Goal: Task Accomplishment & Management: Complete application form

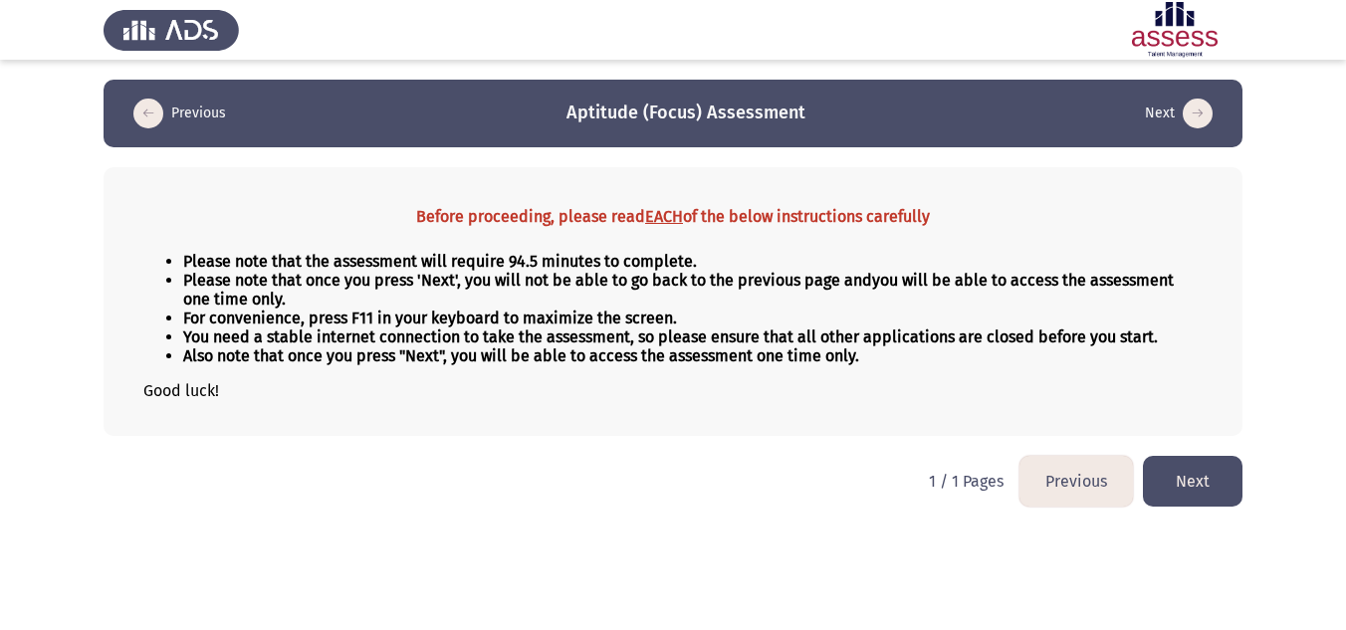
drag, startPoint x: 0, startPoint y: 0, endPoint x: 1171, endPoint y: 479, distance: 1265.5
click at [1171, 479] on button "Next" at bounding box center [1193, 481] width 100 height 51
click at [1172, 493] on button "Next" at bounding box center [1193, 481] width 100 height 51
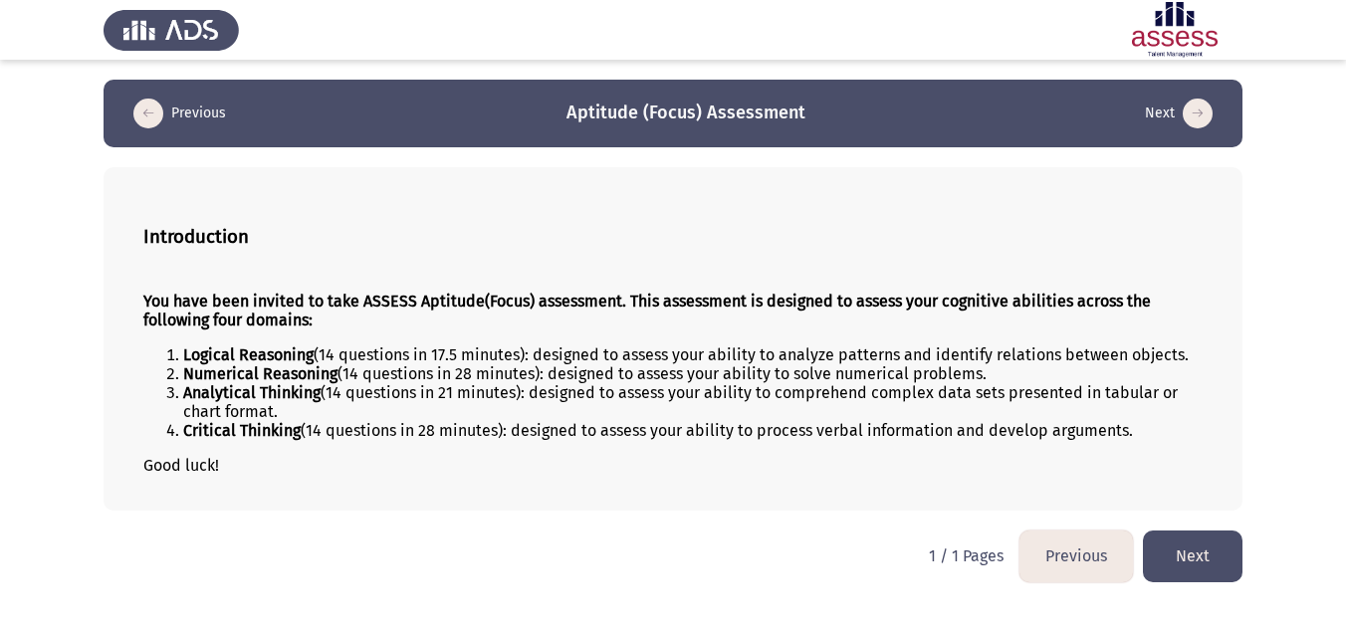
click at [1193, 556] on button "Next" at bounding box center [1193, 555] width 100 height 51
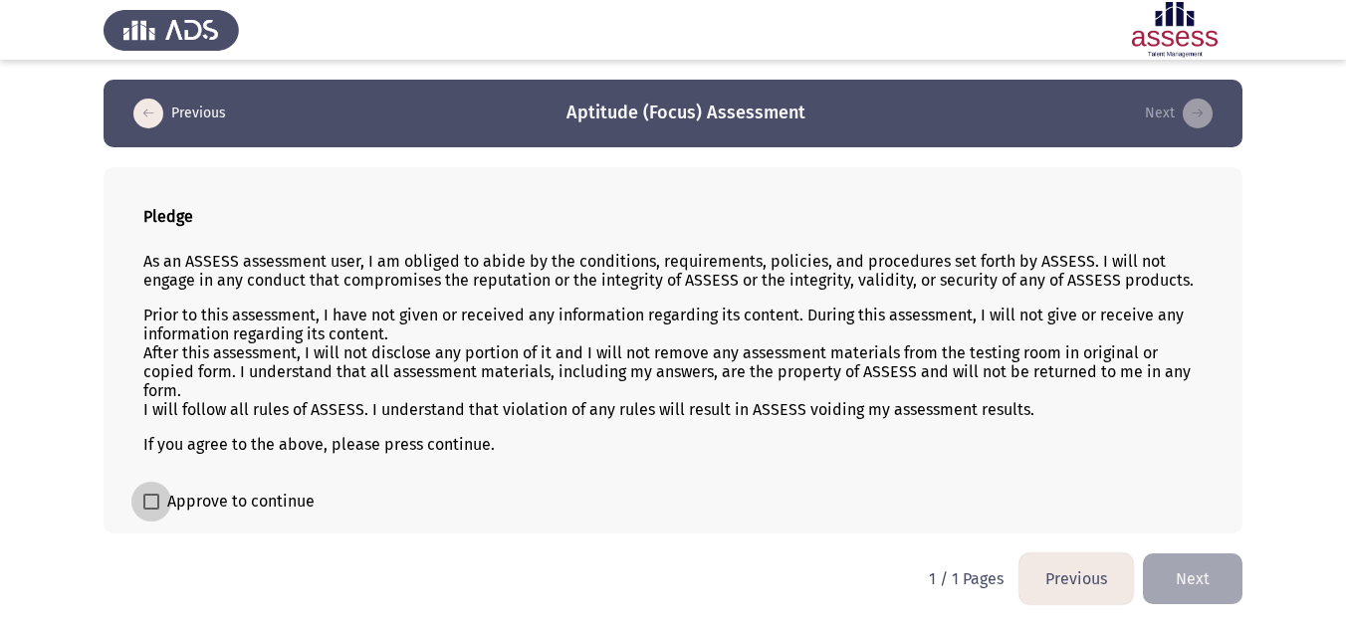
click at [153, 502] on span at bounding box center [151, 502] width 16 height 16
click at [151, 510] on input "Approve to continue" at bounding box center [150, 510] width 1 height 1
checkbox input "true"
click at [1200, 580] on button "Next" at bounding box center [1193, 578] width 100 height 51
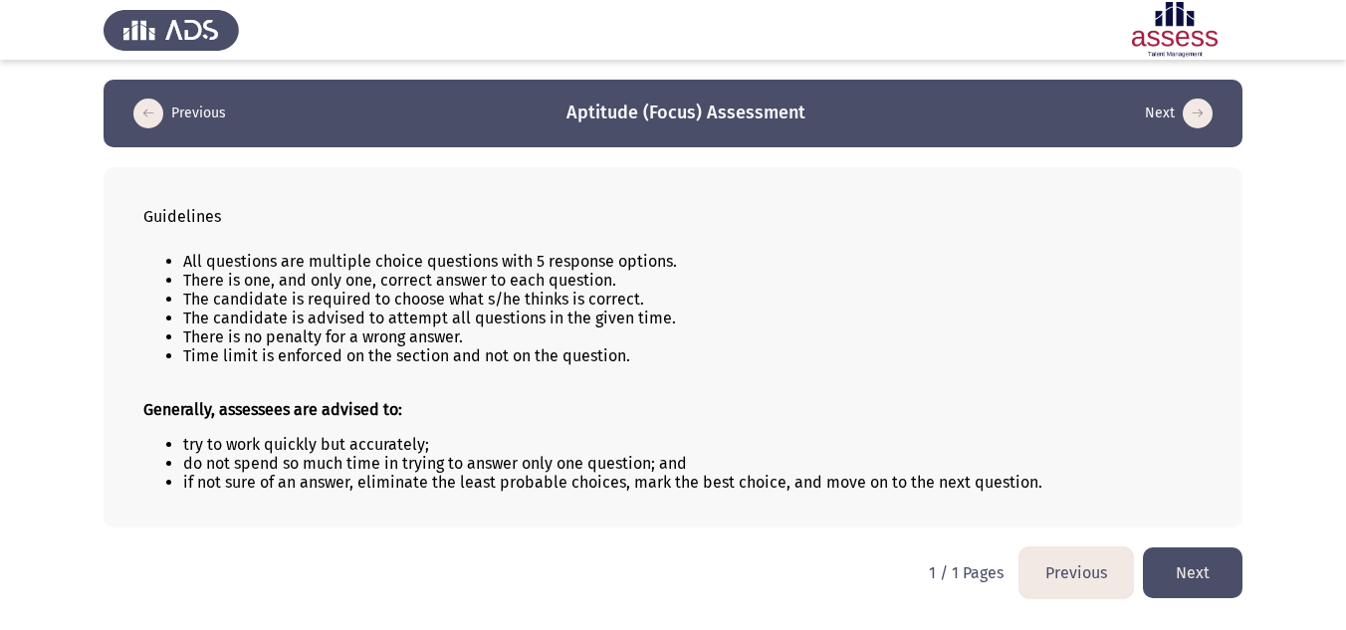
click at [1200, 580] on button "Next" at bounding box center [1193, 572] width 100 height 51
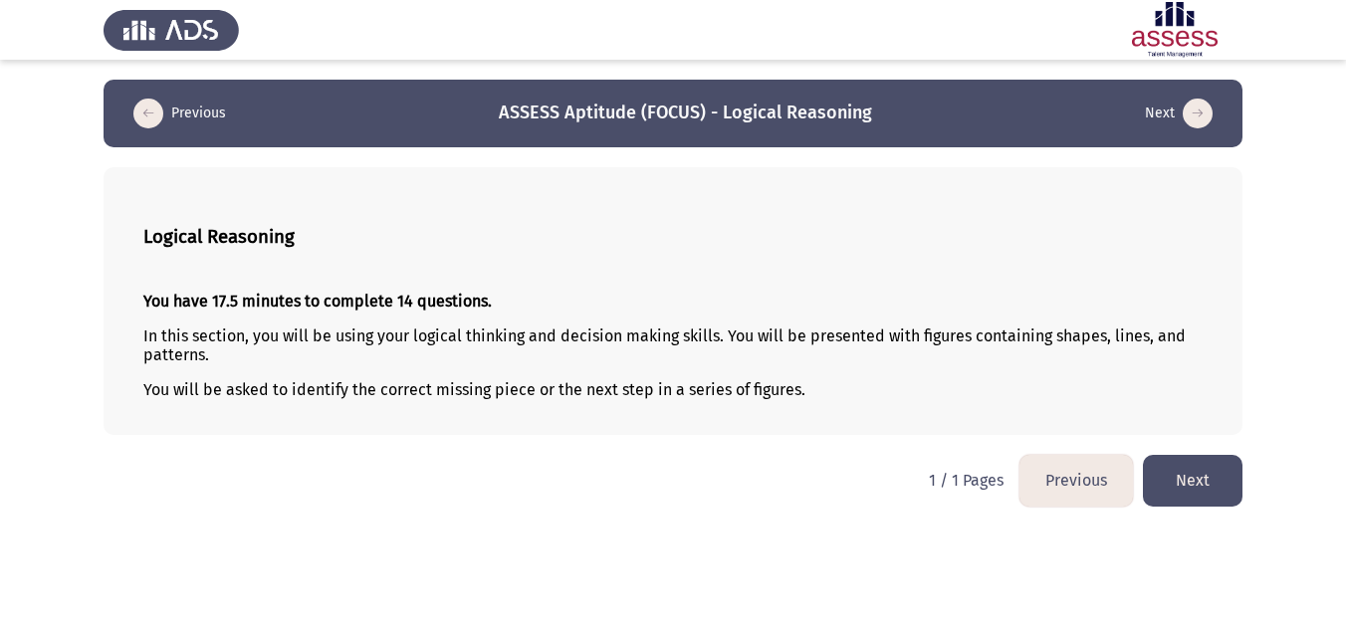
click at [1190, 488] on button "Next" at bounding box center [1193, 480] width 100 height 51
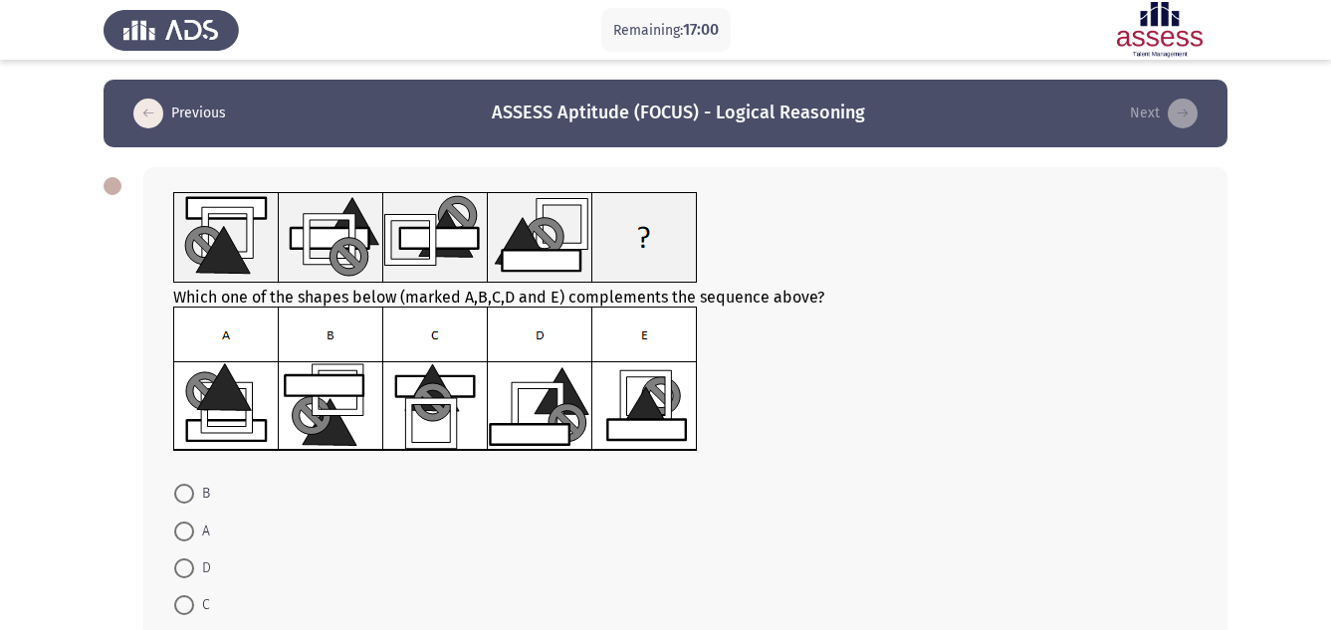
click at [226, 408] on img at bounding box center [435, 379] width 525 height 145
click at [190, 526] on span at bounding box center [184, 532] width 20 height 20
click at [190, 526] on input "A" at bounding box center [184, 532] width 20 height 20
radio input "true"
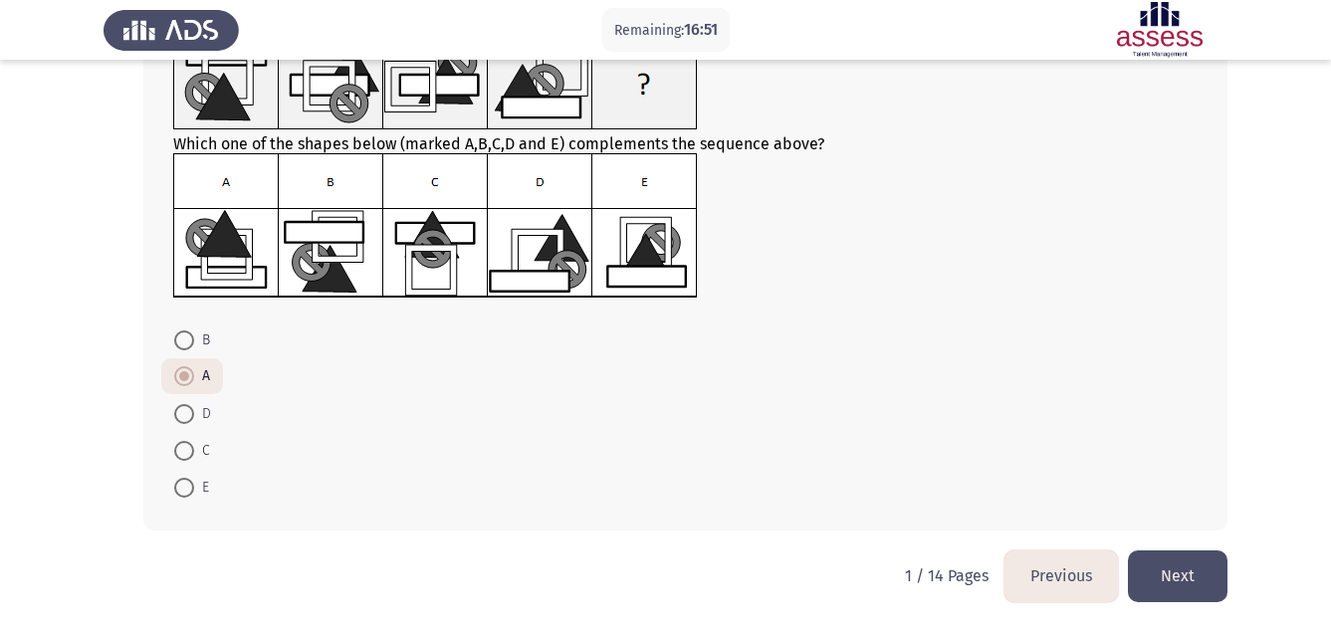
click at [1179, 574] on button "Next" at bounding box center [1178, 575] width 100 height 51
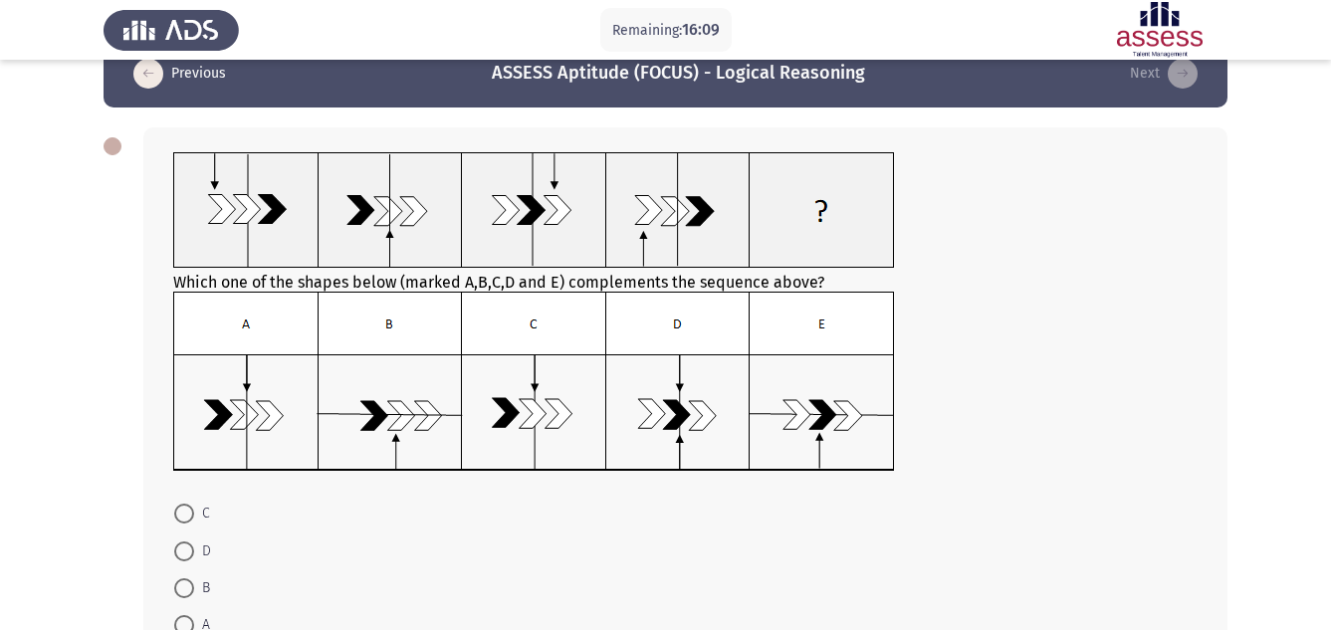
scroll to position [80, 0]
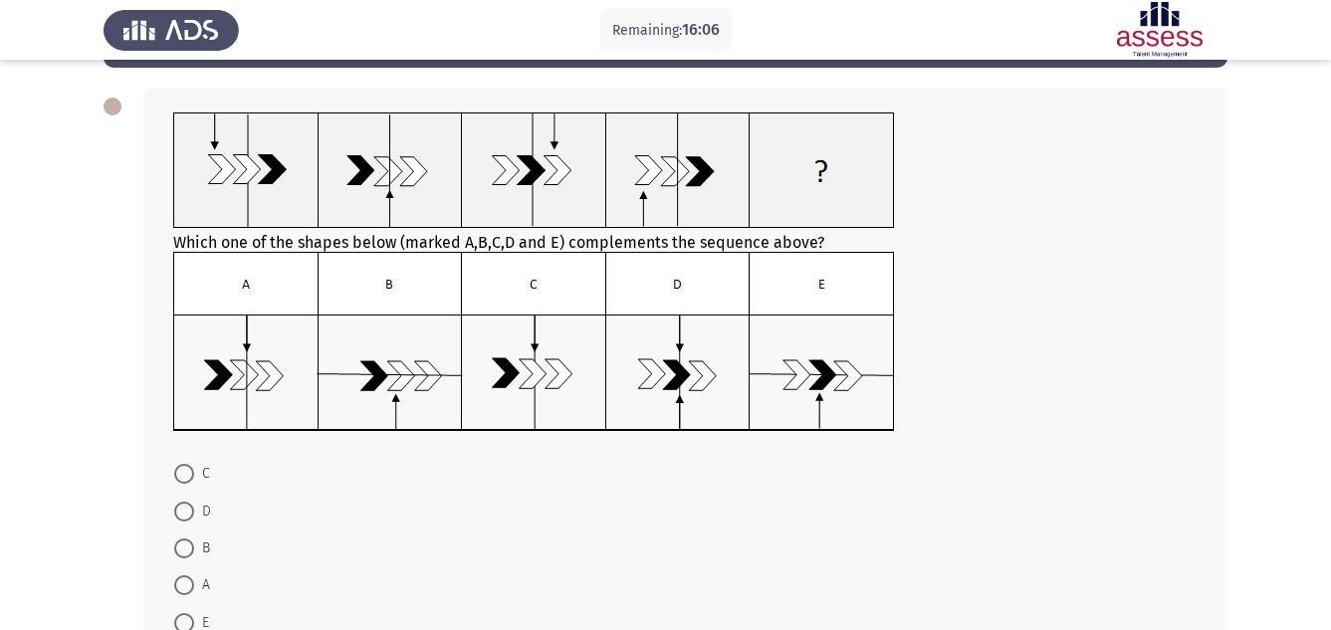
click at [181, 585] on span at bounding box center [184, 585] width 20 height 20
click at [181, 585] on input "A" at bounding box center [184, 585] width 20 height 20
radio input "true"
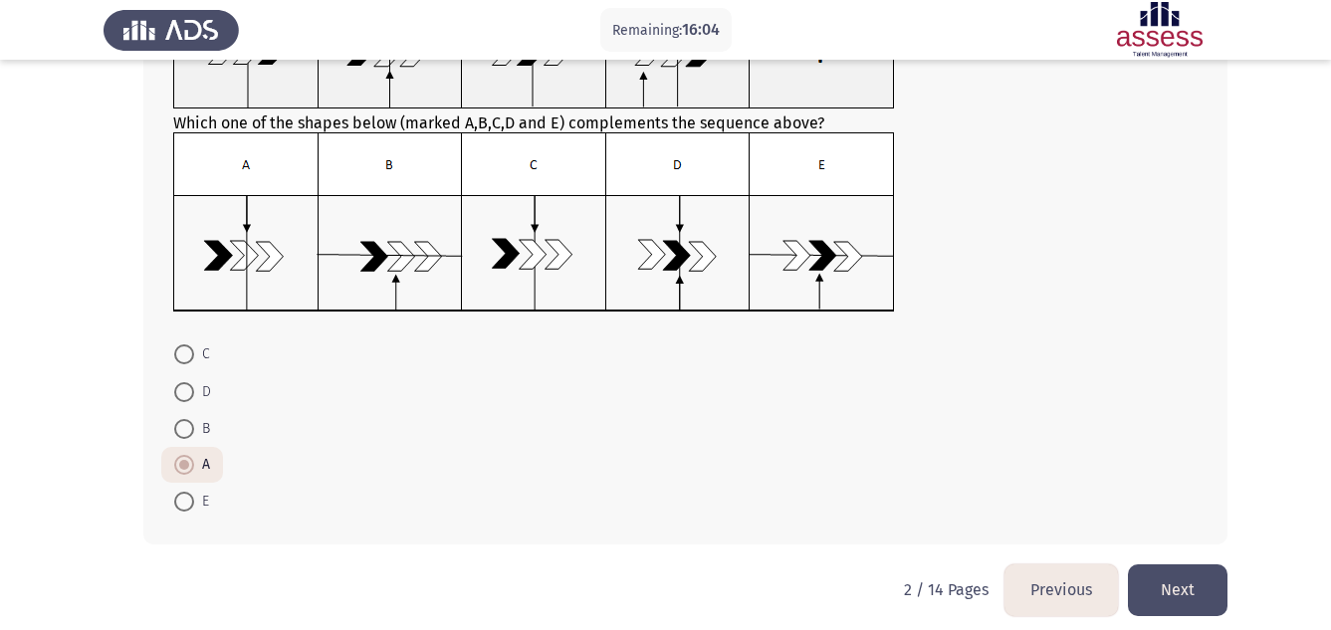
scroll to position [213, 0]
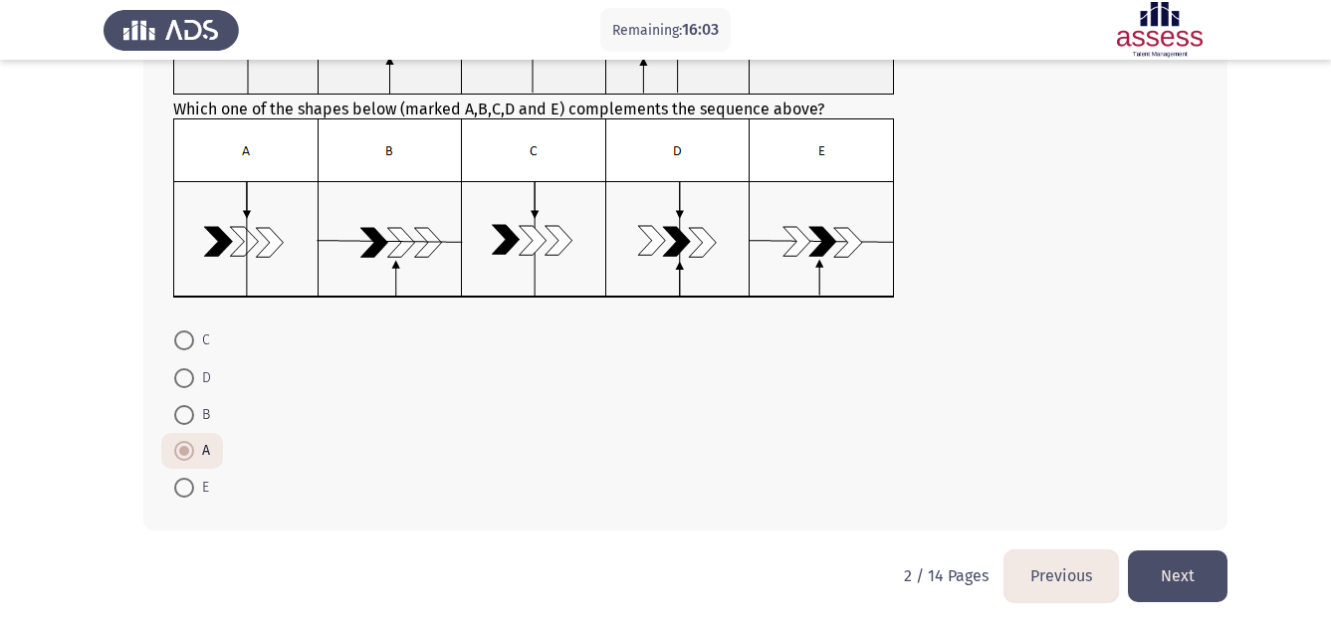
click at [1173, 572] on button "Next" at bounding box center [1178, 575] width 100 height 51
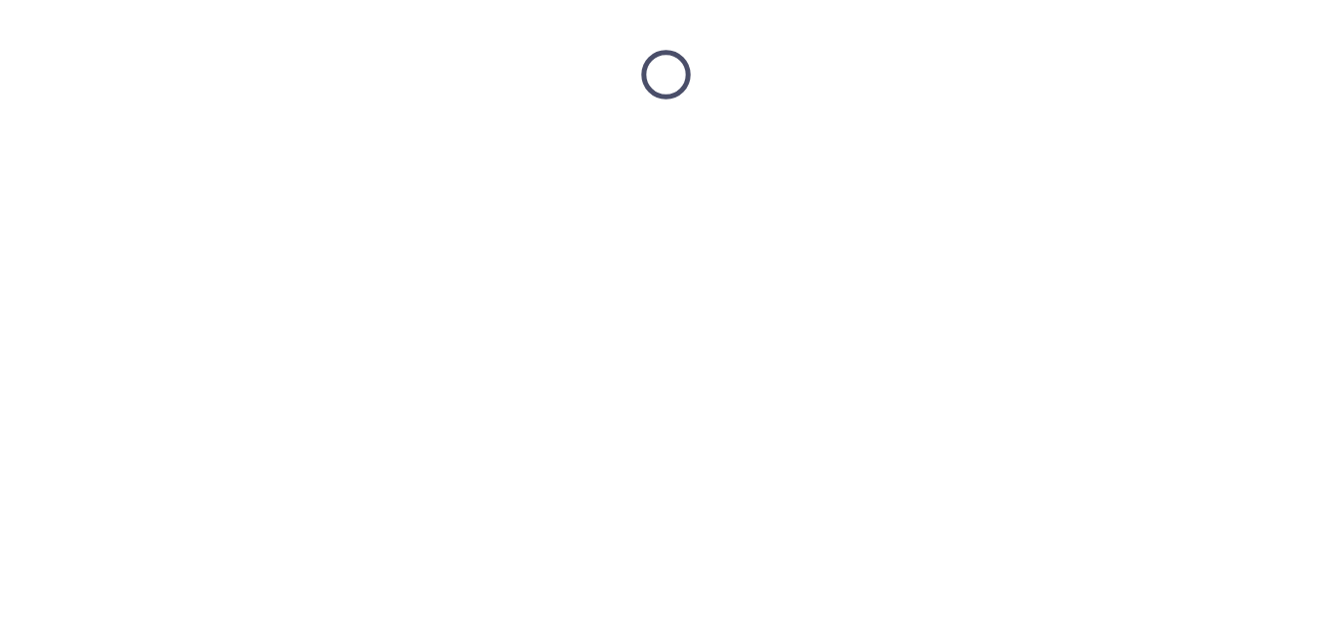
scroll to position [0, 0]
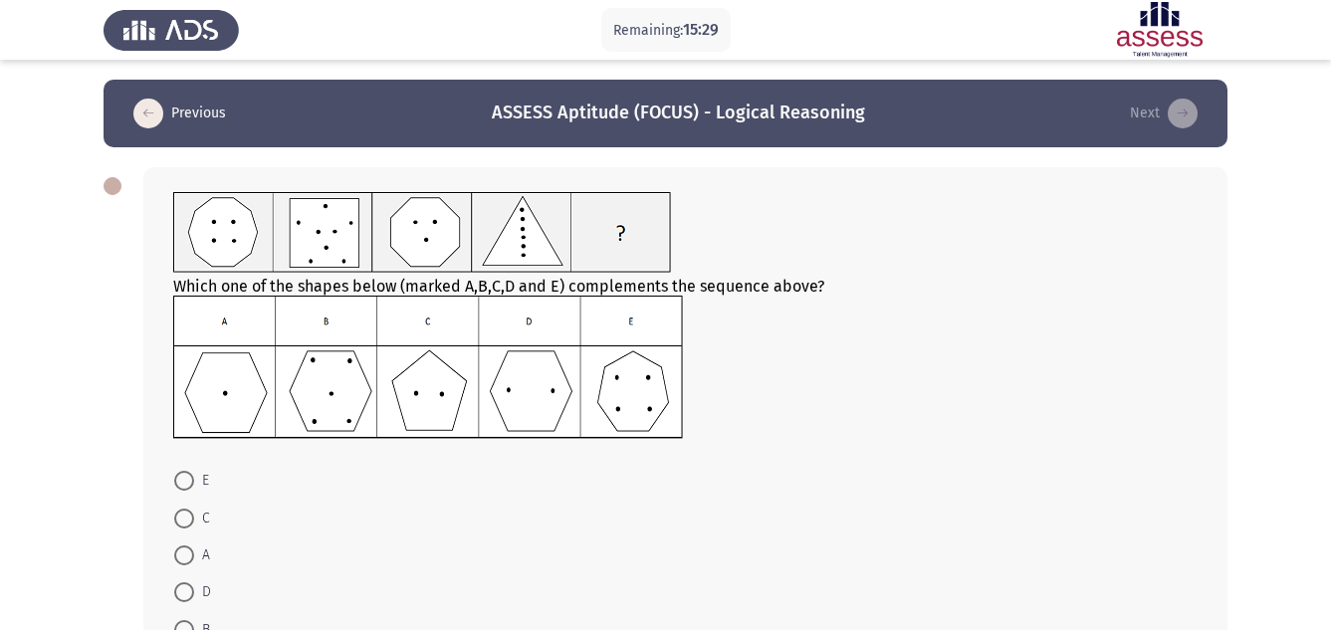
click at [533, 389] on img at bounding box center [428, 367] width 510 height 143
click at [181, 598] on span at bounding box center [184, 592] width 20 height 20
click at [181, 598] on input "D" at bounding box center [184, 592] width 20 height 20
radio input "true"
click at [174, 618] on input "B" at bounding box center [184, 628] width 20 height 20
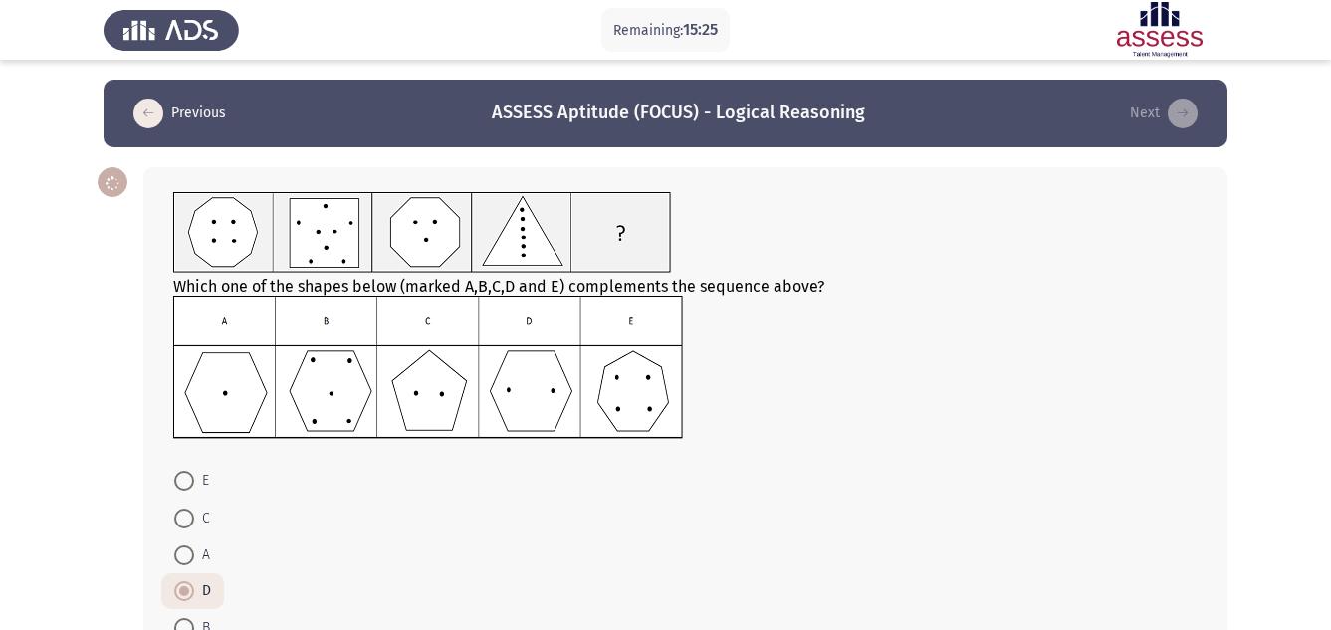
radio input "true"
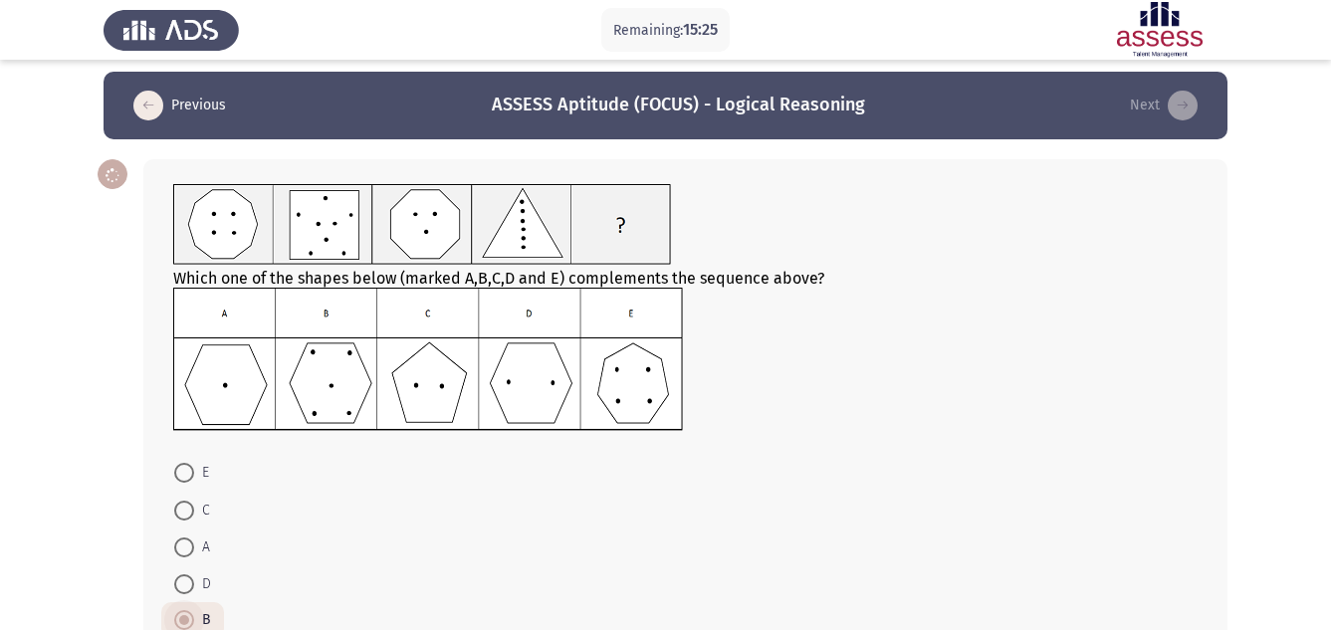
click at [174, 463] on input "E" at bounding box center [184, 473] width 20 height 20
radio input "true"
click at [174, 499] on input "C" at bounding box center [184, 509] width 20 height 20
radio input "true"
click at [174, 536] on input "A" at bounding box center [184, 546] width 20 height 20
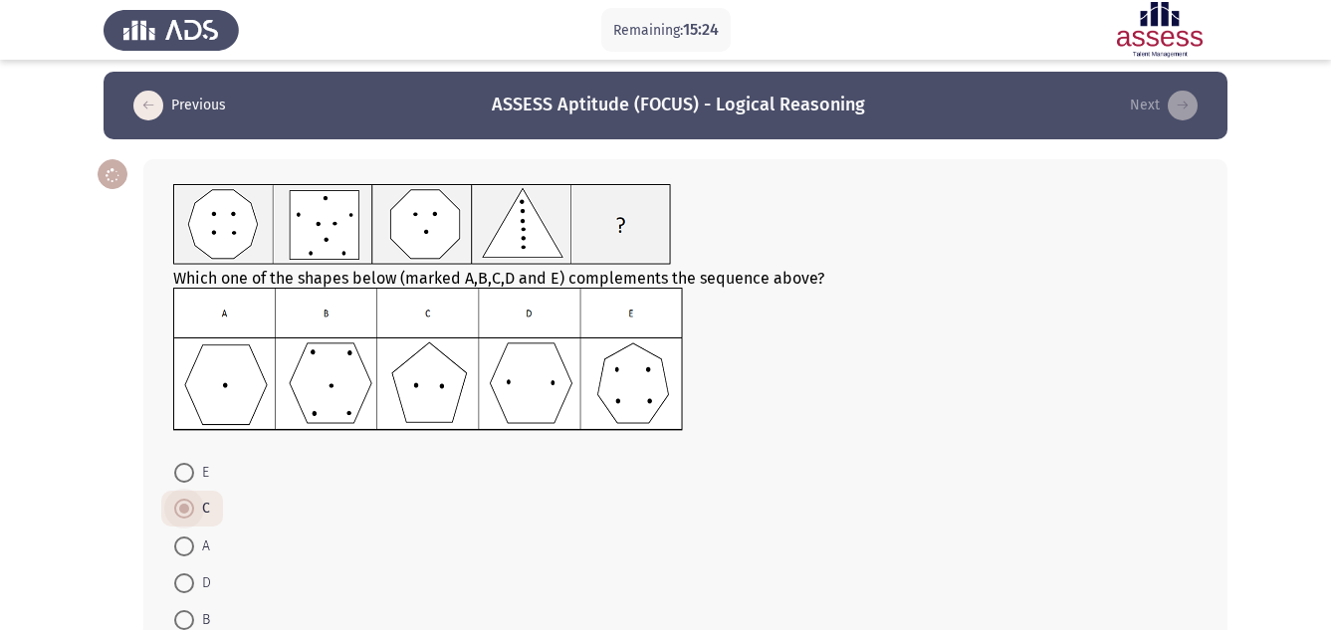
radio input "true"
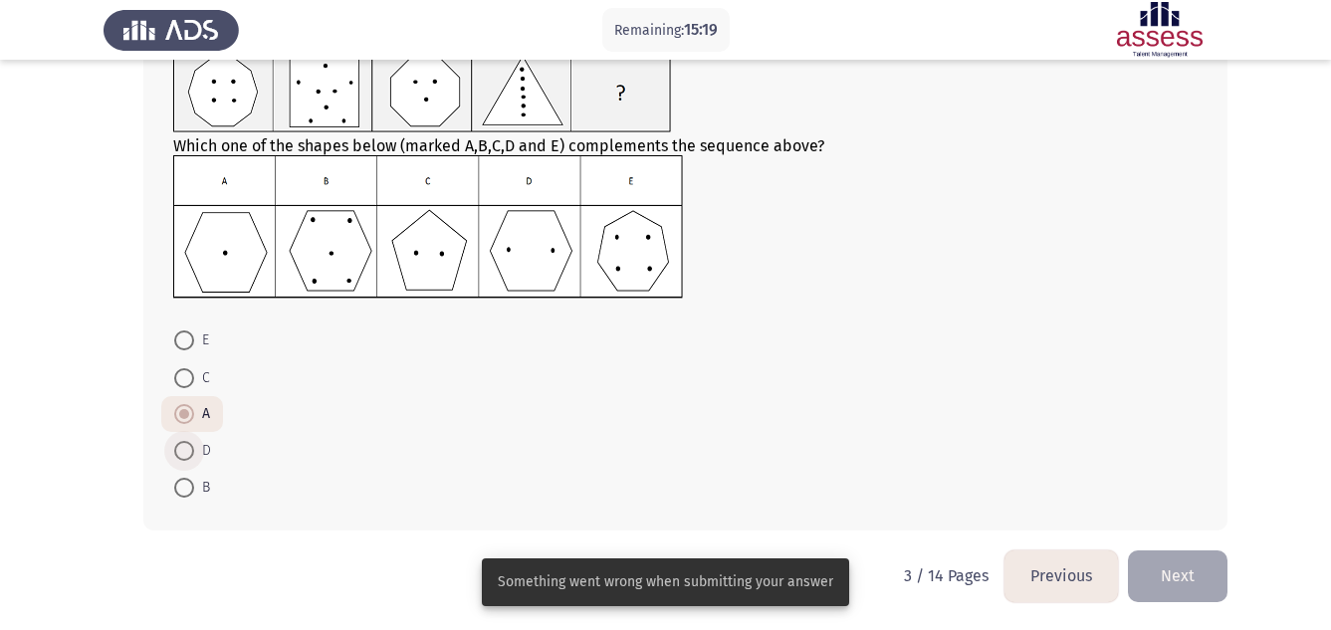
click at [187, 449] on span at bounding box center [184, 451] width 20 height 20
click at [187, 449] on input "D" at bounding box center [184, 451] width 20 height 20
radio input "true"
click at [185, 452] on span at bounding box center [184, 451] width 10 height 10
click at [185, 452] on input "D" at bounding box center [184, 451] width 20 height 20
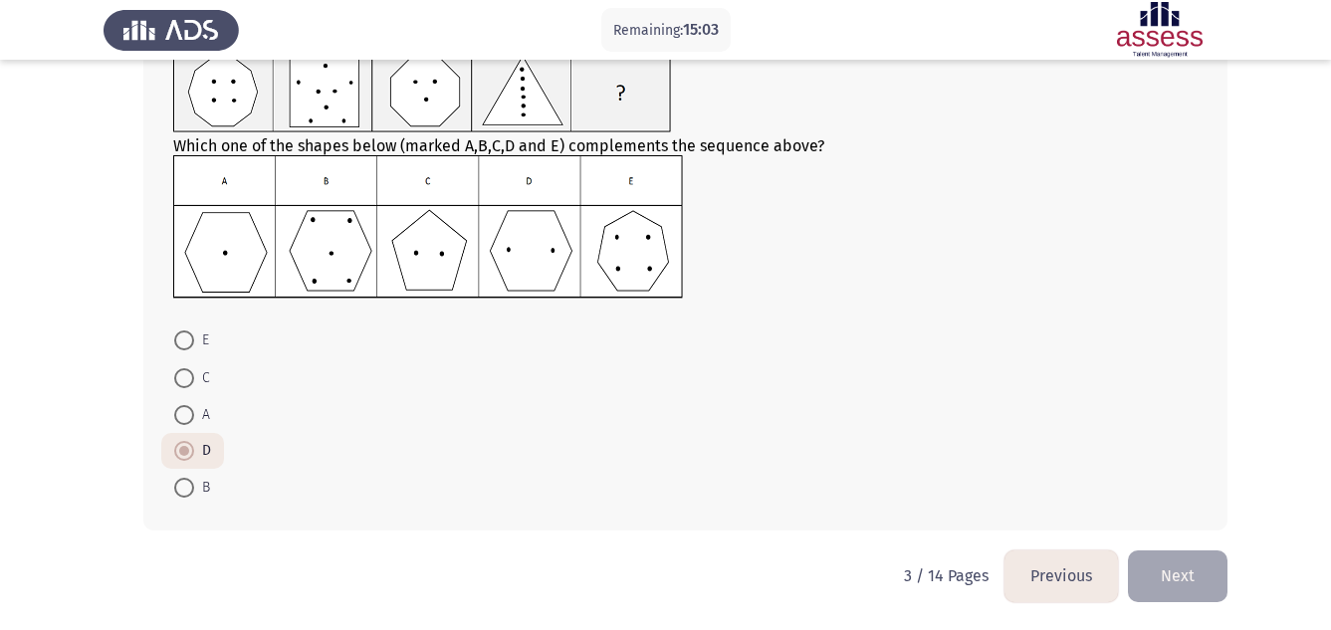
scroll to position [0, 0]
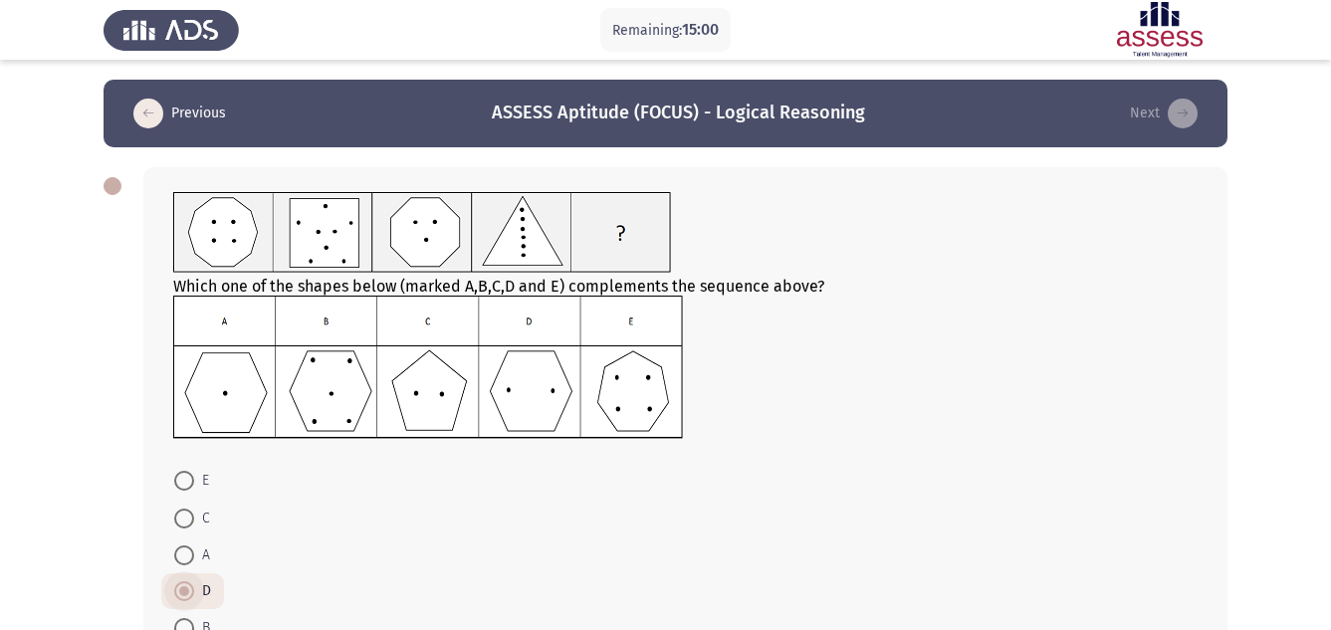
click at [179, 592] on span at bounding box center [184, 591] width 10 height 10
click at [179, 592] on input "D" at bounding box center [184, 591] width 20 height 20
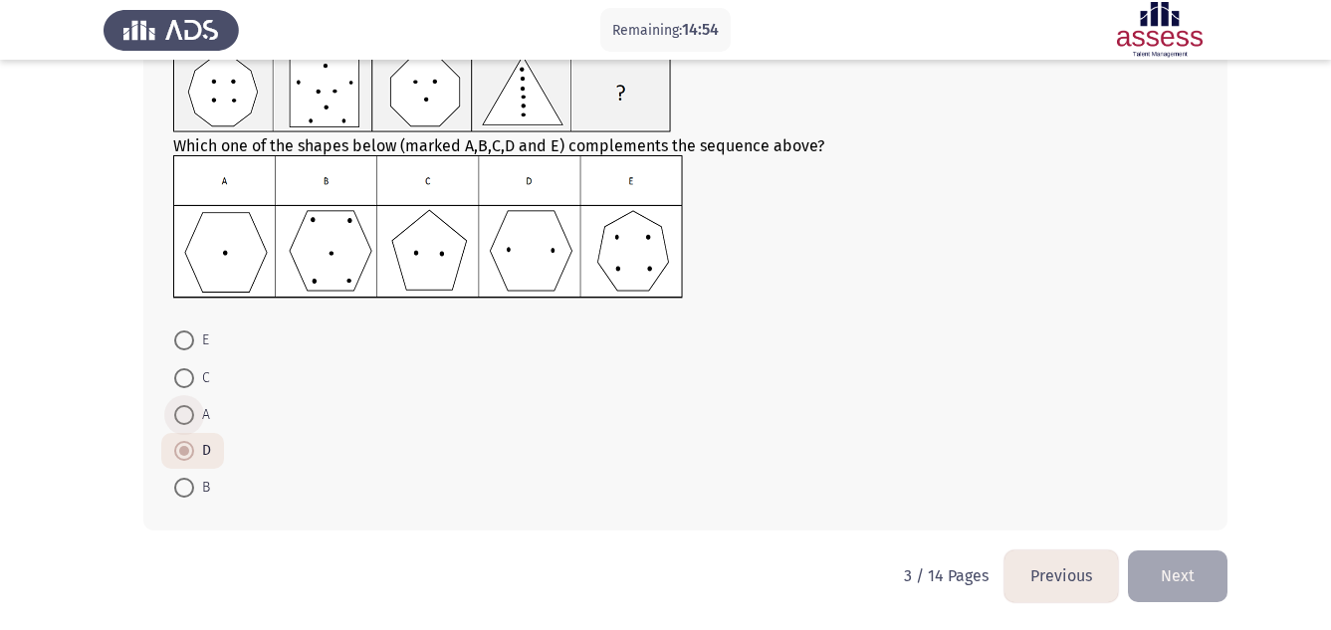
click at [181, 413] on span at bounding box center [184, 415] width 20 height 20
click at [181, 413] on input "A" at bounding box center [184, 415] width 20 height 20
radio input "true"
click at [185, 449] on span at bounding box center [184, 451] width 20 height 20
click at [185, 449] on input "D" at bounding box center [184, 451] width 20 height 20
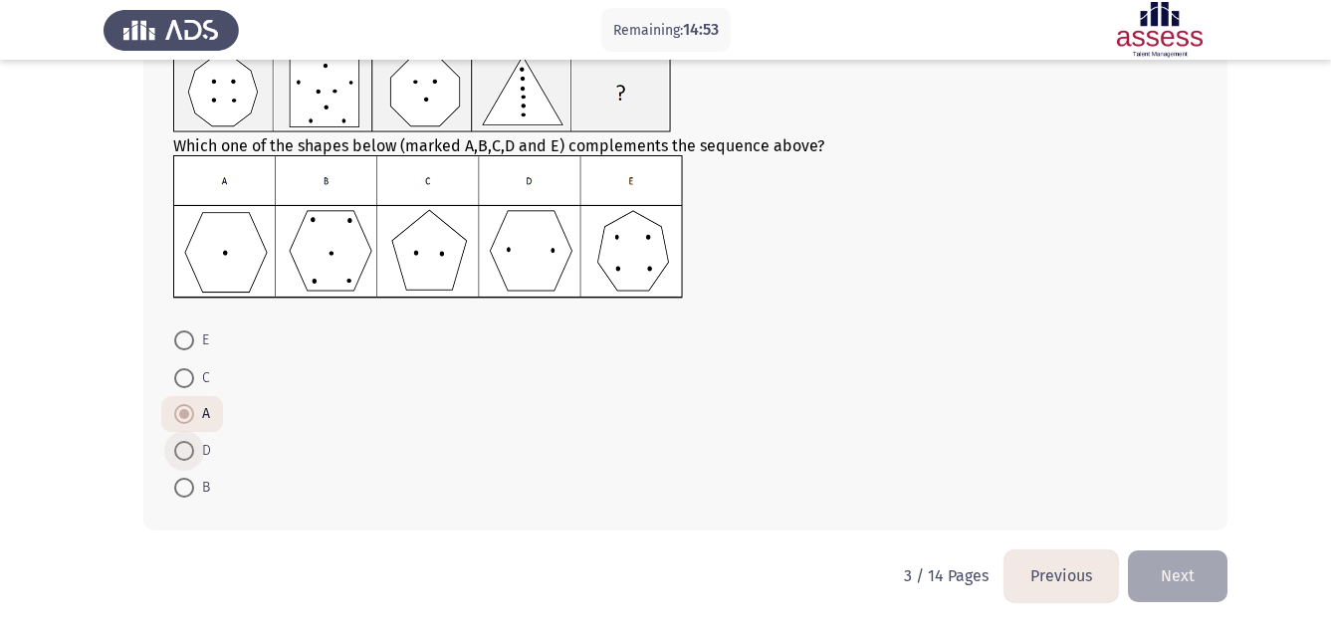
radio input "true"
click at [1173, 575] on button "Next" at bounding box center [1178, 575] width 100 height 51
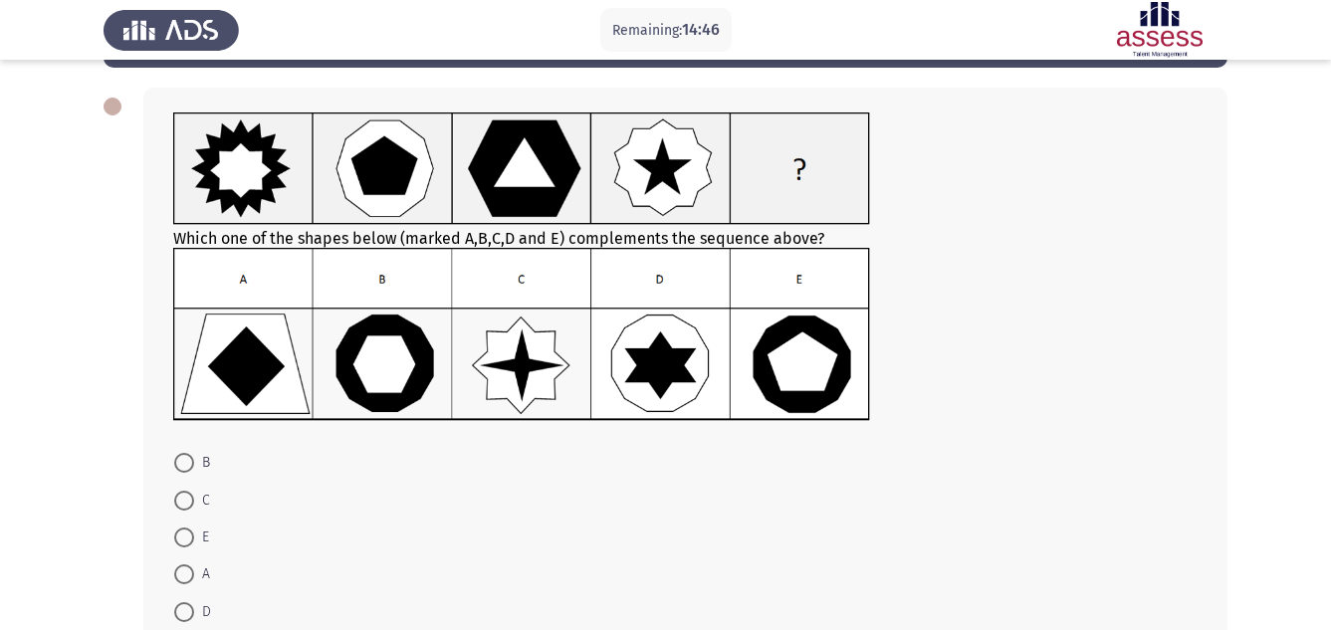
scroll to position [119, 0]
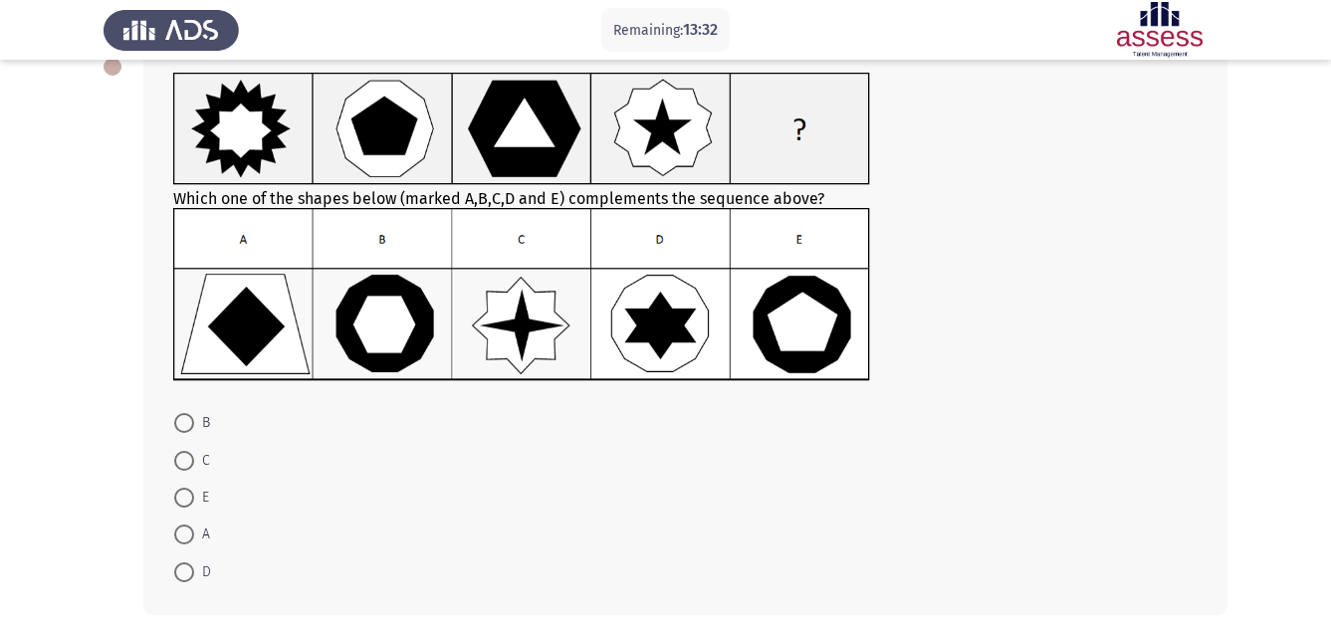
click at [395, 319] on img at bounding box center [521, 294] width 697 height 173
click at [184, 429] on span at bounding box center [184, 423] width 20 height 20
click at [184, 429] on input "B" at bounding box center [184, 423] width 20 height 20
radio input "true"
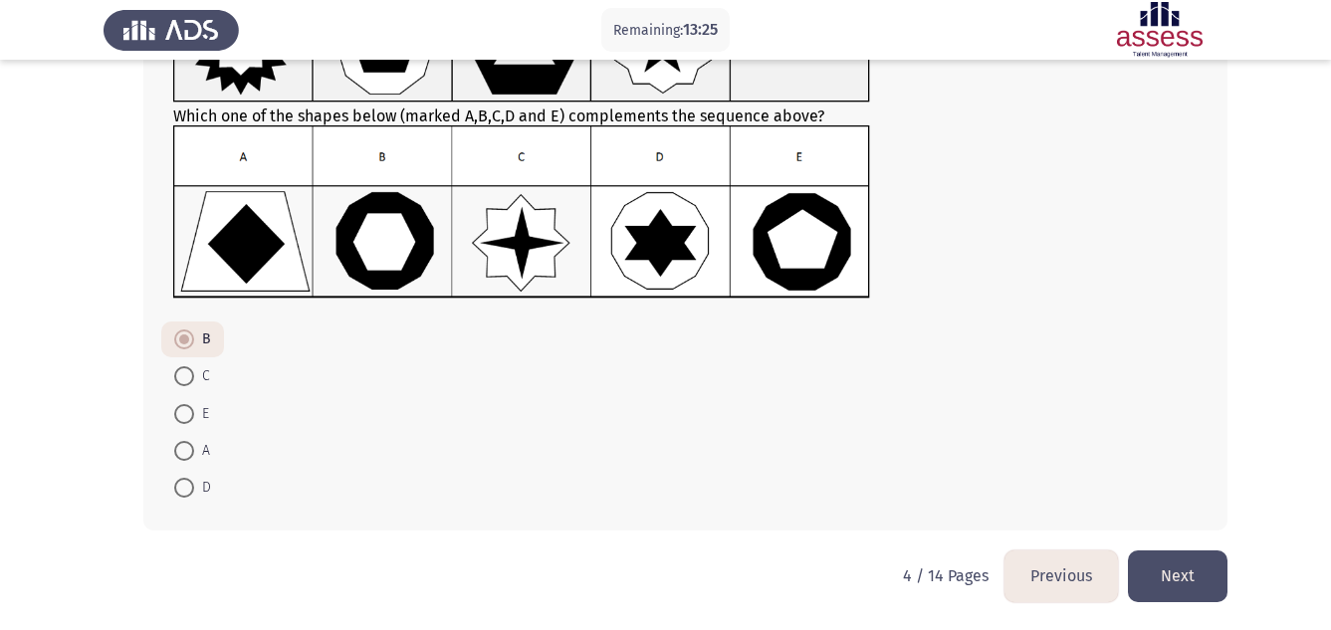
click at [1194, 583] on button "Next" at bounding box center [1178, 575] width 100 height 51
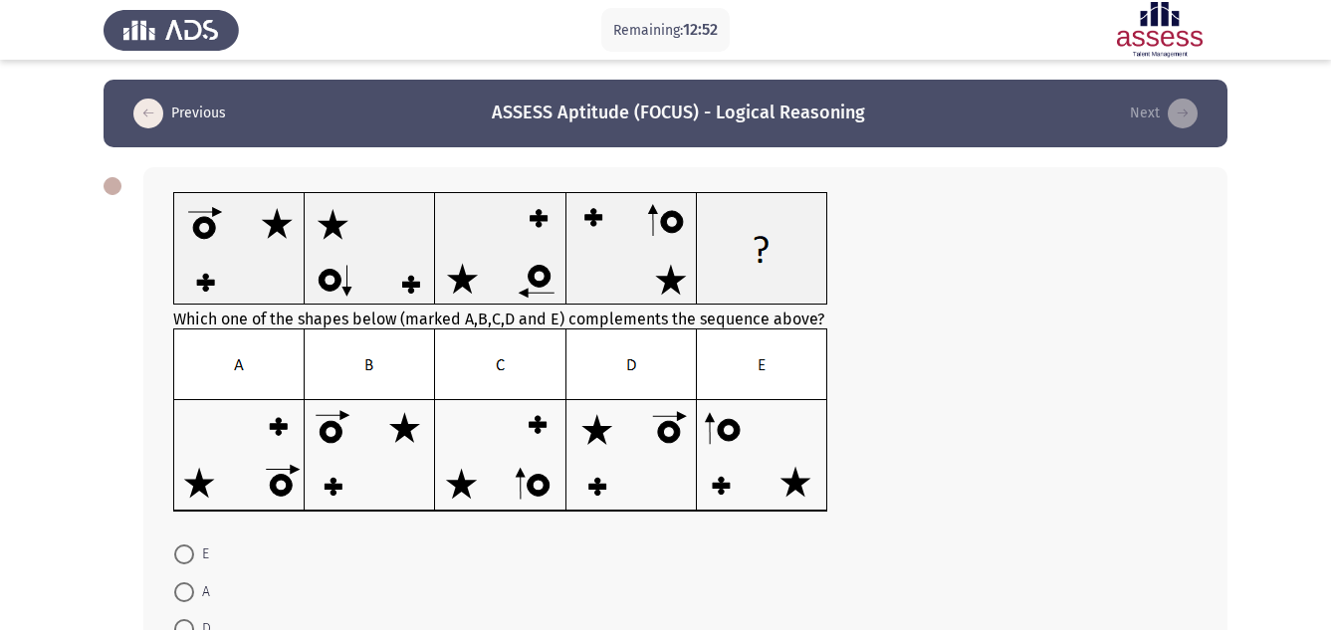
scroll to position [216, 0]
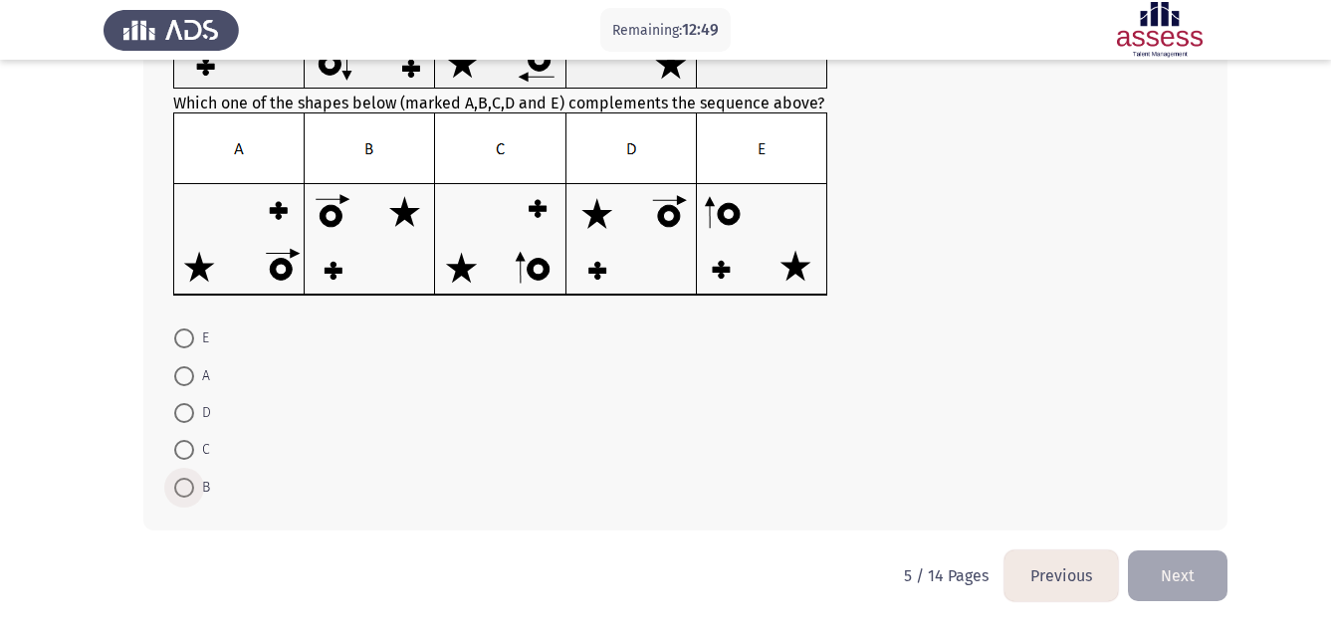
click at [183, 482] on span at bounding box center [184, 488] width 20 height 20
click at [183, 482] on input "B" at bounding box center [184, 488] width 20 height 20
radio input "true"
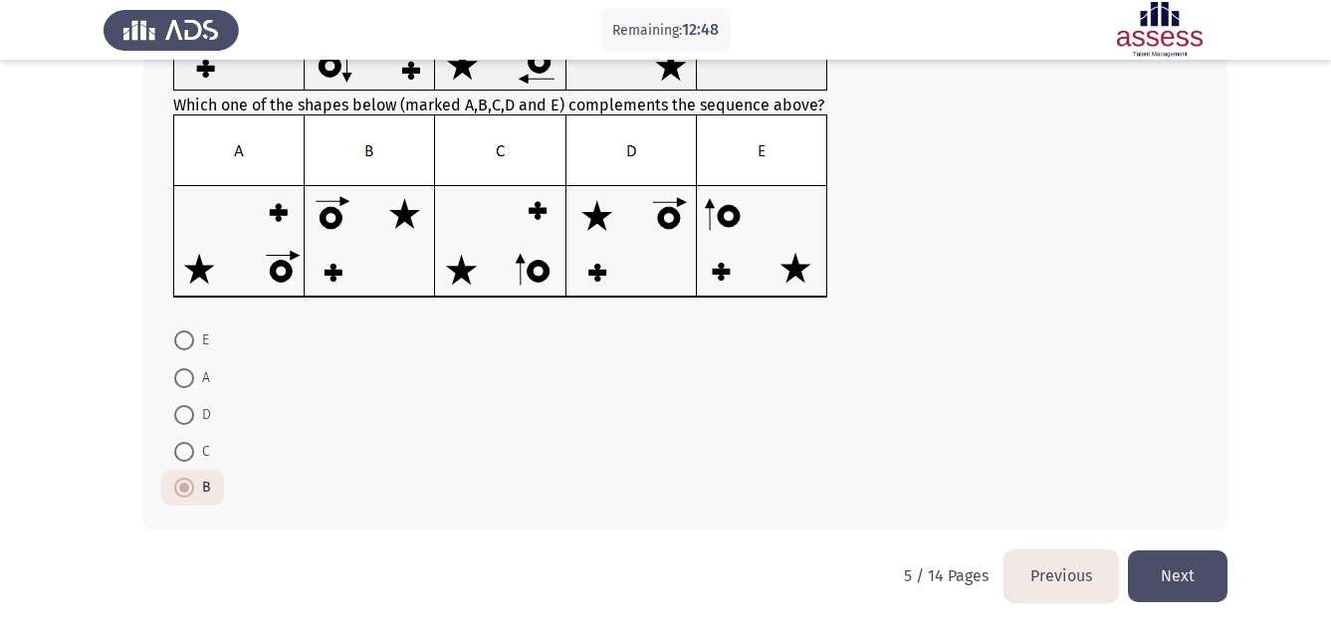
click at [1163, 580] on button "Next" at bounding box center [1178, 575] width 100 height 51
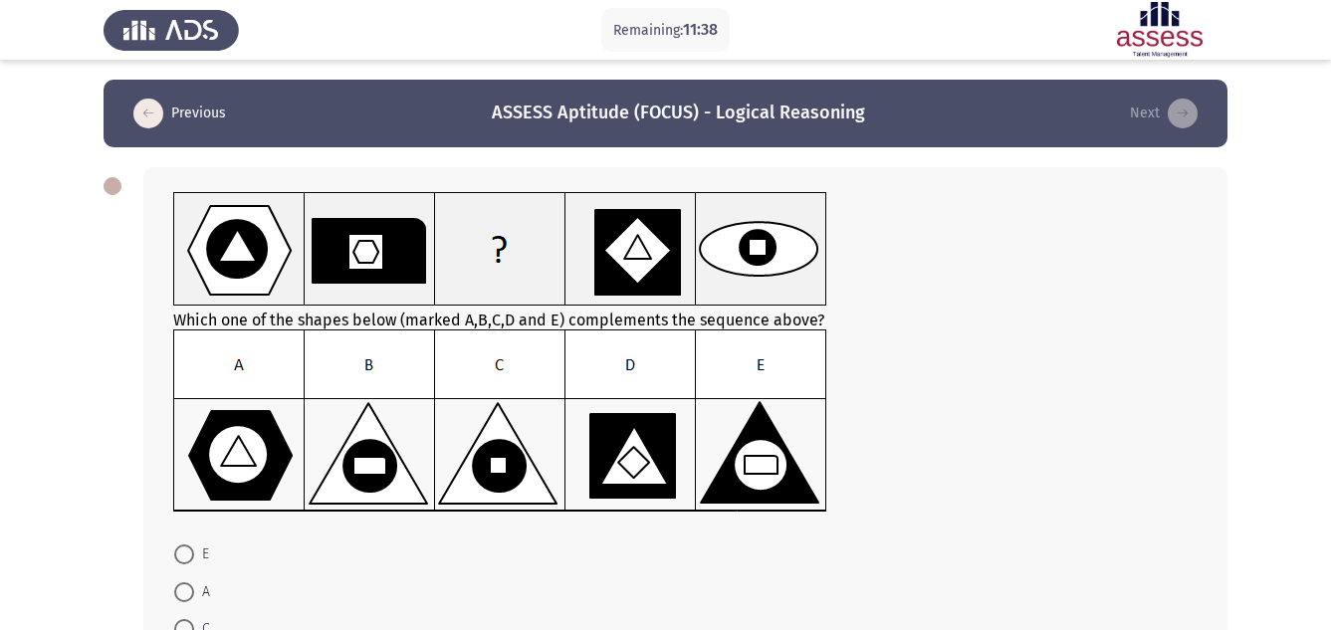
click at [366, 445] on img at bounding box center [500, 420] width 654 height 183
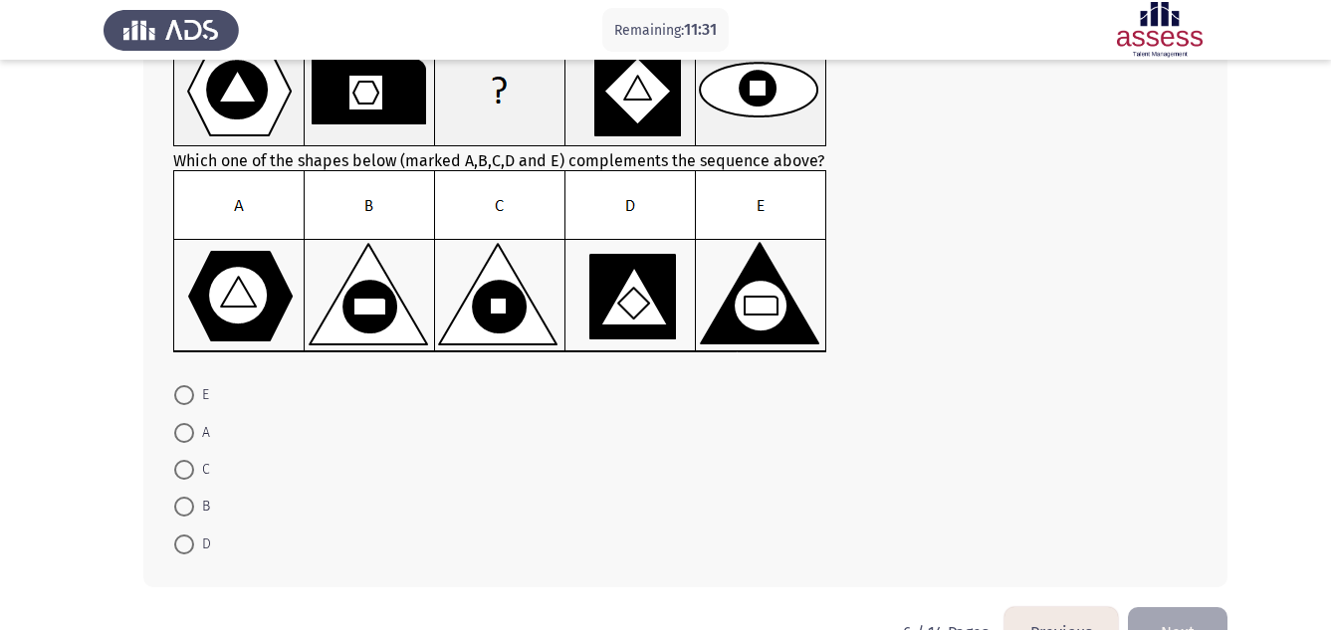
scroll to position [199, 0]
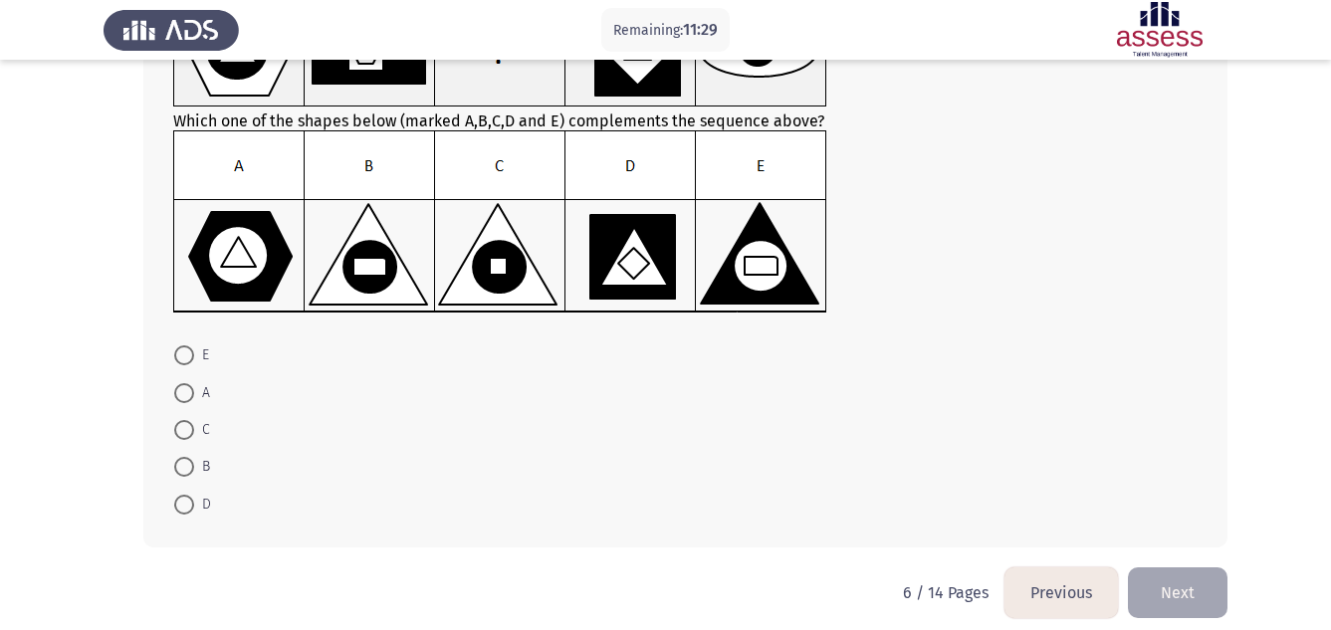
click at [180, 466] on span at bounding box center [184, 467] width 20 height 20
click at [180, 466] on input "B" at bounding box center [184, 467] width 20 height 20
radio input "true"
click at [1177, 589] on button "Next" at bounding box center [1178, 590] width 100 height 51
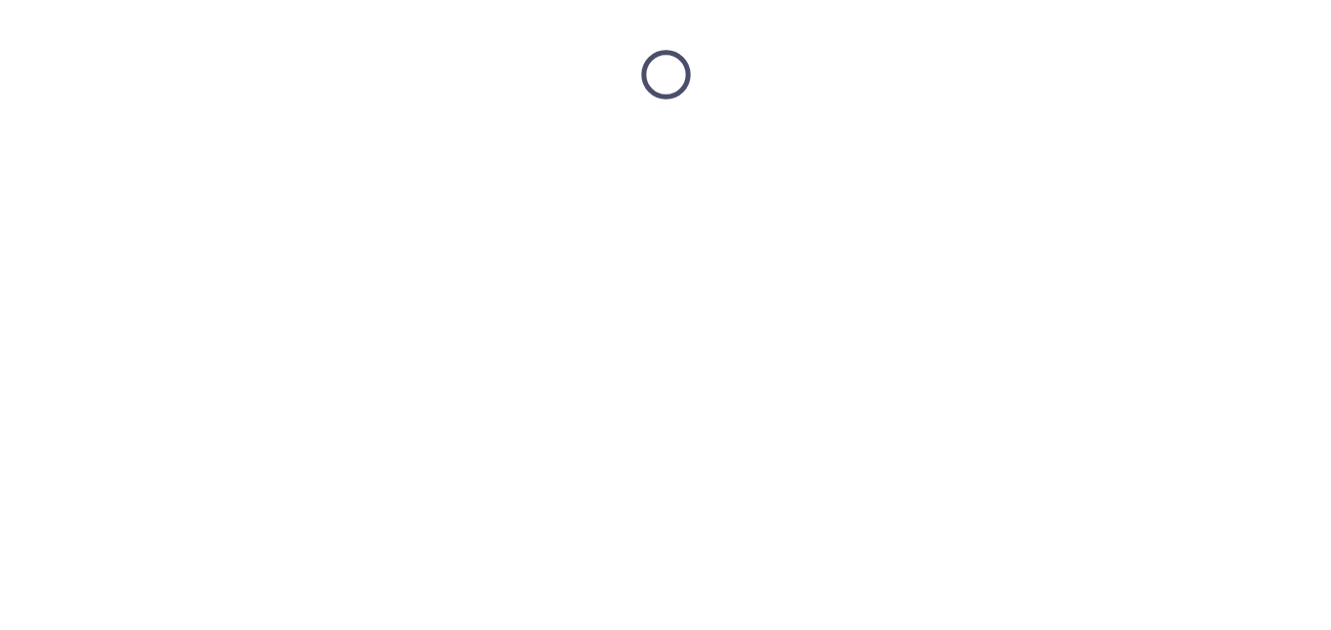
scroll to position [0, 0]
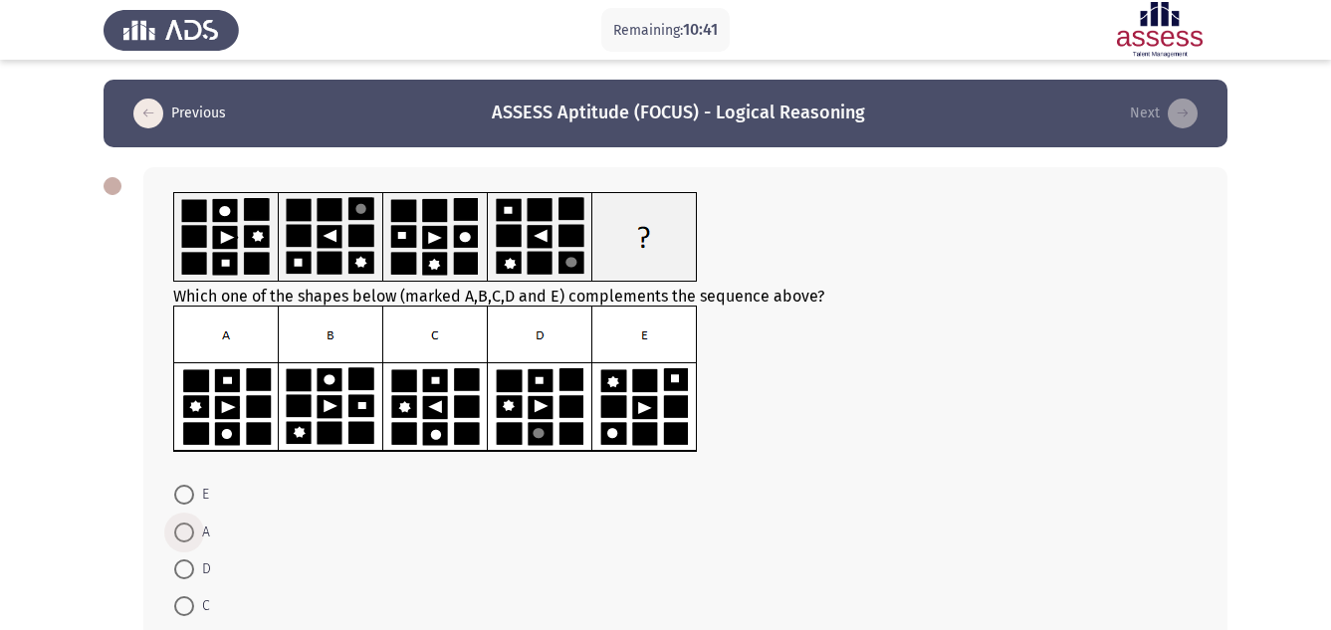
click at [192, 528] on span at bounding box center [184, 533] width 20 height 20
click at [192, 528] on input "A" at bounding box center [184, 533] width 20 height 20
radio input "true"
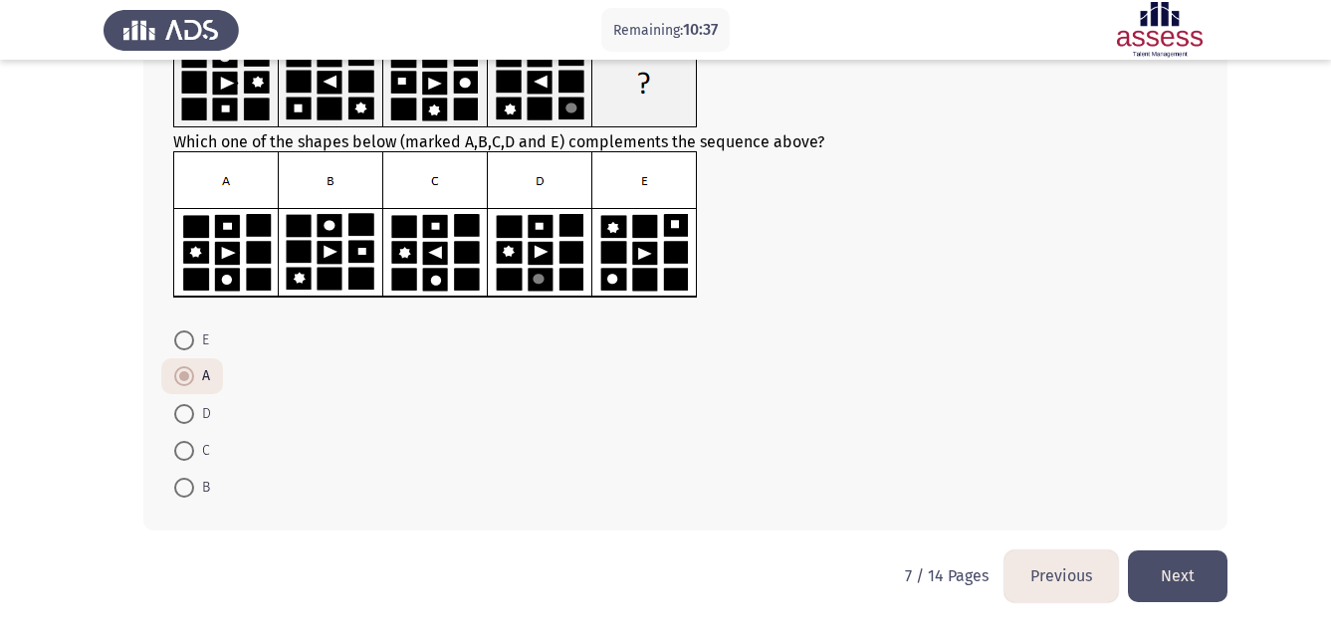
click at [1179, 583] on button "Next" at bounding box center [1178, 575] width 100 height 51
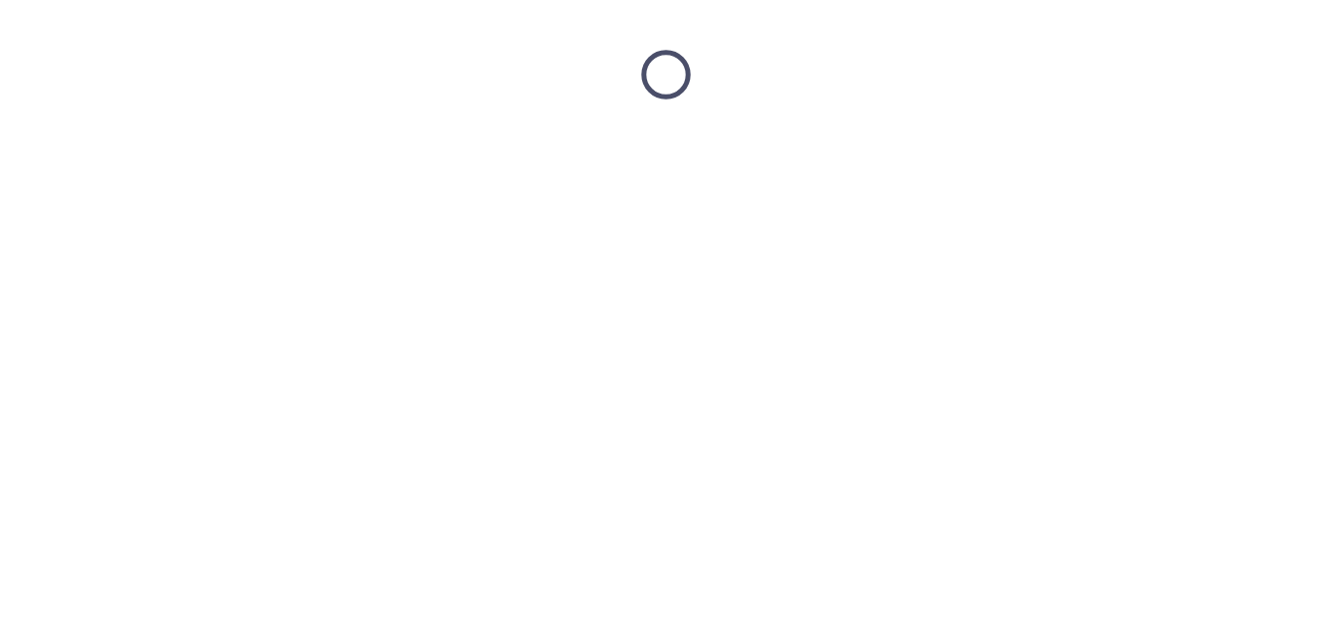
scroll to position [0, 0]
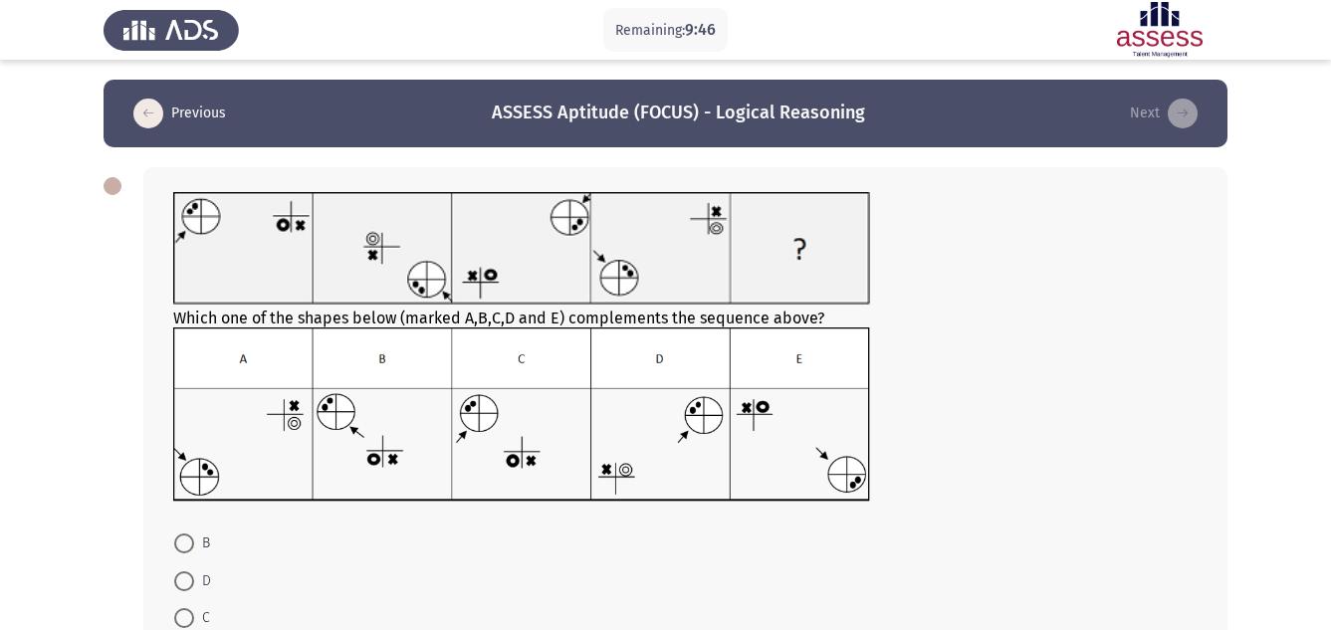
click at [187, 614] on span at bounding box center [184, 618] width 20 height 20
click at [187, 614] on input "C" at bounding box center [184, 618] width 20 height 20
radio input "true"
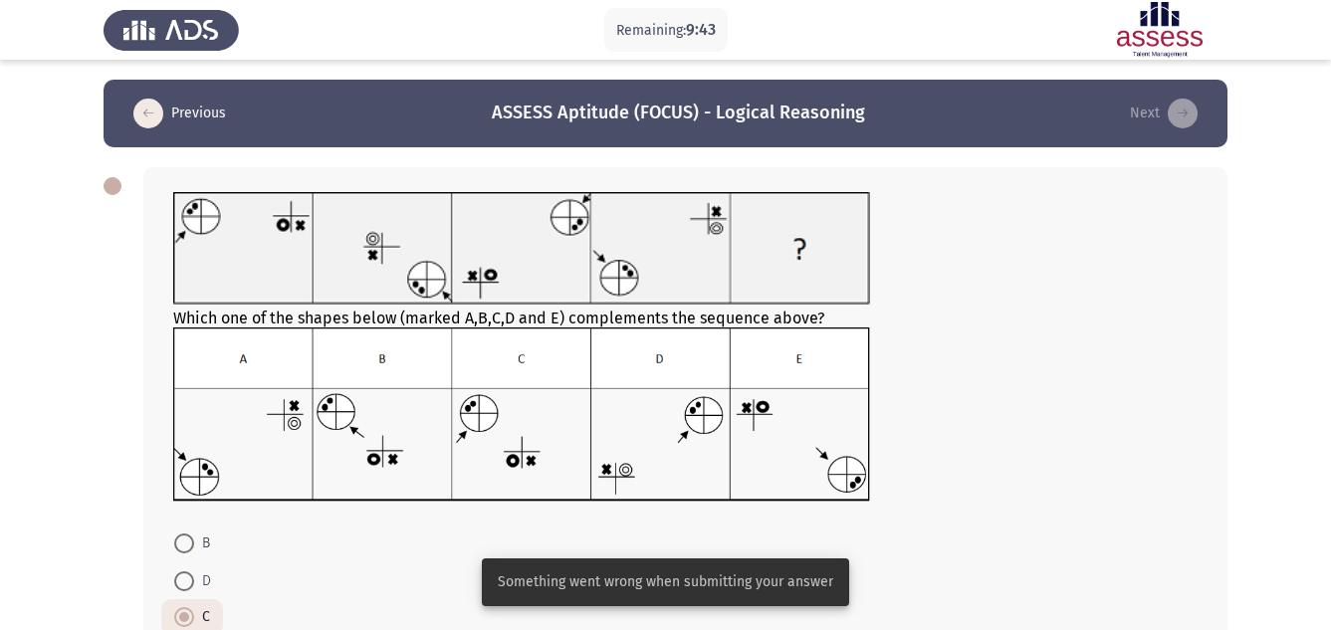
scroll to position [204, 0]
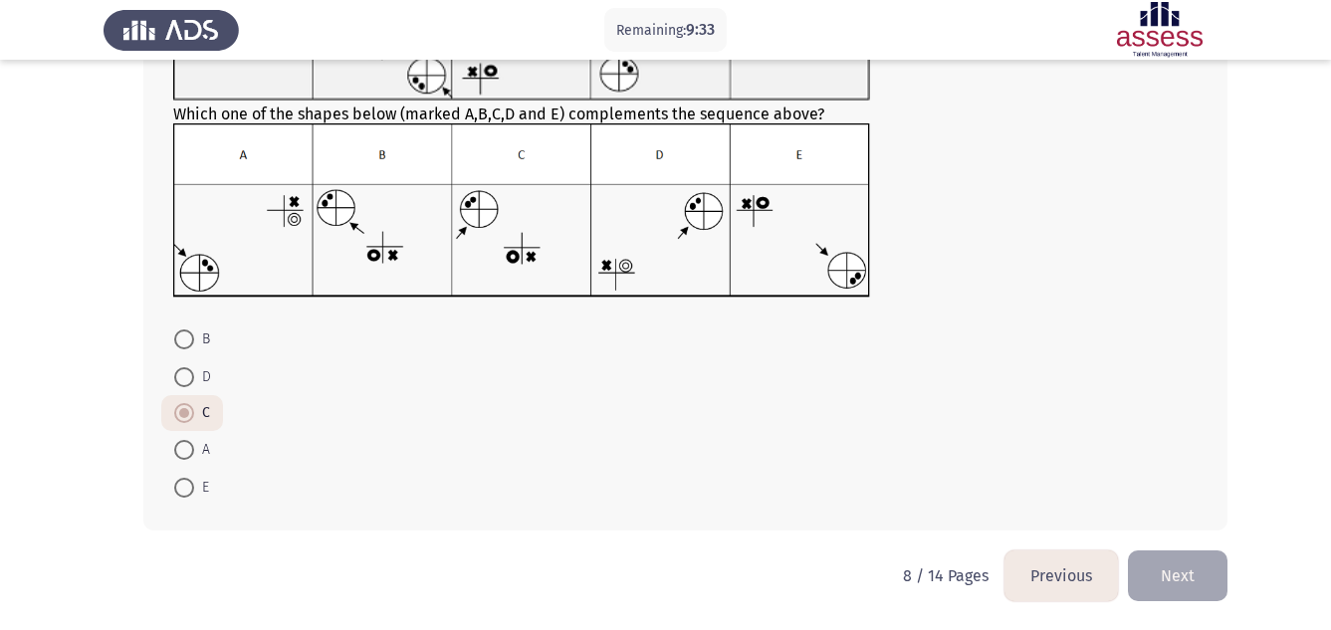
click at [187, 378] on span at bounding box center [184, 377] width 20 height 20
click at [187, 378] on input "D" at bounding box center [184, 377] width 20 height 20
radio input "true"
click at [184, 409] on span at bounding box center [184, 413] width 20 height 20
click at [184, 409] on input "C" at bounding box center [184, 413] width 20 height 20
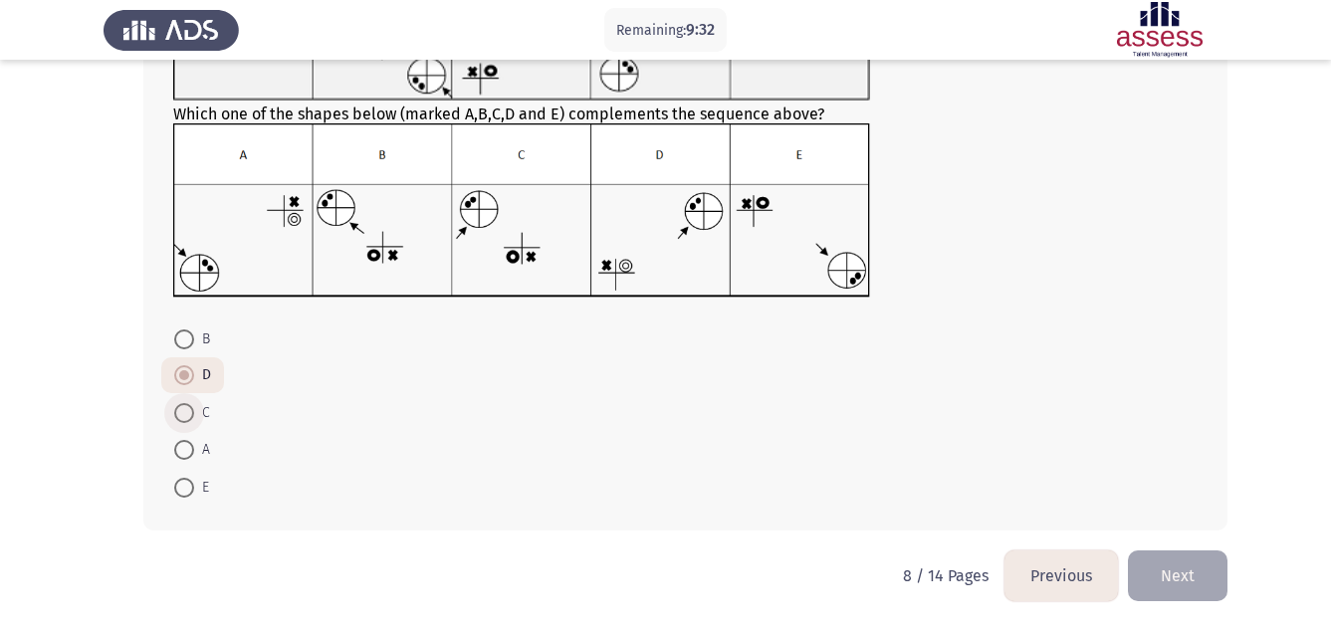
radio input "true"
click at [1165, 572] on button "Next" at bounding box center [1178, 575] width 100 height 51
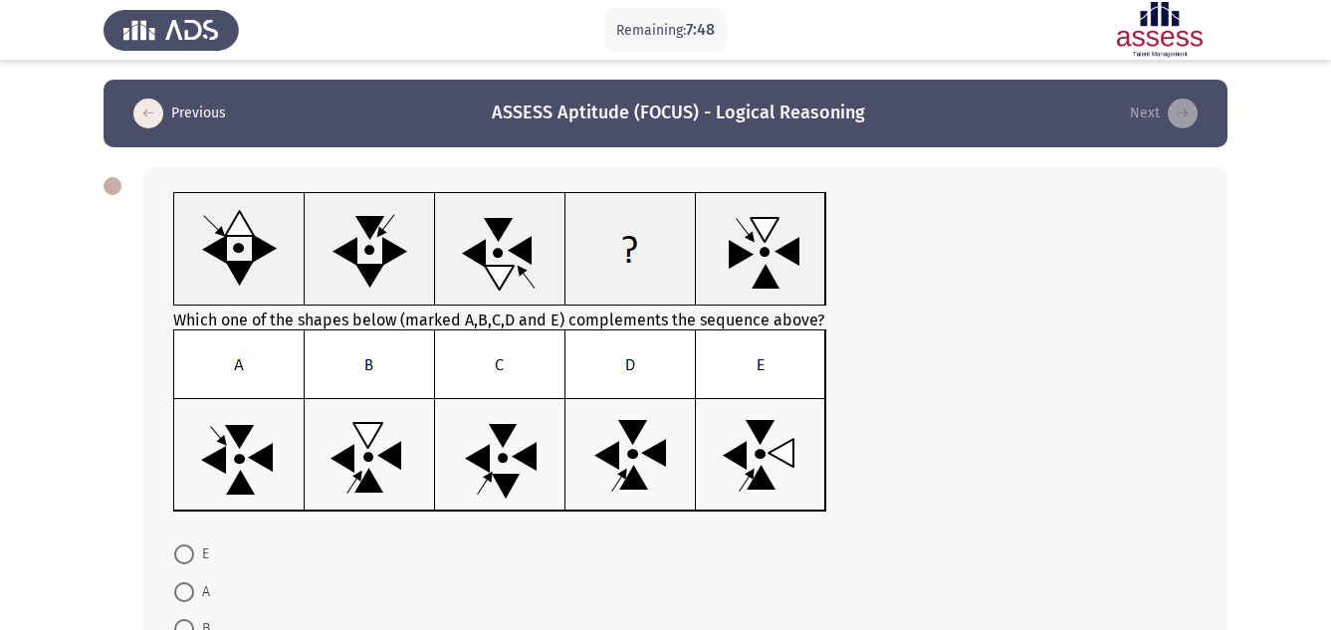
scroll to position [216, 0]
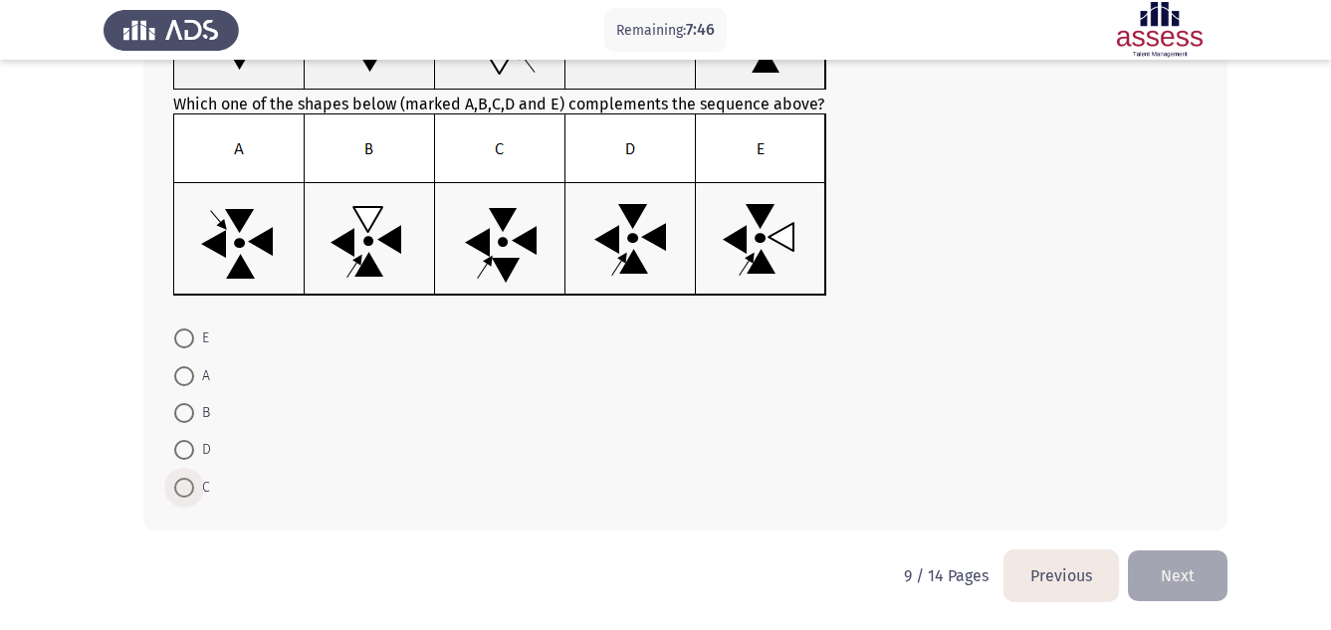
click at [178, 486] on span at bounding box center [184, 488] width 20 height 20
click at [178, 486] on input "C" at bounding box center [184, 488] width 20 height 20
radio input "true"
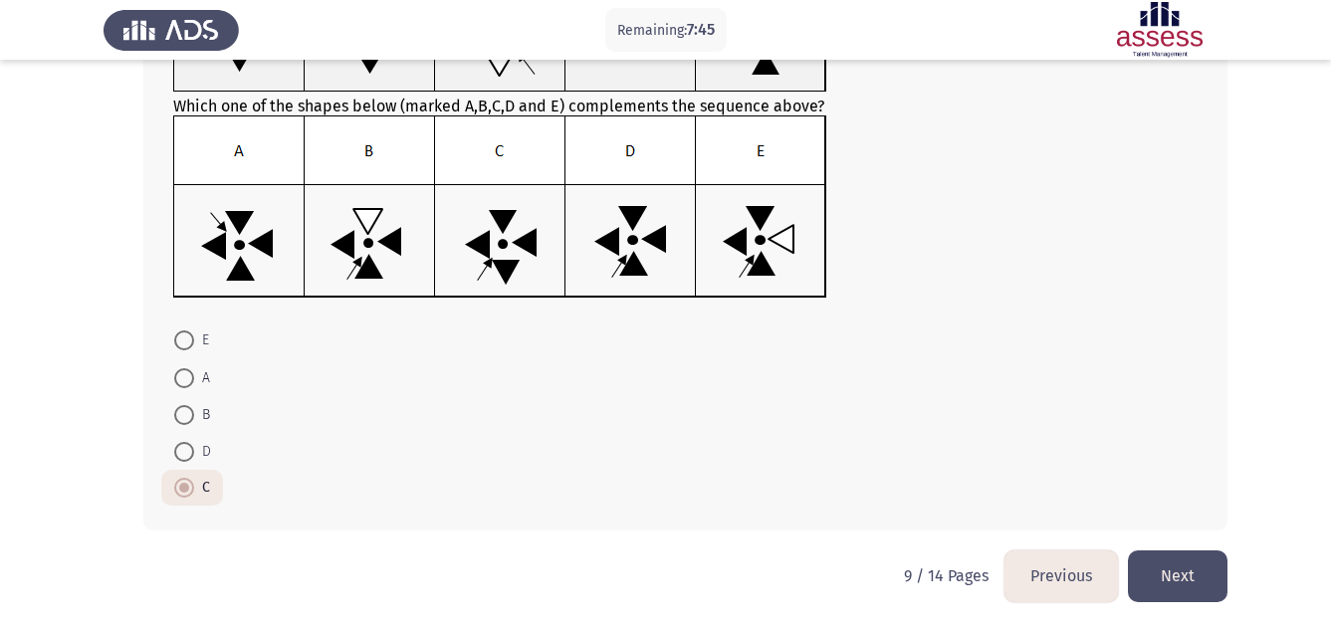
click at [1162, 573] on button "Next" at bounding box center [1178, 575] width 100 height 51
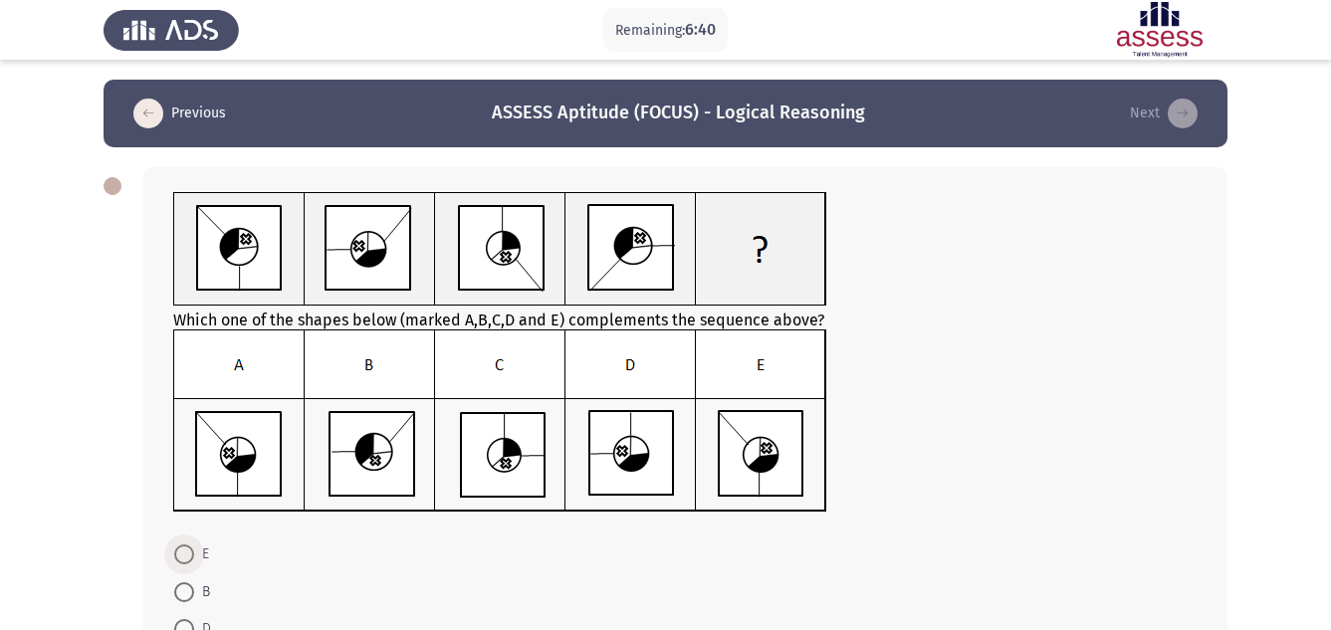
click at [188, 553] on span at bounding box center [184, 554] width 20 height 20
click at [188, 553] on input "E" at bounding box center [184, 554] width 20 height 20
radio input "true"
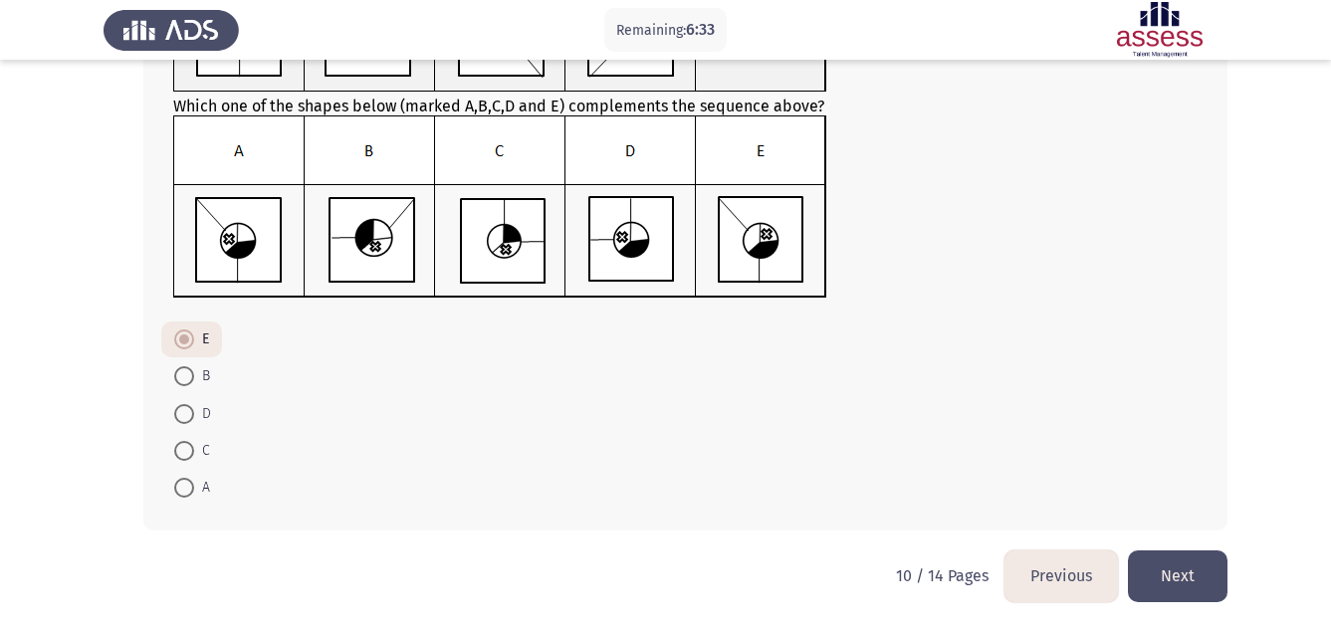
click at [1174, 578] on button "Next" at bounding box center [1178, 575] width 100 height 51
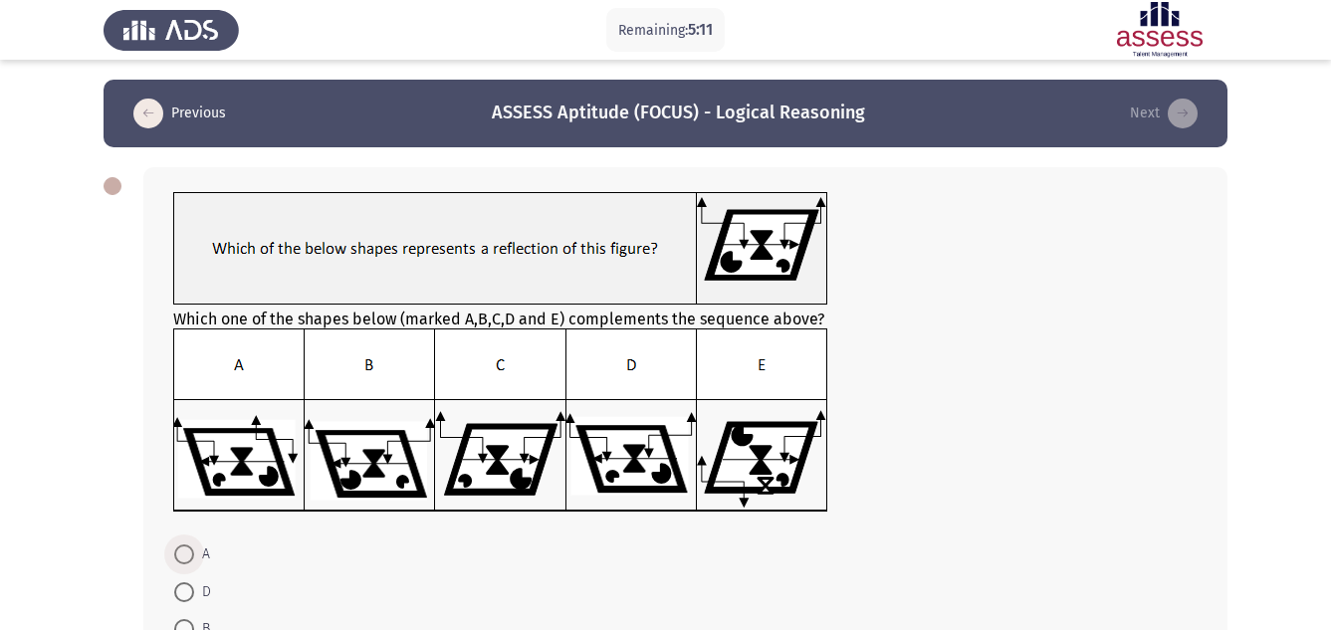
click at [184, 556] on span at bounding box center [184, 554] width 20 height 20
click at [184, 556] on input "A" at bounding box center [184, 554] width 20 height 20
radio input "true"
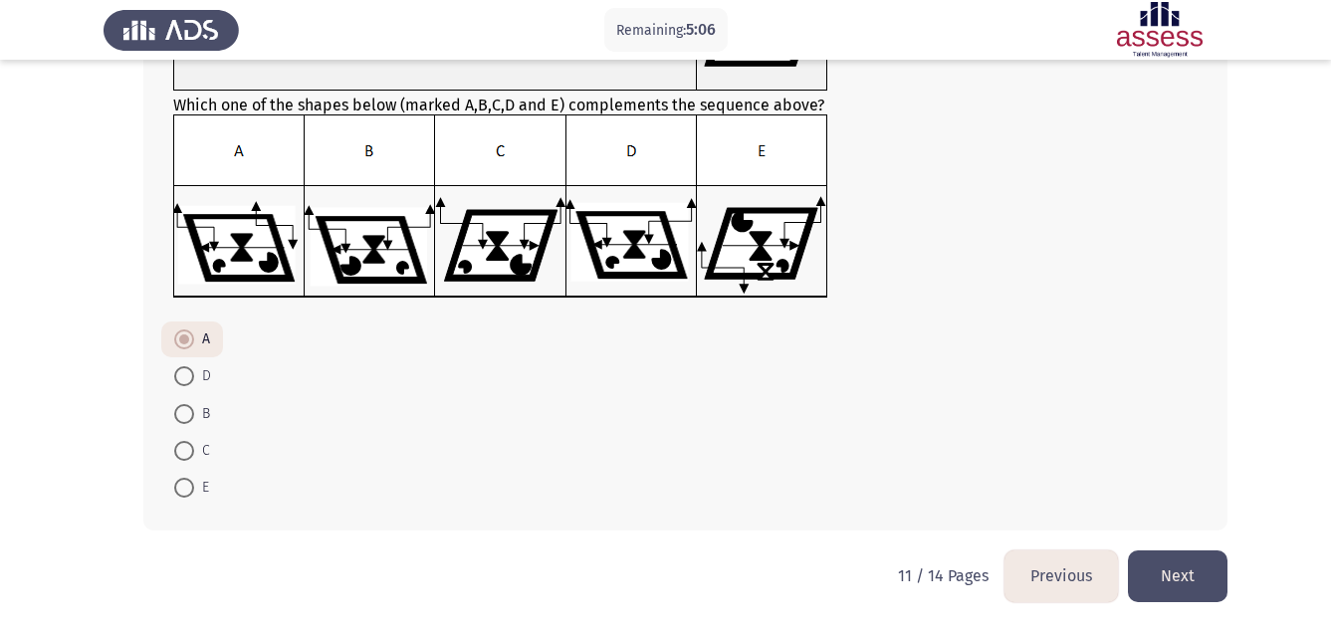
click at [1184, 572] on button "Next" at bounding box center [1178, 575] width 100 height 51
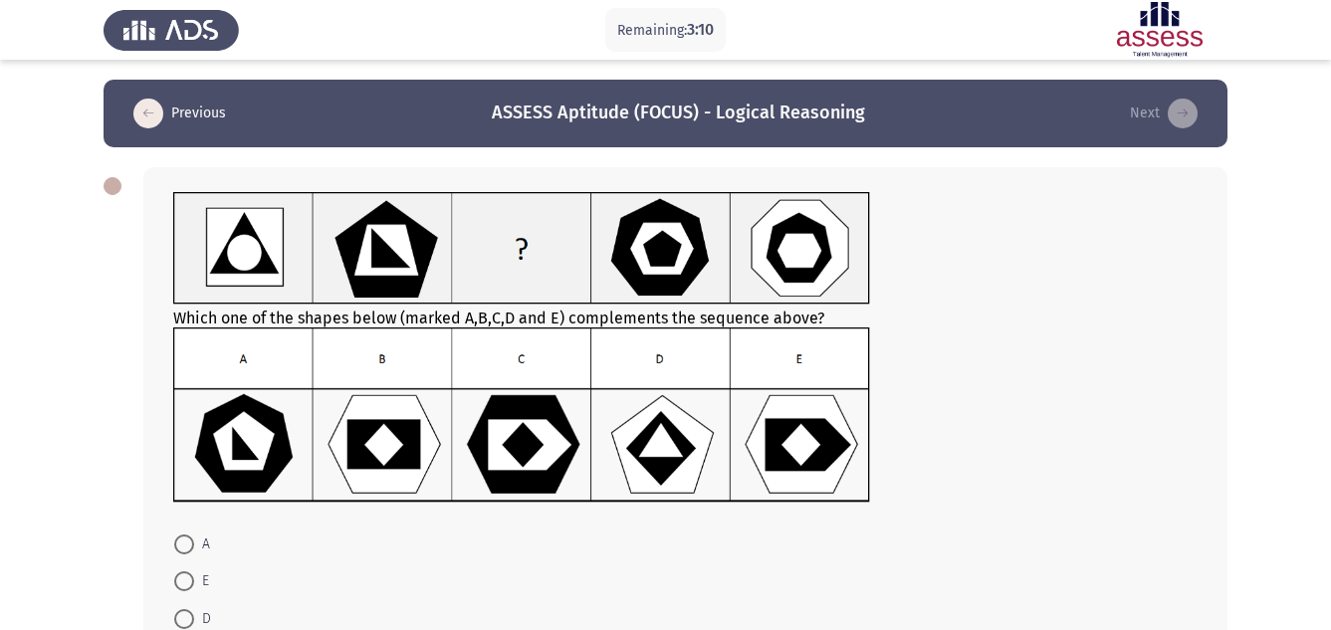
click at [674, 451] on img at bounding box center [521, 414] width 697 height 175
click at [185, 615] on span at bounding box center [184, 619] width 20 height 20
click at [185, 615] on input "D" at bounding box center [184, 619] width 20 height 20
radio input "true"
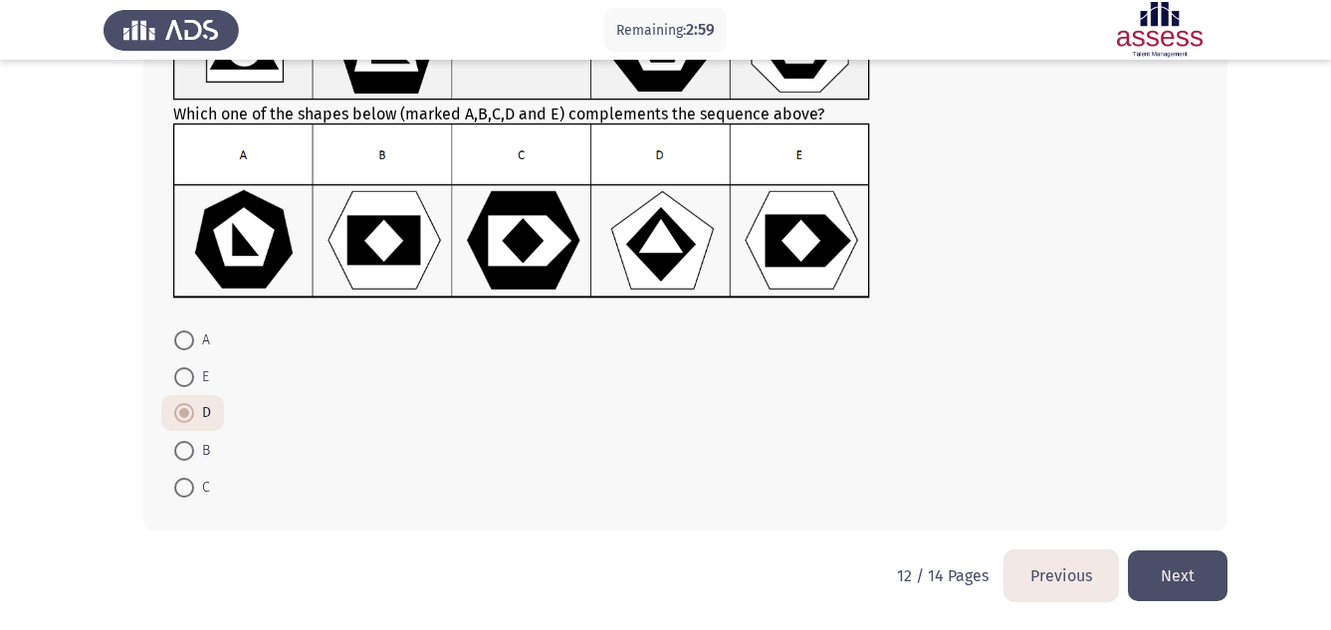
click at [1188, 586] on button "Next" at bounding box center [1178, 575] width 100 height 51
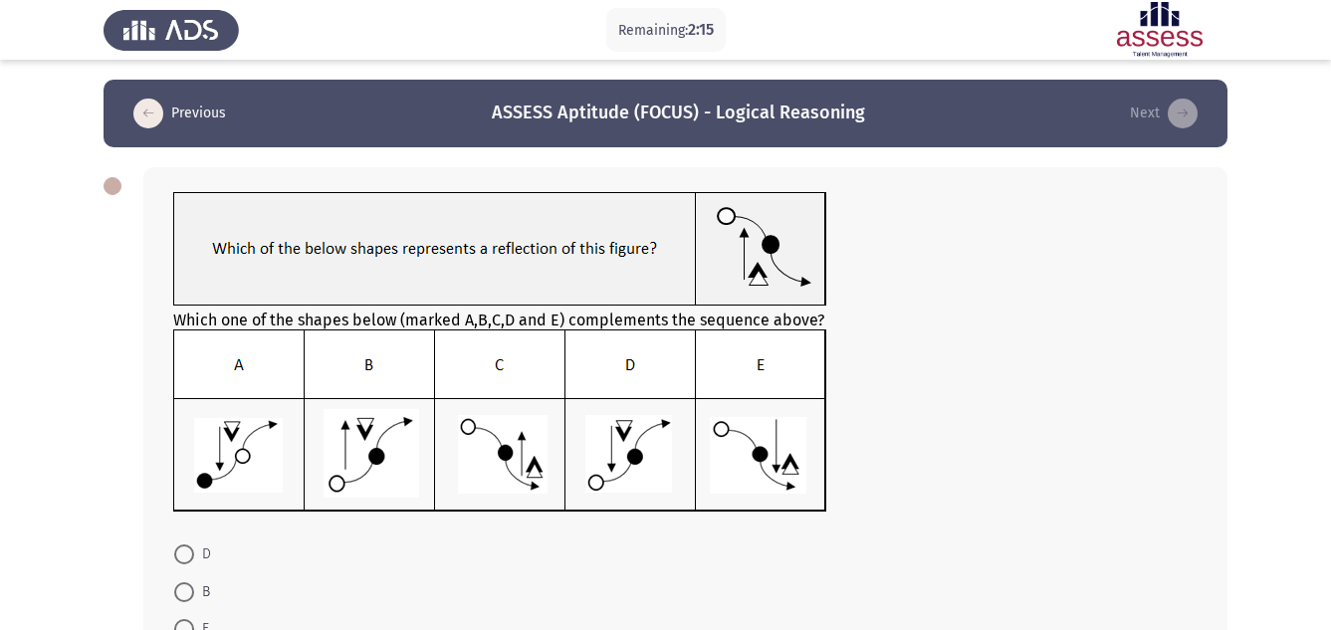
scroll to position [216, 0]
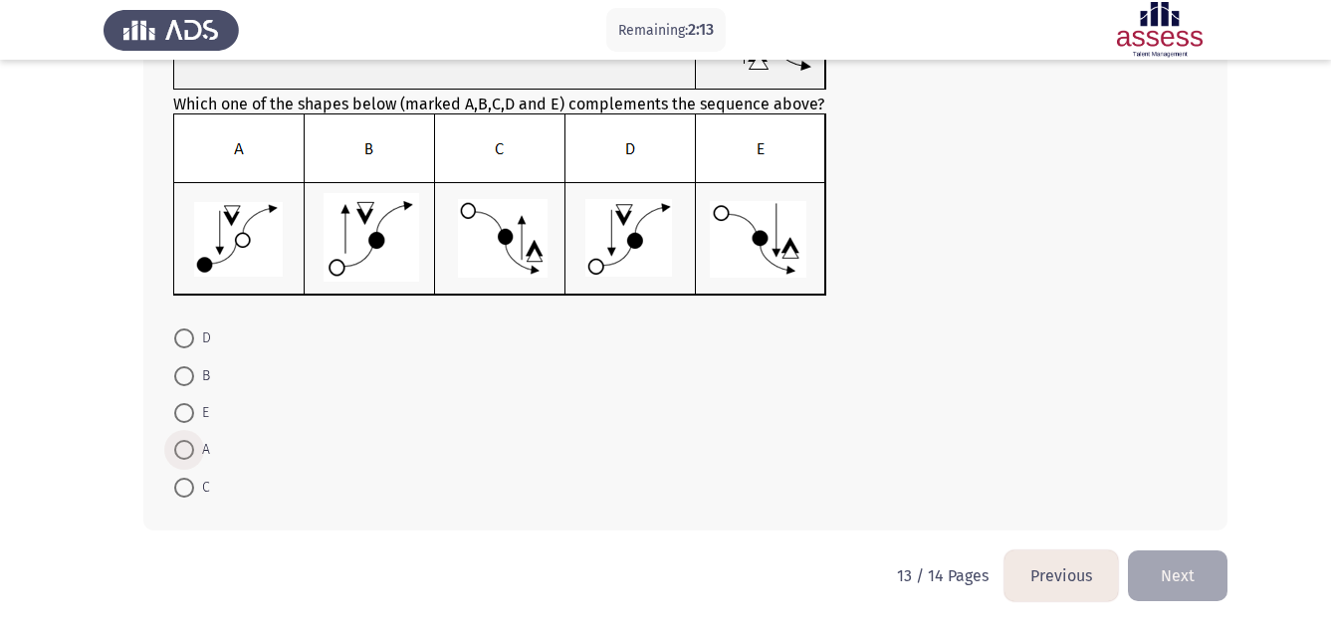
click at [181, 450] on span at bounding box center [184, 450] width 20 height 20
click at [181, 450] on input "A" at bounding box center [184, 450] width 20 height 20
radio input "true"
click at [1176, 571] on button "Next" at bounding box center [1178, 575] width 100 height 51
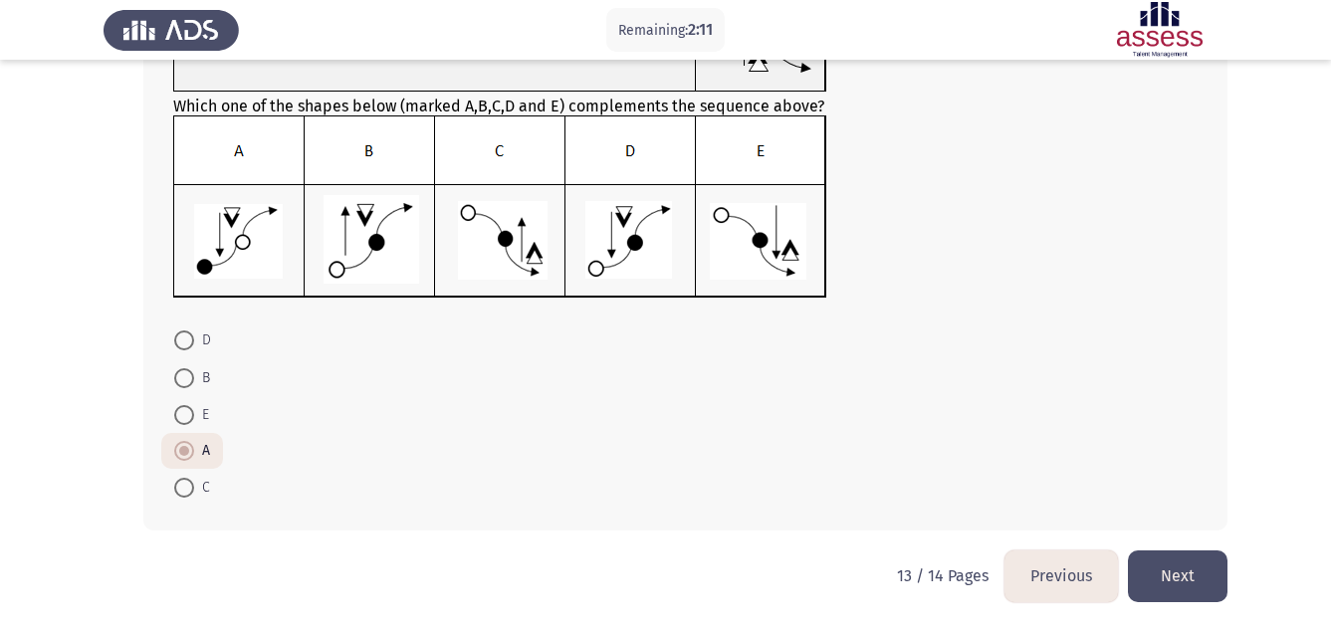
scroll to position [0, 0]
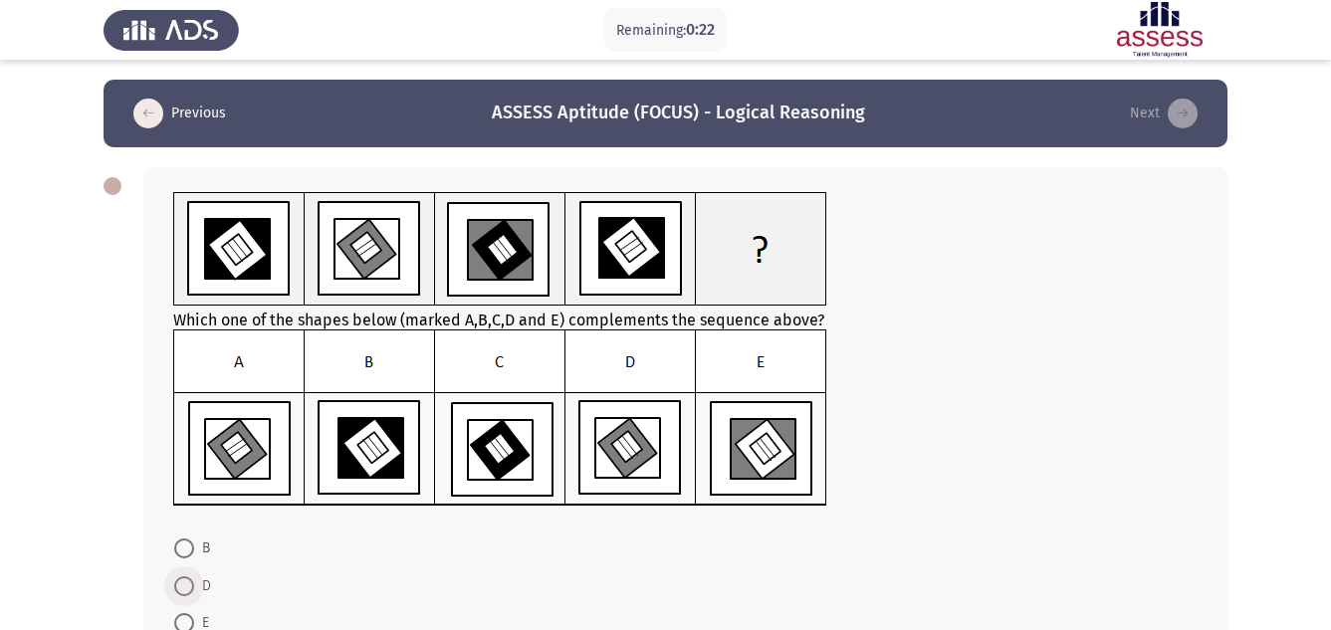
click at [184, 586] on span at bounding box center [184, 586] width 0 height 0
click at [183, 586] on input "D" at bounding box center [184, 586] width 20 height 20
radio input "true"
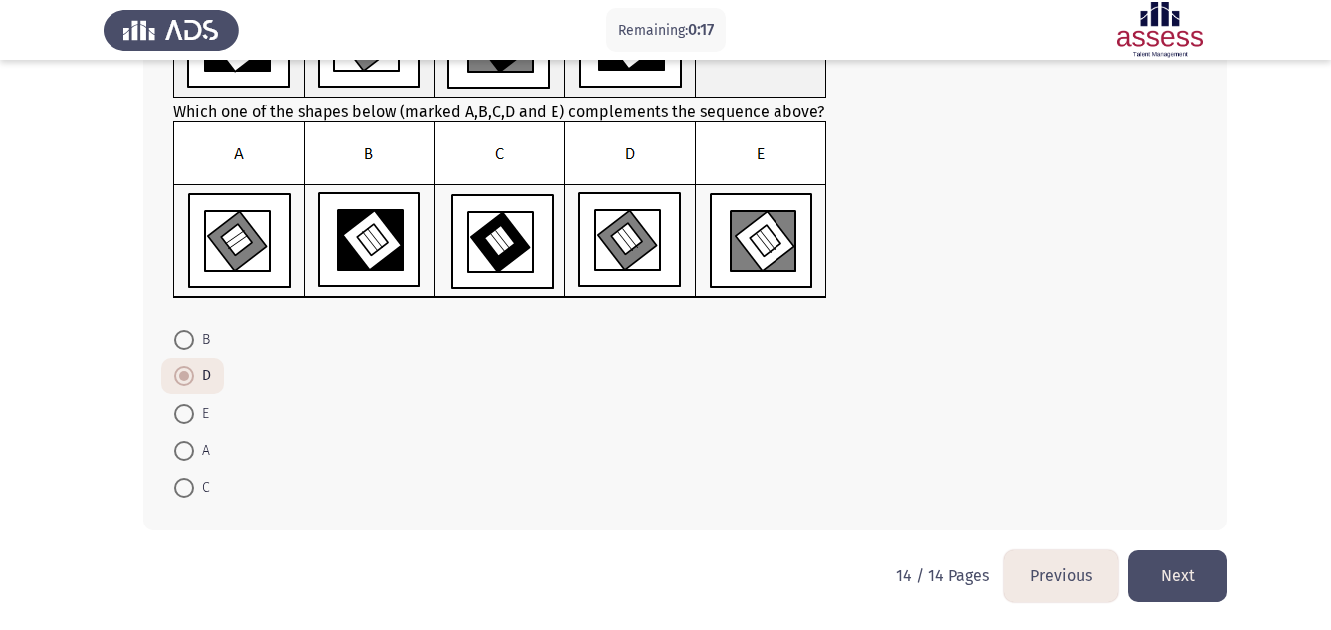
click at [1199, 577] on button "Next" at bounding box center [1178, 575] width 100 height 51
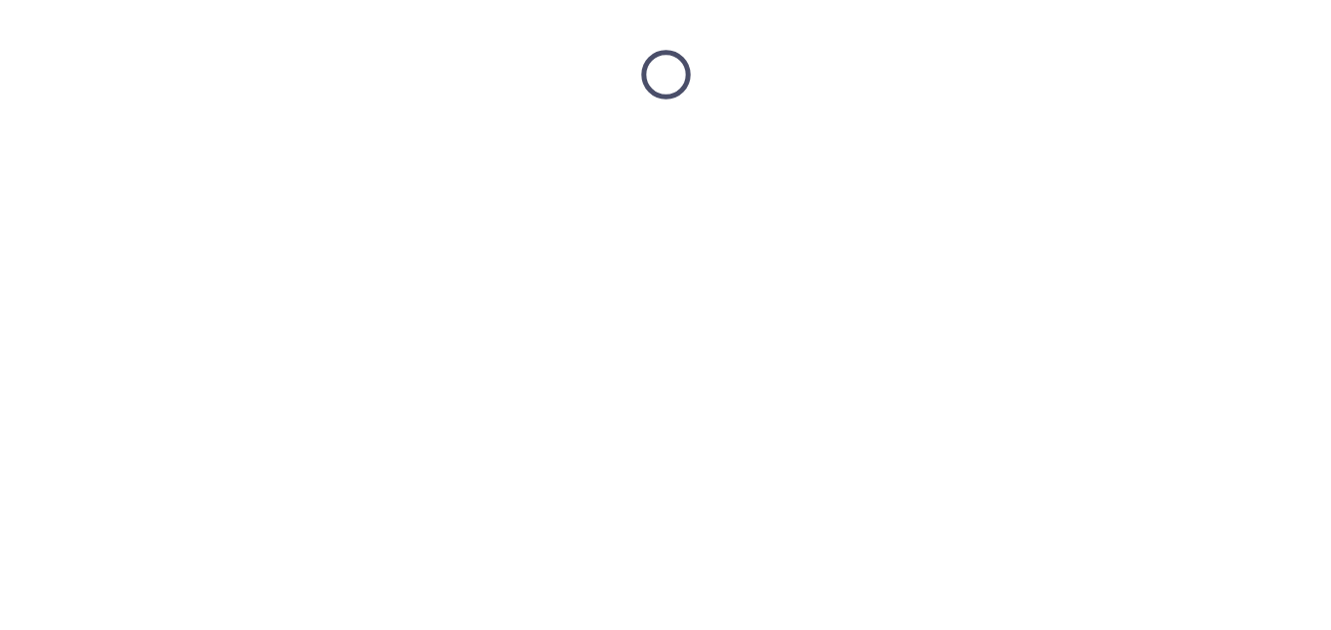
scroll to position [0, 0]
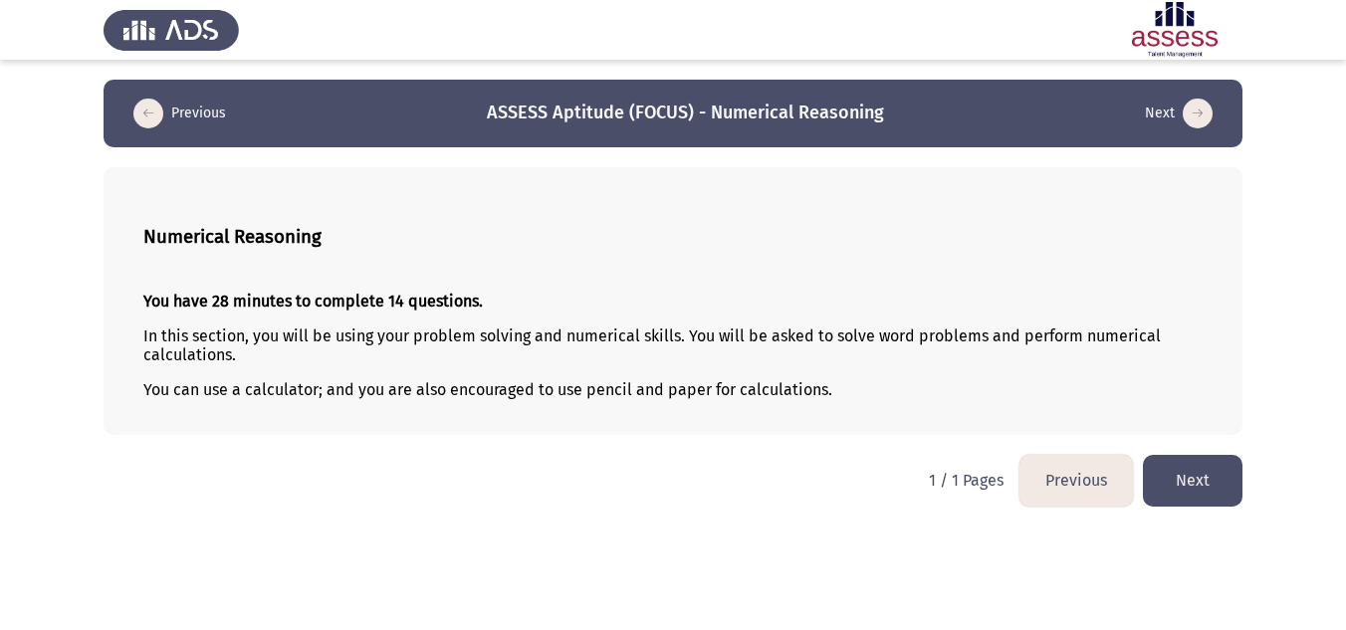
click at [1186, 493] on button "Next" at bounding box center [1193, 480] width 100 height 51
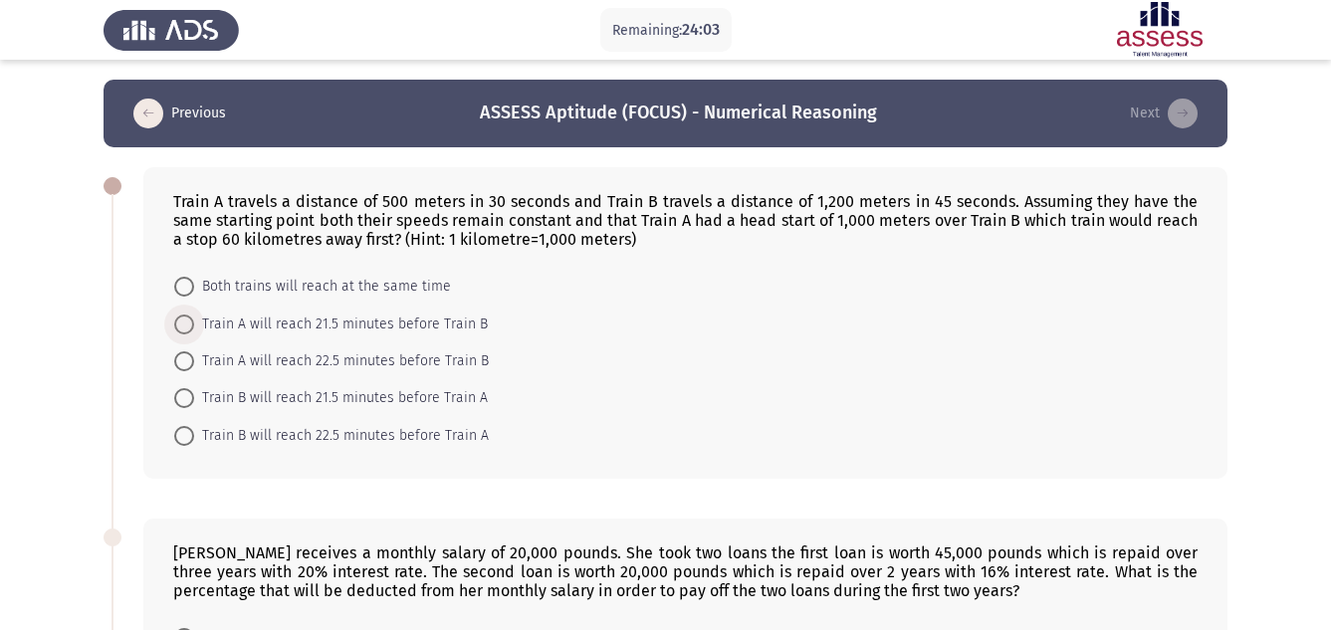
click at [370, 324] on span "Train A will reach 21.5 minutes before Train B" at bounding box center [341, 325] width 294 height 24
click at [194, 324] on input "Train A will reach 21.5 minutes before Train B" at bounding box center [184, 325] width 20 height 20
radio input "true"
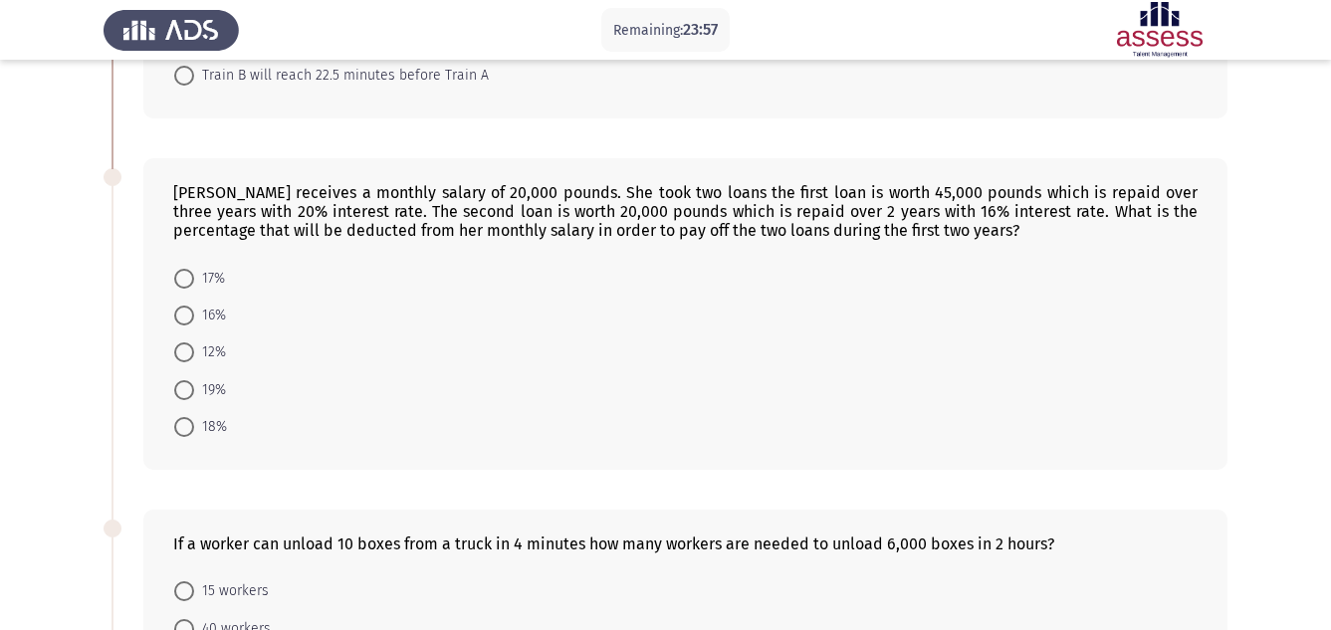
scroll to position [398, 0]
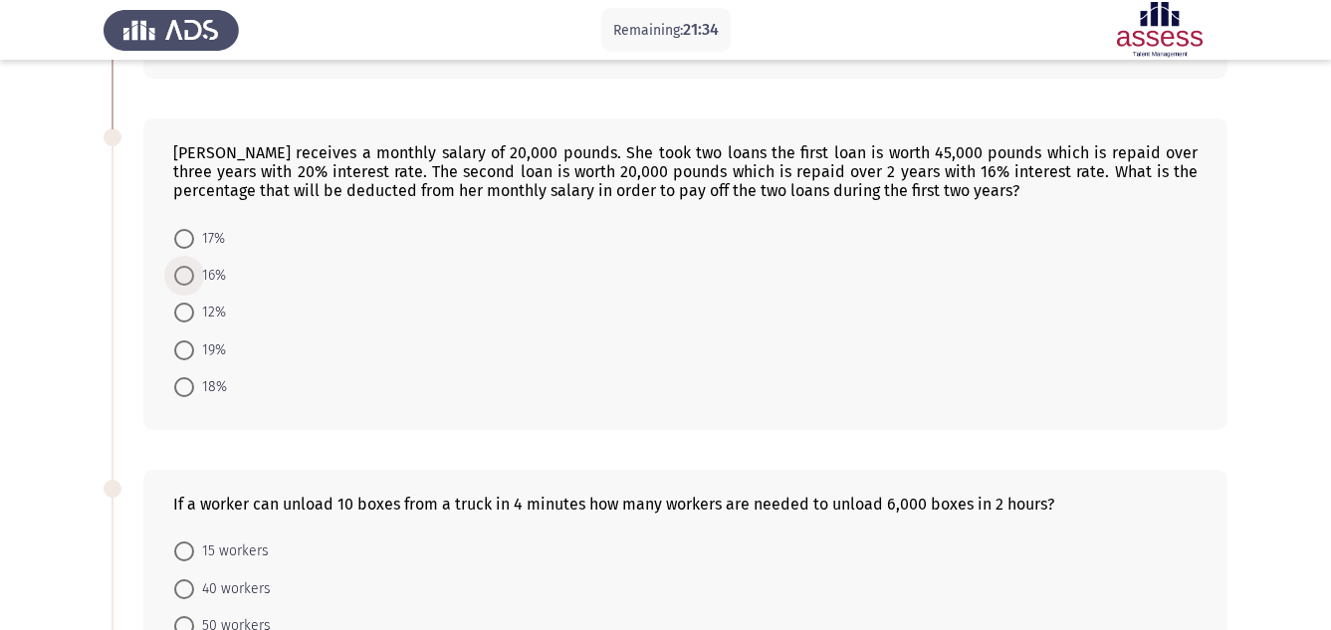
click at [186, 273] on span at bounding box center [184, 276] width 20 height 20
click at [186, 273] on input "16%" at bounding box center [184, 276] width 20 height 20
radio input "true"
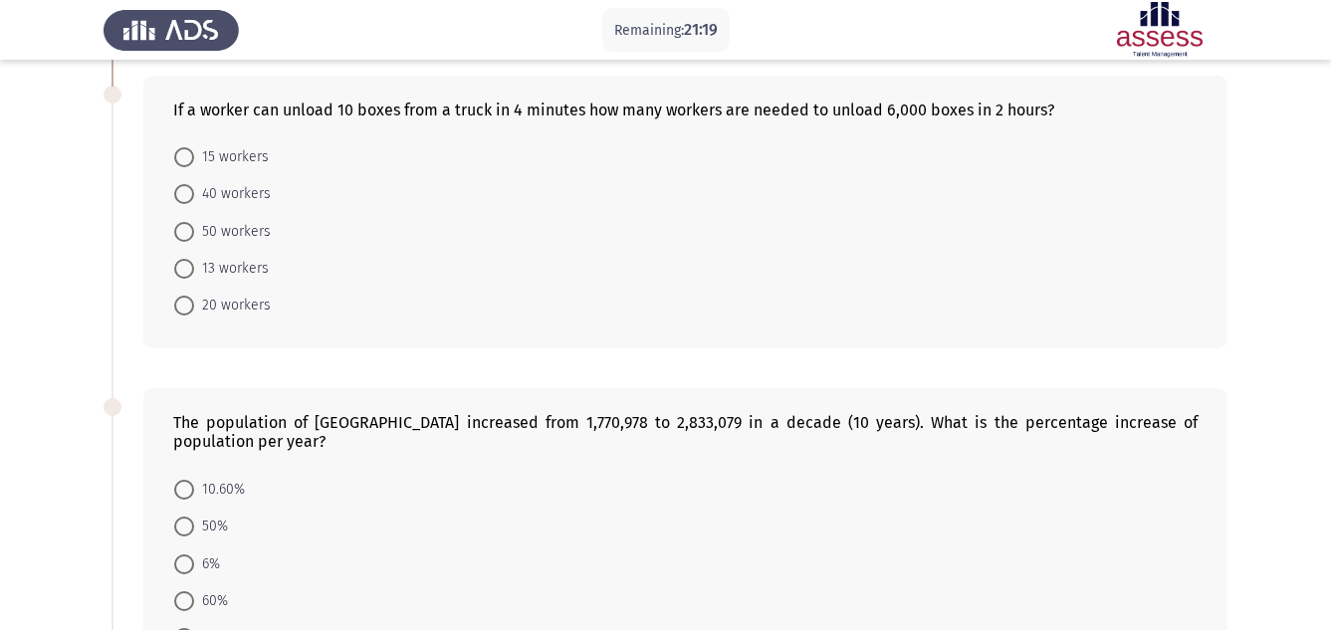
scroll to position [794, 0]
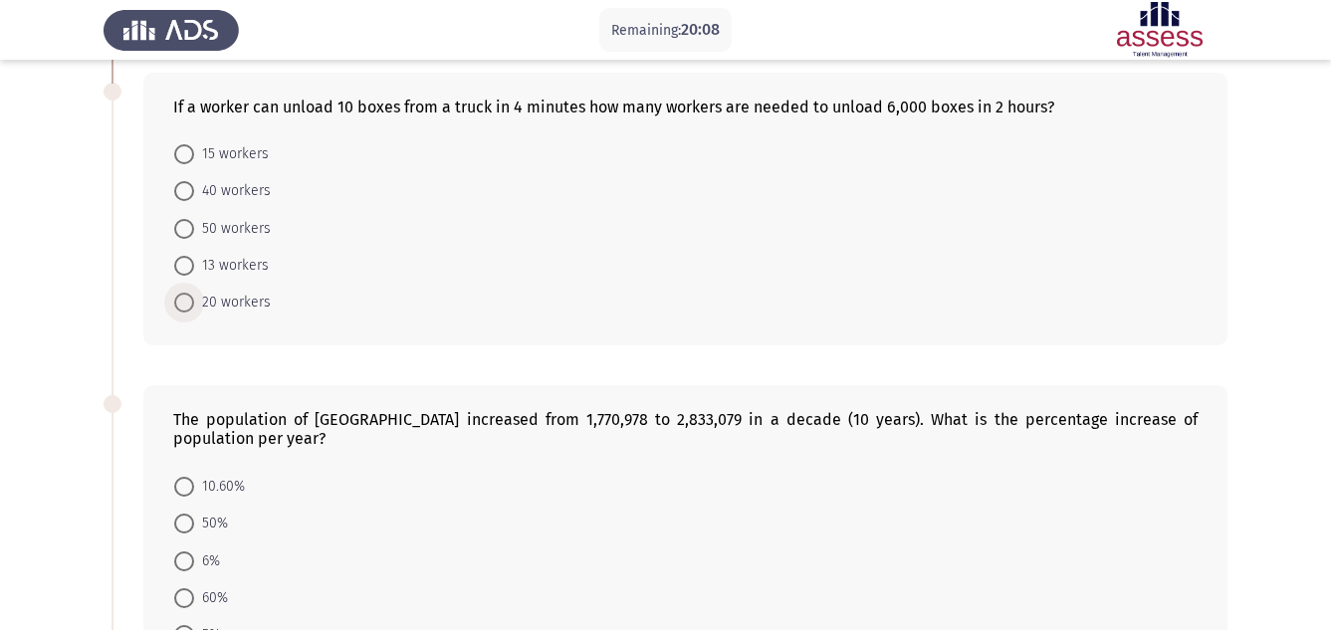
click at [183, 304] on span at bounding box center [184, 303] width 20 height 20
click at [183, 304] on input "20 workers" at bounding box center [184, 303] width 20 height 20
radio input "true"
click at [186, 549] on span at bounding box center [184, 559] width 20 height 20
click at [186, 549] on input "6%" at bounding box center [184, 559] width 20 height 20
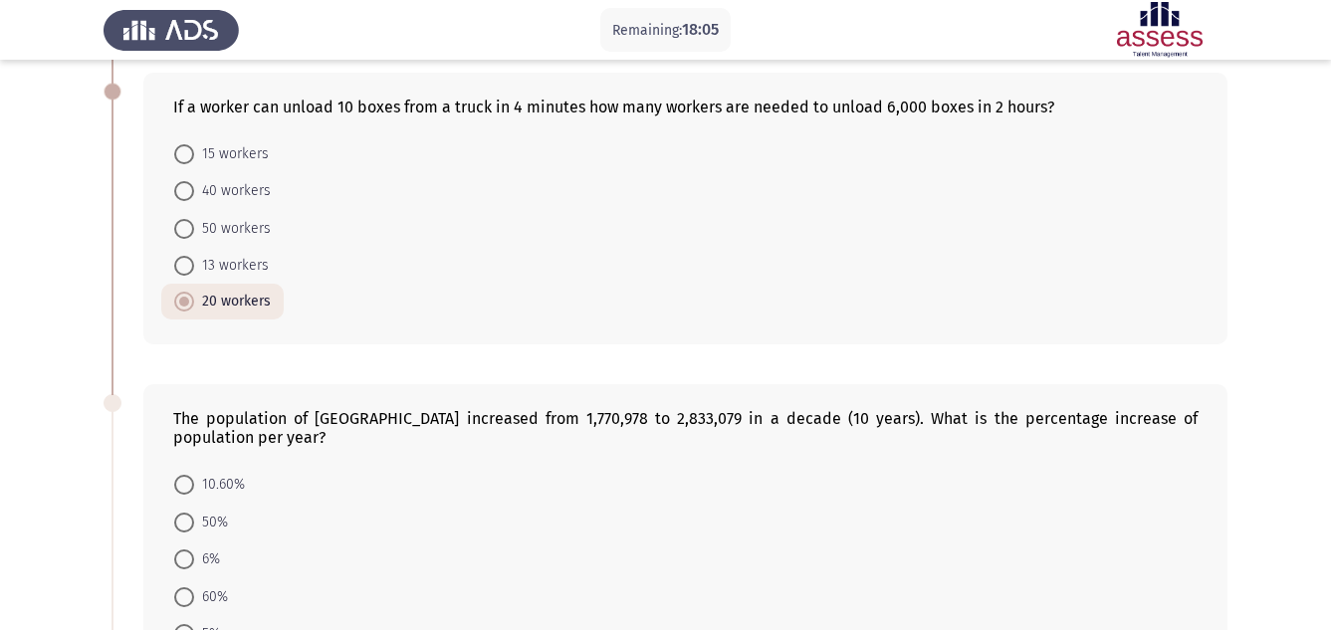
radio input "true"
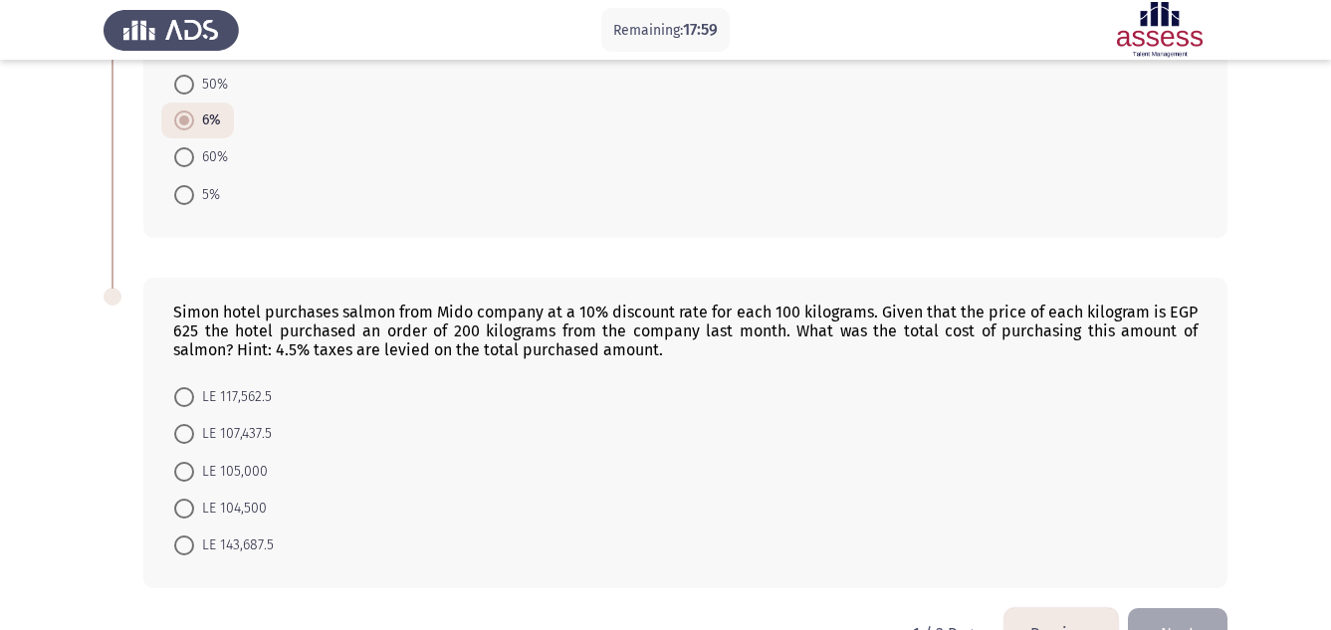
scroll to position [1271, 0]
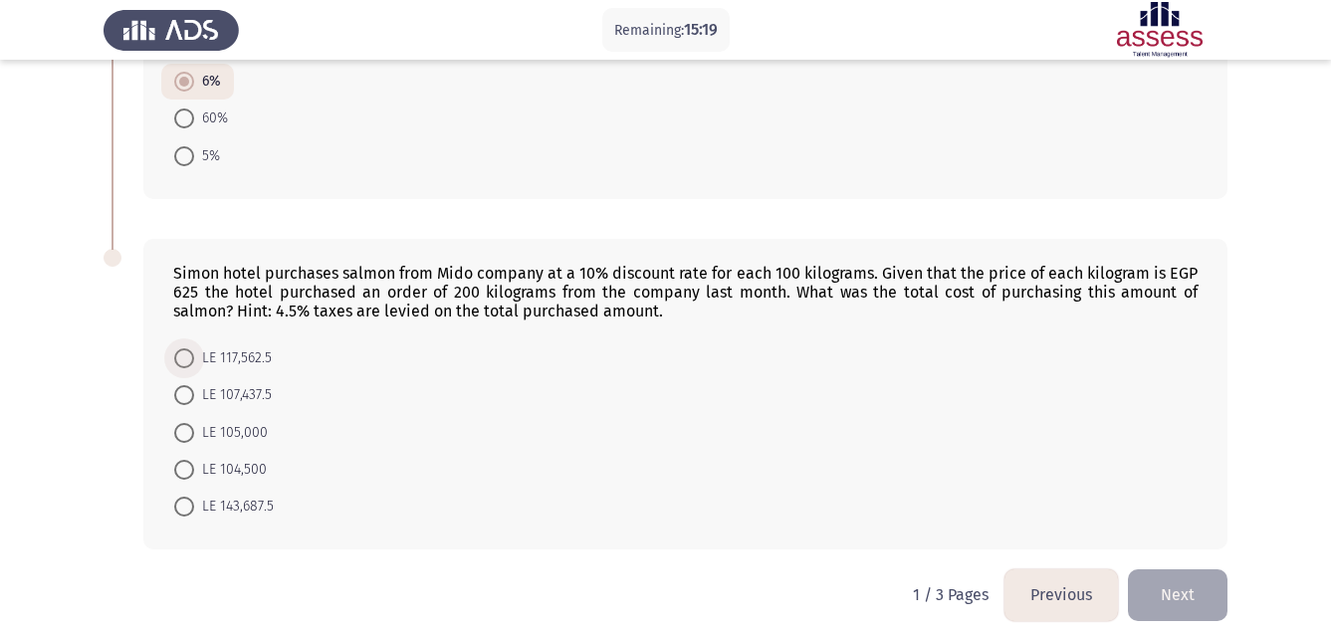
click at [183, 348] on span at bounding box center [184, 358] width 20 height 20
click at [183, 348] on input "LE 117,562.5" at bounding box center [184, 358] width 20 height 20
radio input "true"
click at [1172, 580] on button "Next" at bounding box center [1178, 594] width 100 height 51
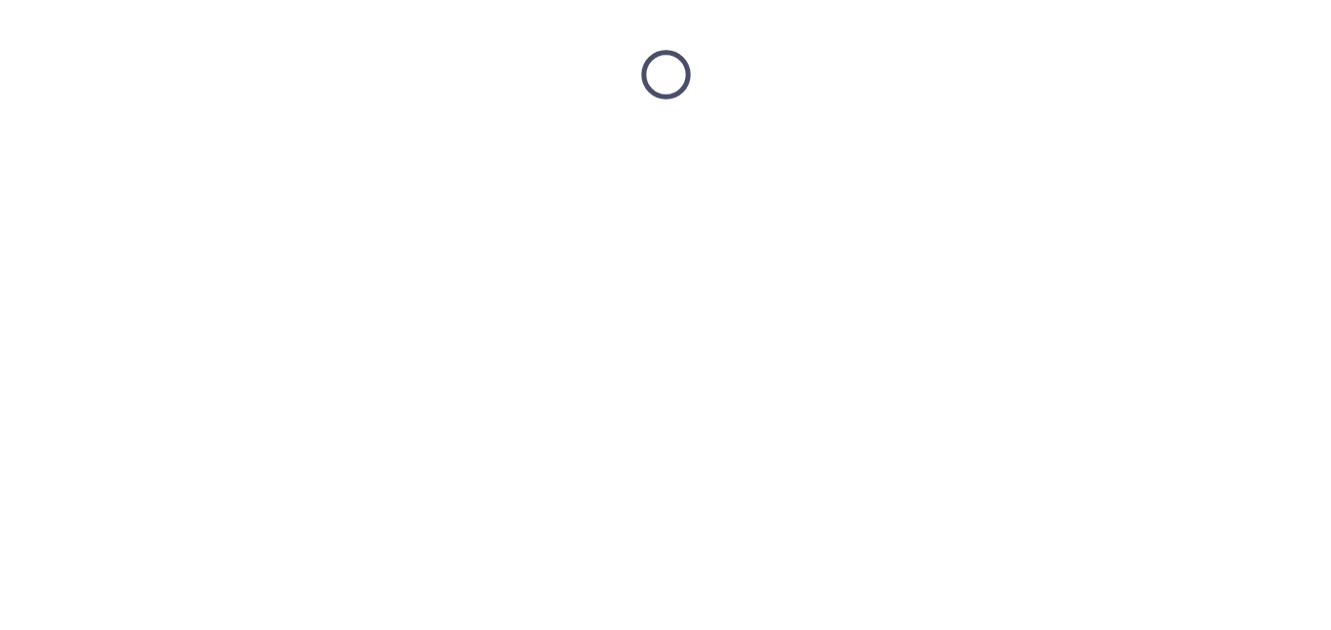
scroll to position [0, 0]
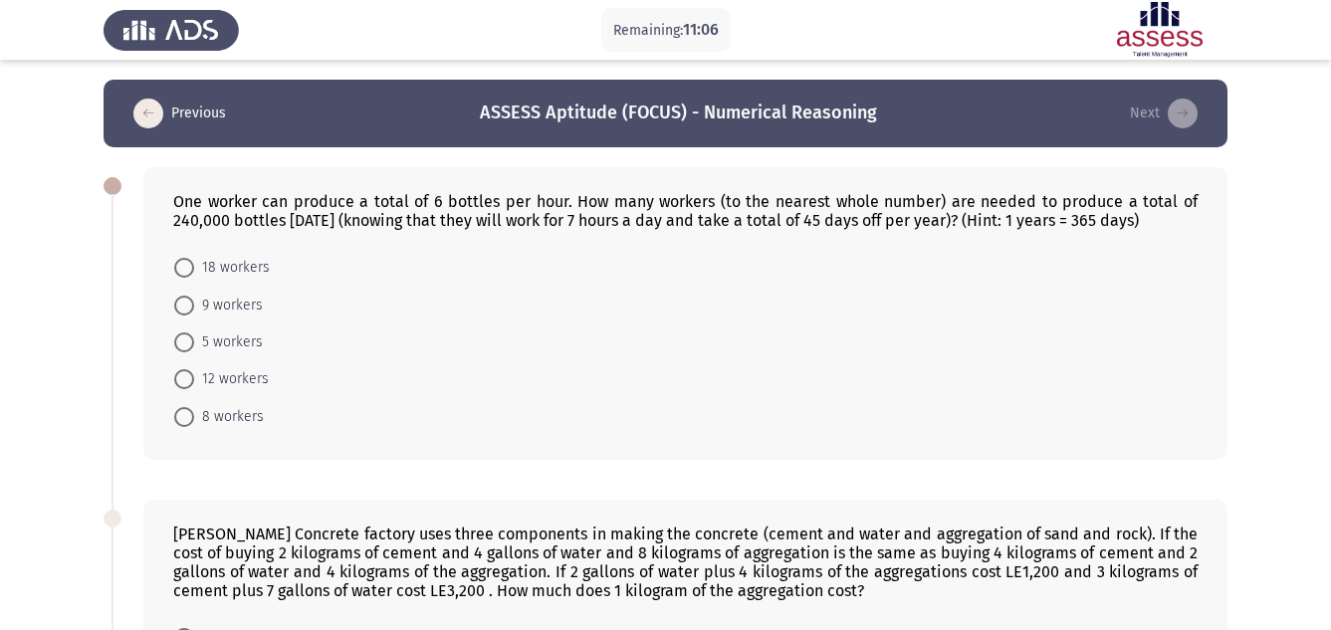
click at [187, 303] on span at bounding box center [184, 306] width 20 height 20
click at [187, 303] on input "9 workers" at bounding box center [184, 306] width 20 height 20
radio input "true"
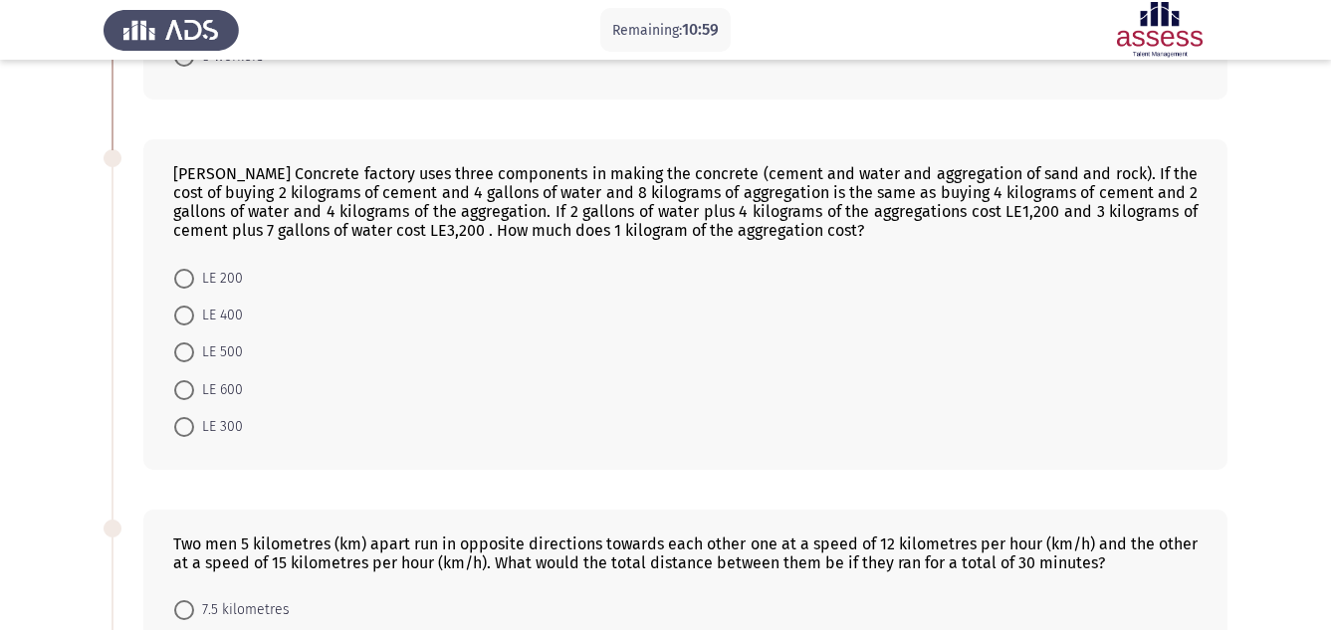
scroll to position [398, 0]
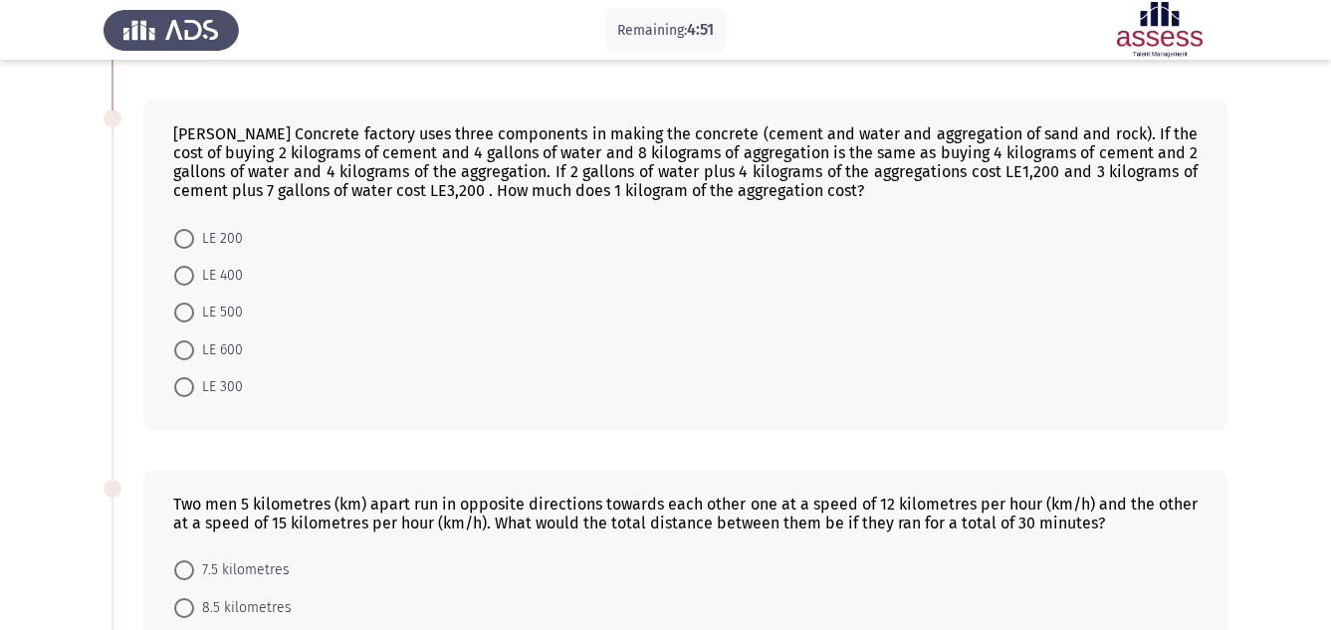
click at [186, 278] on span at bounding box center [184, 276] width 20 height 20
click at [186, 278] on input "LE 400" at bounding box center [184, 276] width 20 height 20
radio input "true"
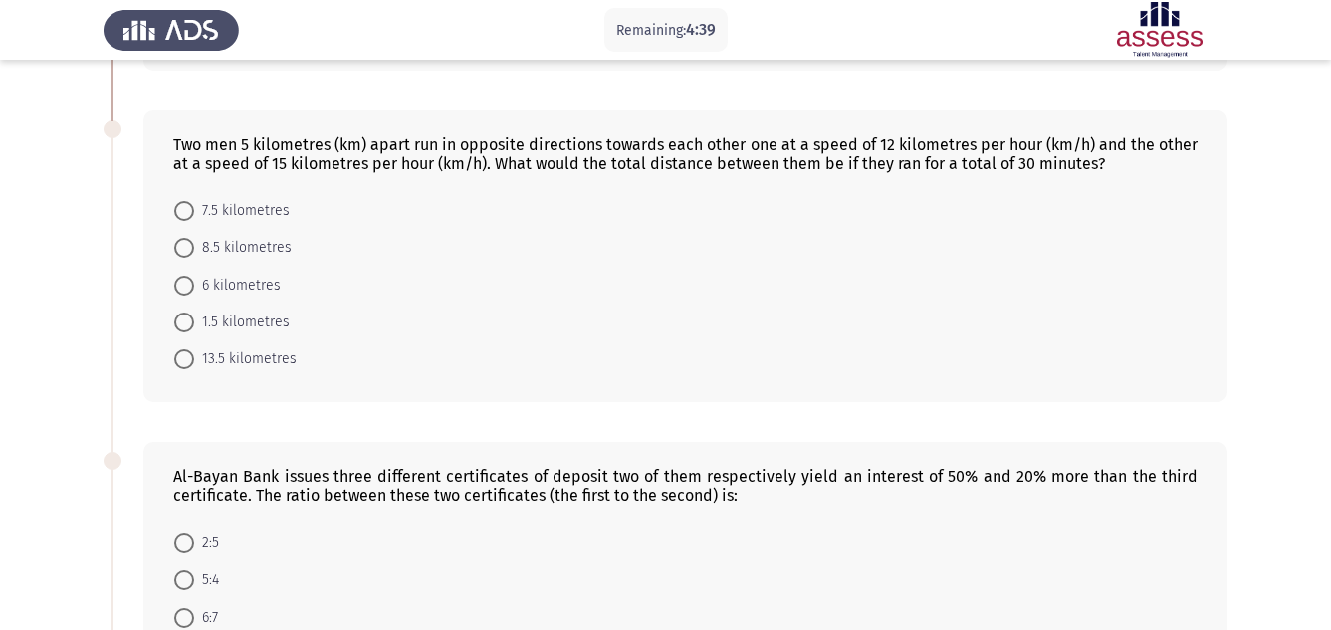
scroll to position [796, 0]
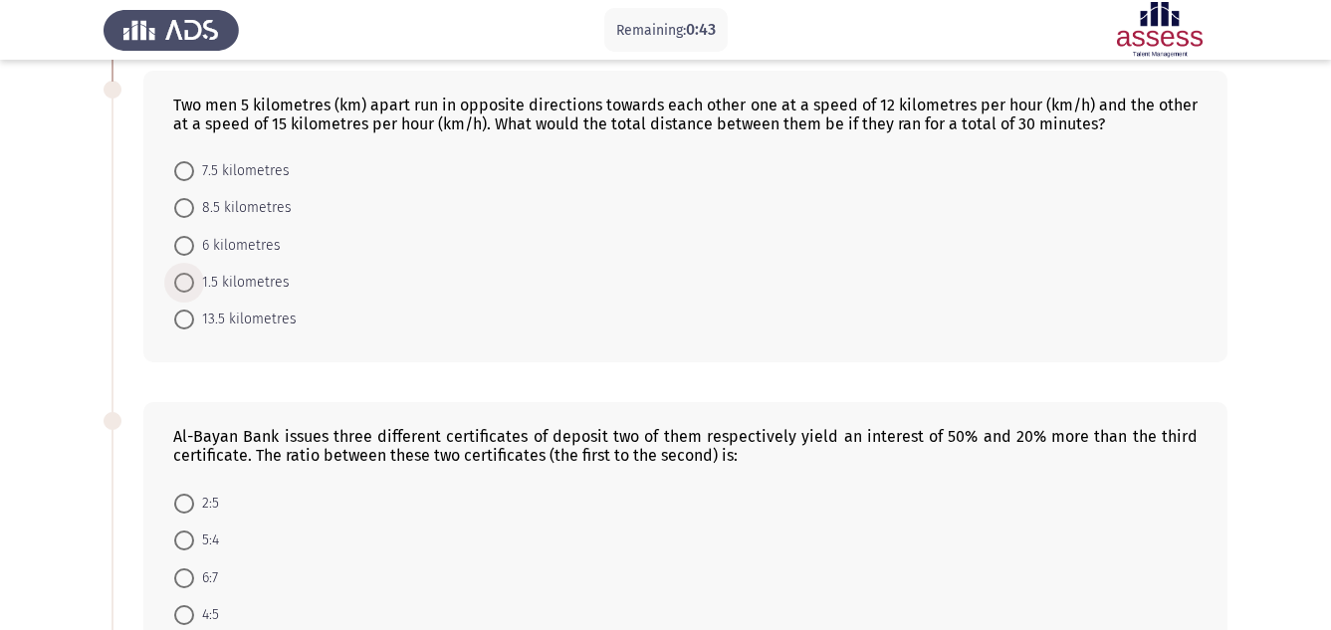
click at [232, 285] on span "1.5 kilometres" at bounding box center [242, 283] width 96 height 24
click at [194, 285] on input "1.5 kilometres" at bounding box center [184, 283] width 20 height 20
radio input "true"
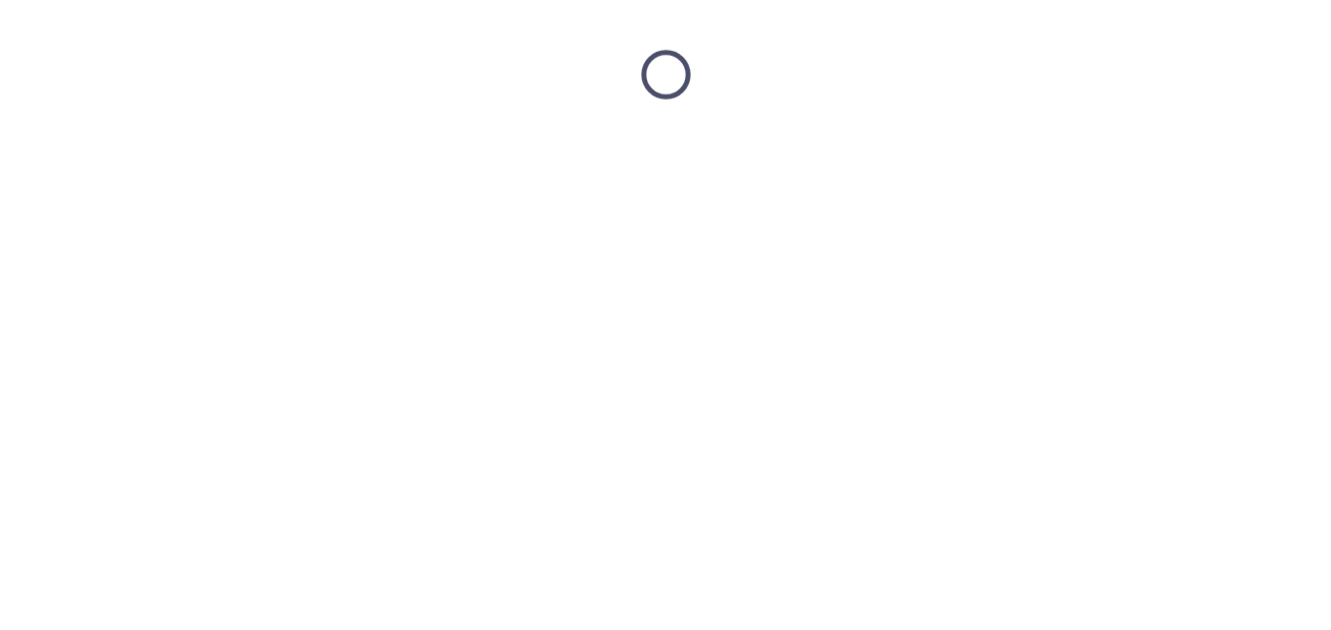
scroll to position [0, 0]
click at [187, 149] on html at bounding box center [673, 74] width 1346 height 149
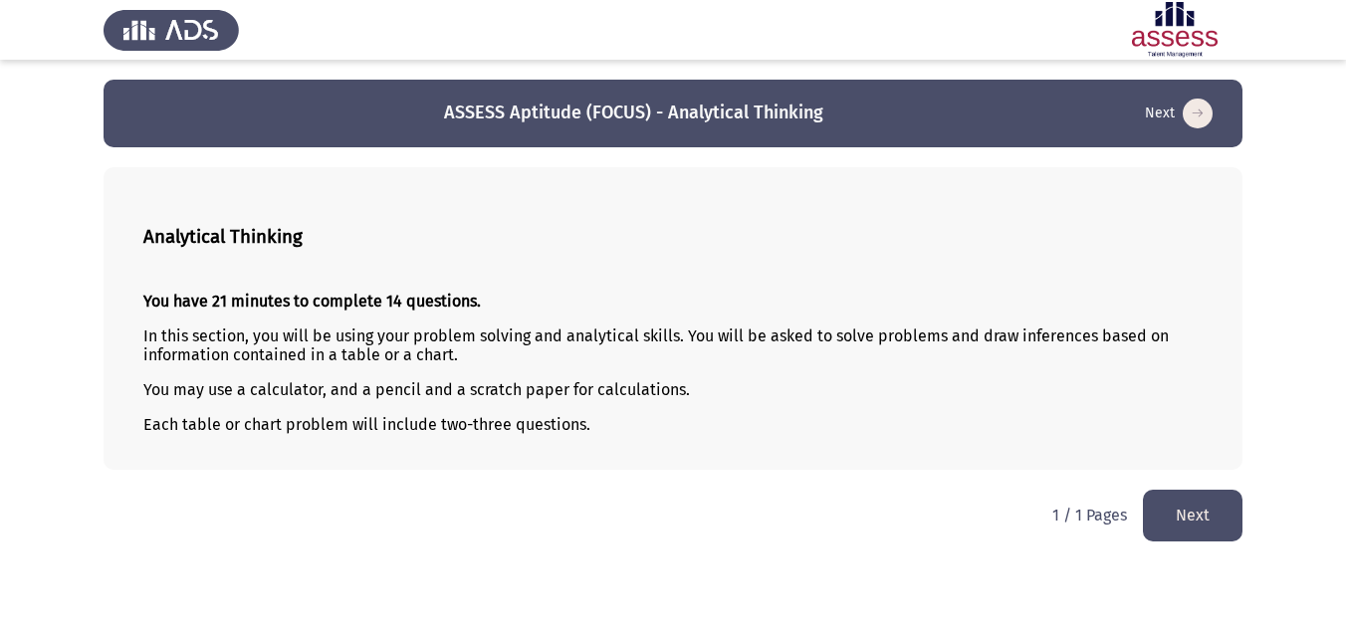
click at [1192, 525] on button "Next" at bounding box center [1193, 515] width 100 height 51
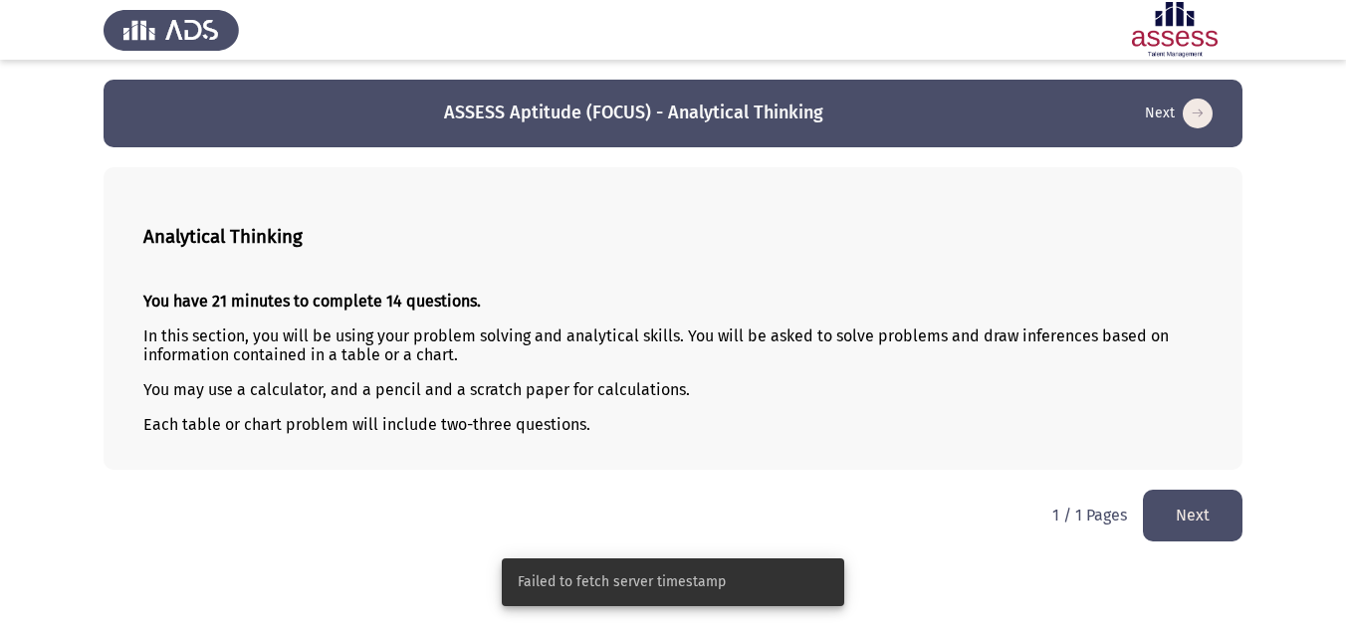
click at [1175, 509] on button "Next" at bounding box center [1193, 515] width 100 height 51
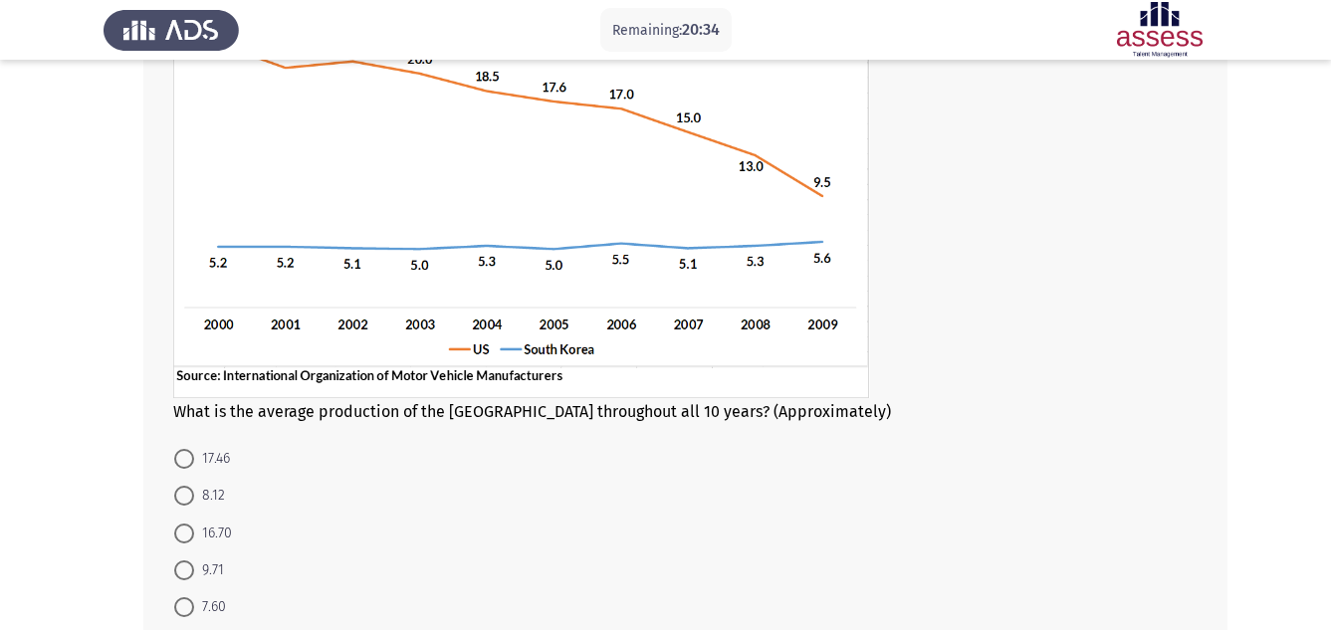
scroll to position [184, 0]
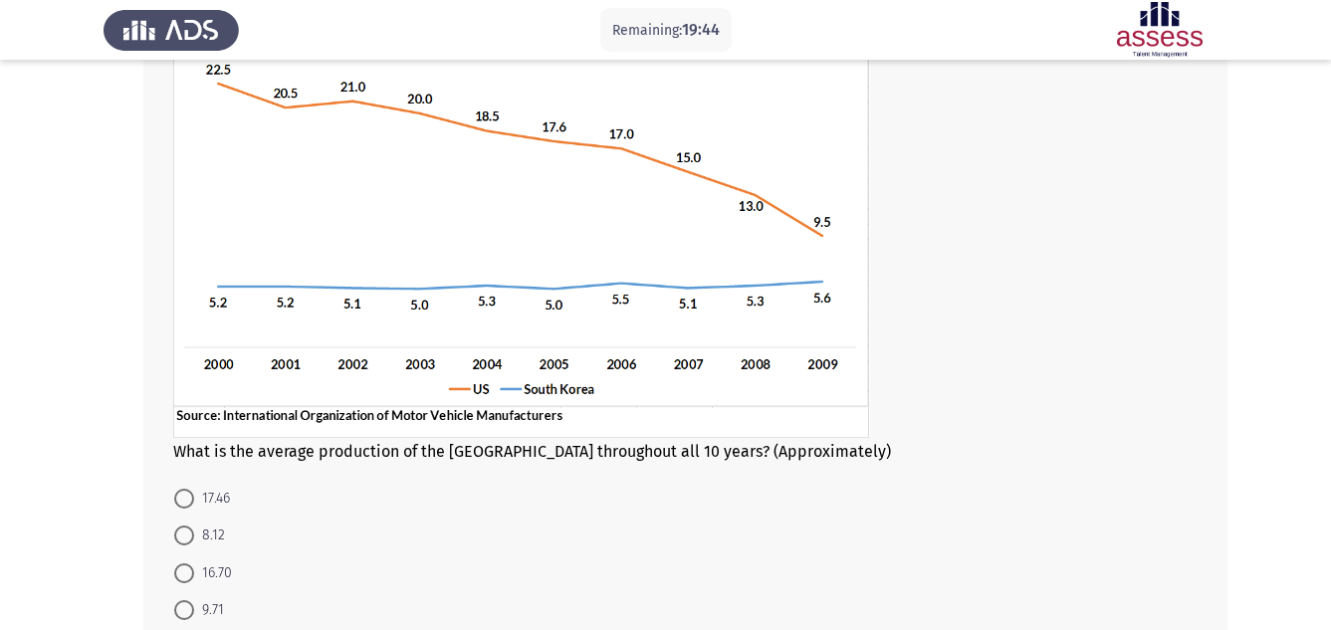
click at [181, 501] on span at bounding box center [184, 499] width 20 height 20
click at [181, 501] on input "17.46" at bounding box center [184, 499] width 20 height 20
radio input "true"
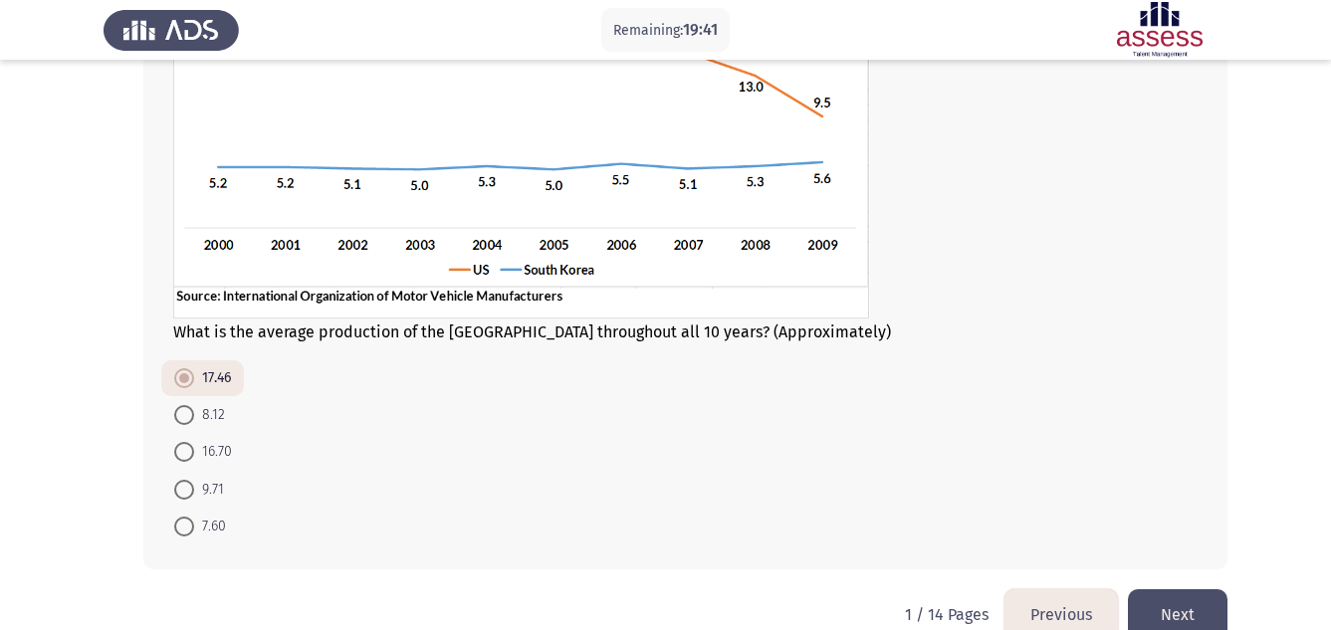
scroll to position [342, 0]
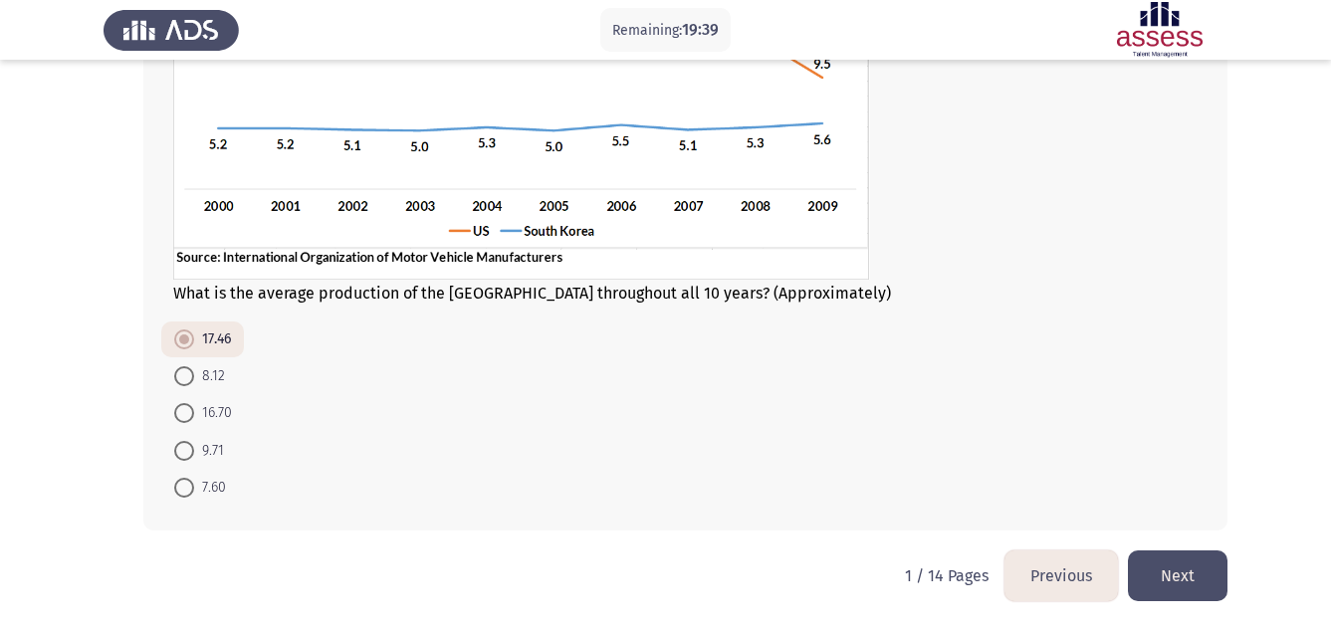
click at [1167, 570] on button "Next" at bounding box center [1178, 575] width 100 height 51
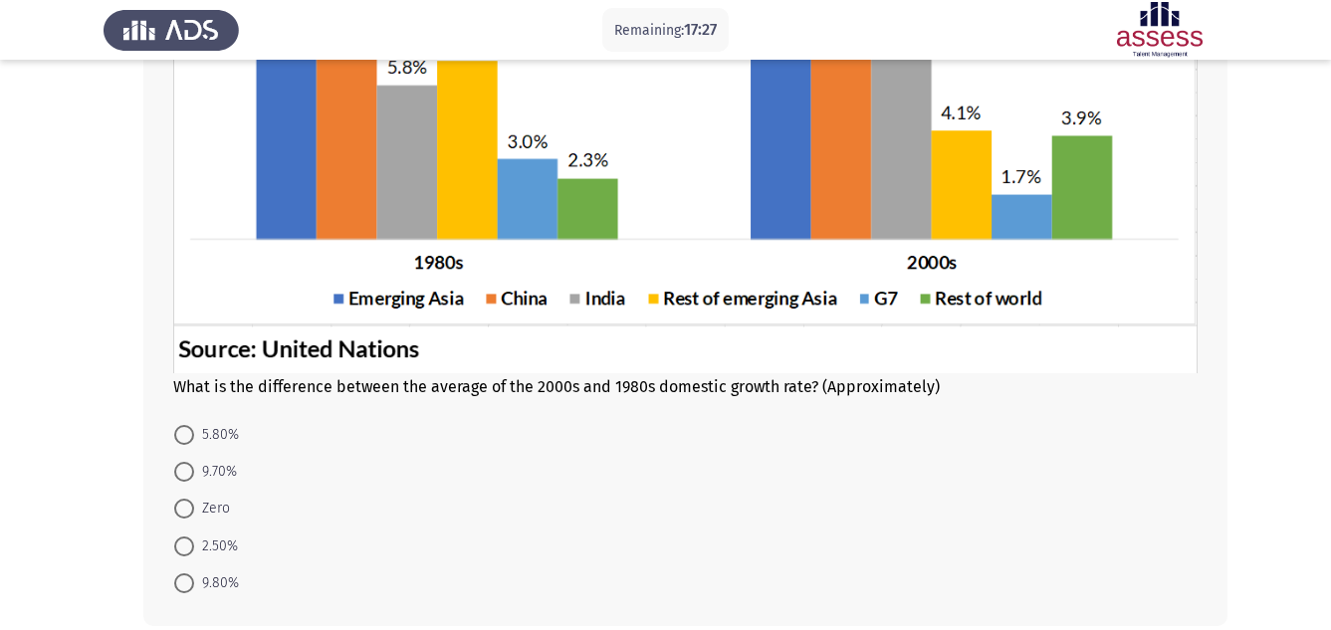
scroll to position [398, 0]
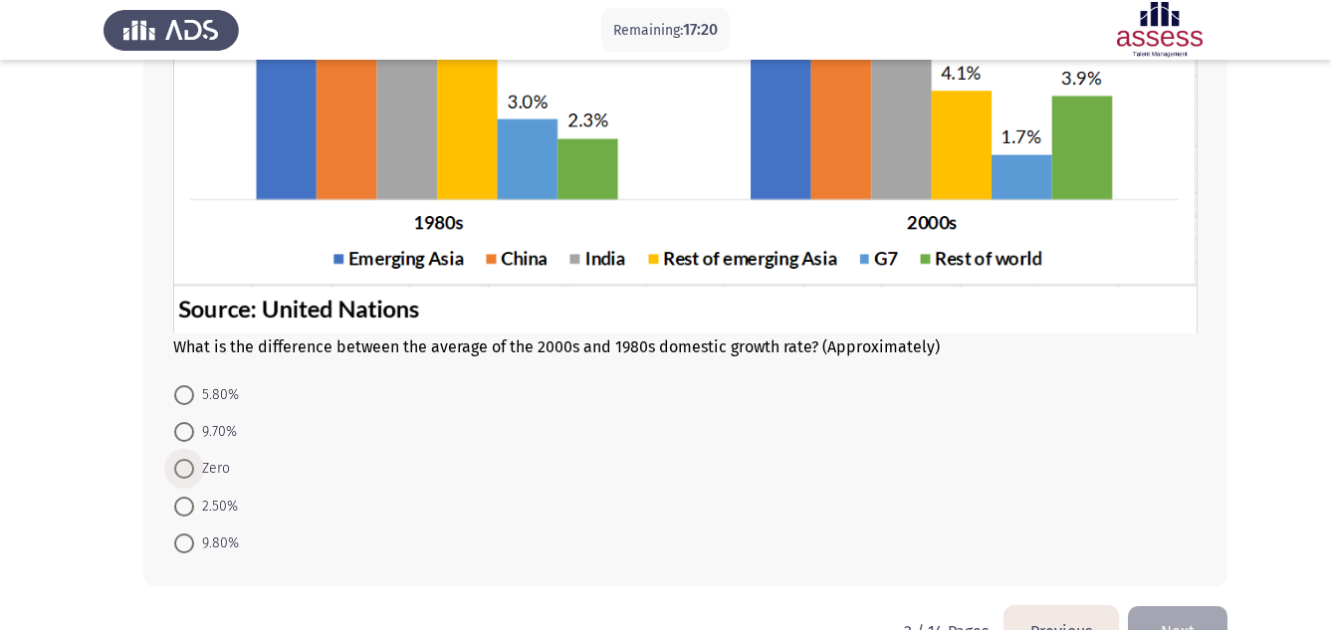
click at [189, 470] on span at bounding box center [184, 469] width 20 height 20
click at [189, 470] on input "Zero" at bounding box center [184, 469] width 20 height 20
radio input "true"
click at [1198, 619] on button "Next" at bounding box center [1178, 630] width 100 height 51
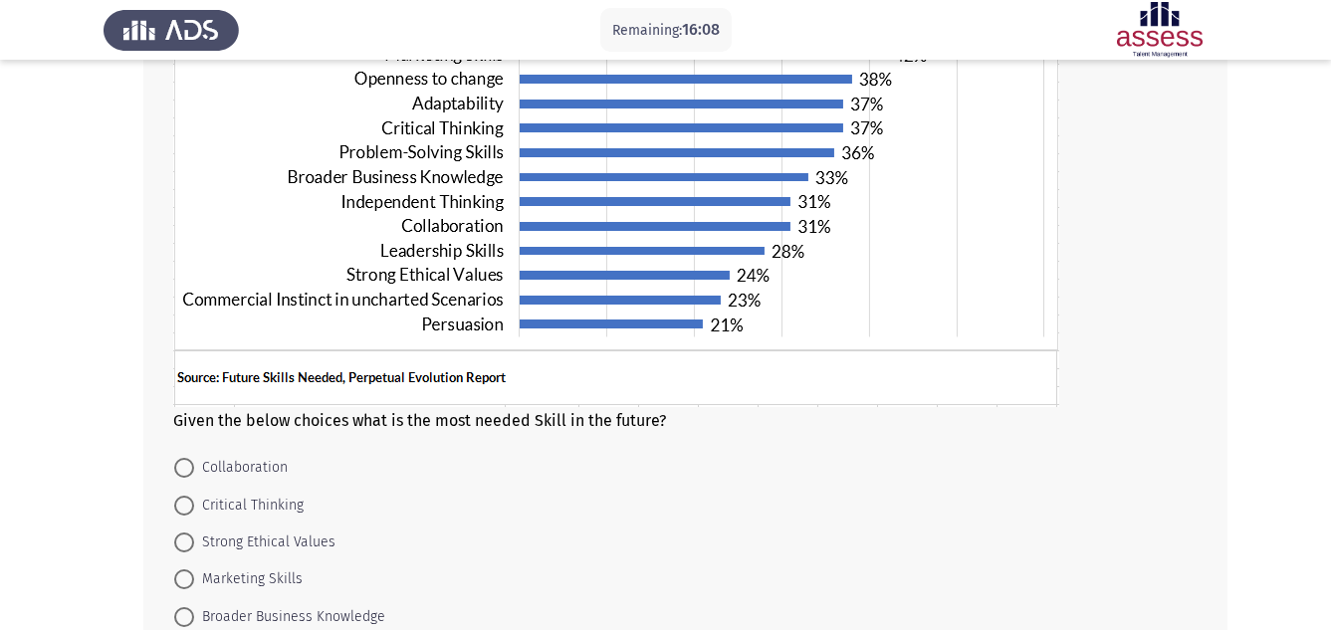
scroll to position [288, 0]
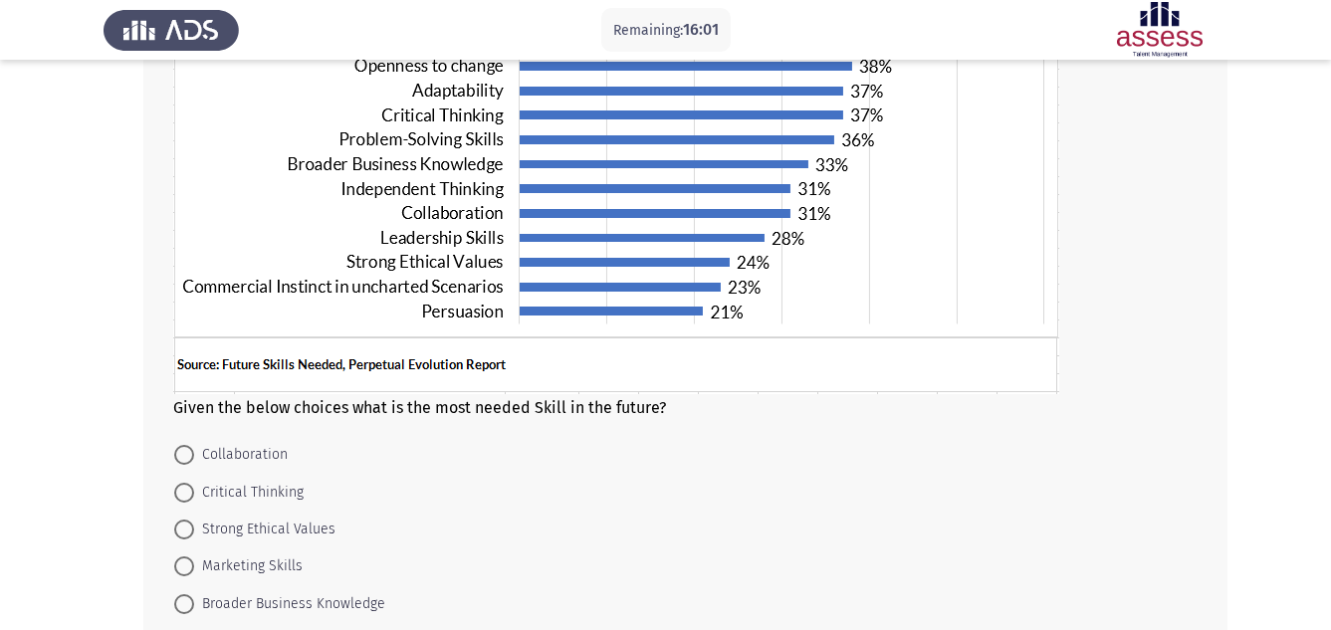
click at [226, 570] on span "Marketing Skills" at bounding box center [248, 566] width 108 height 24
click at [194, 570] on input "Marketing Skills" at bounding box center [184, 566] width 20 height 20
radio input "true"
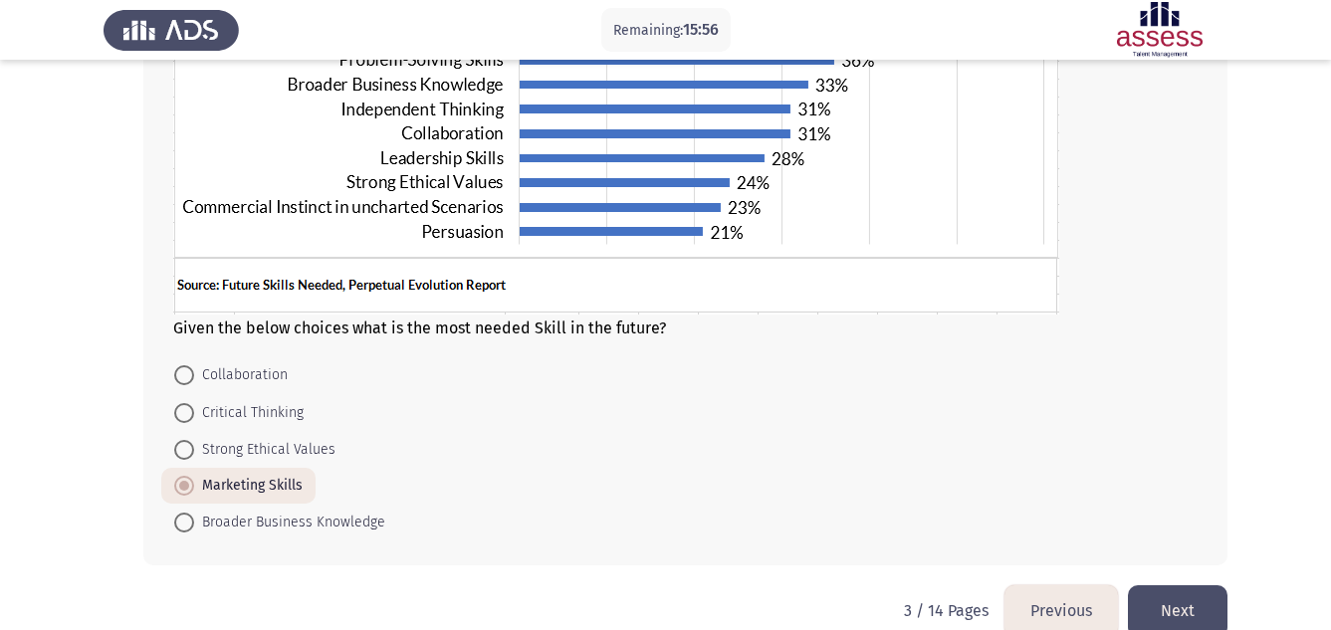
scroll to position [402, 0]
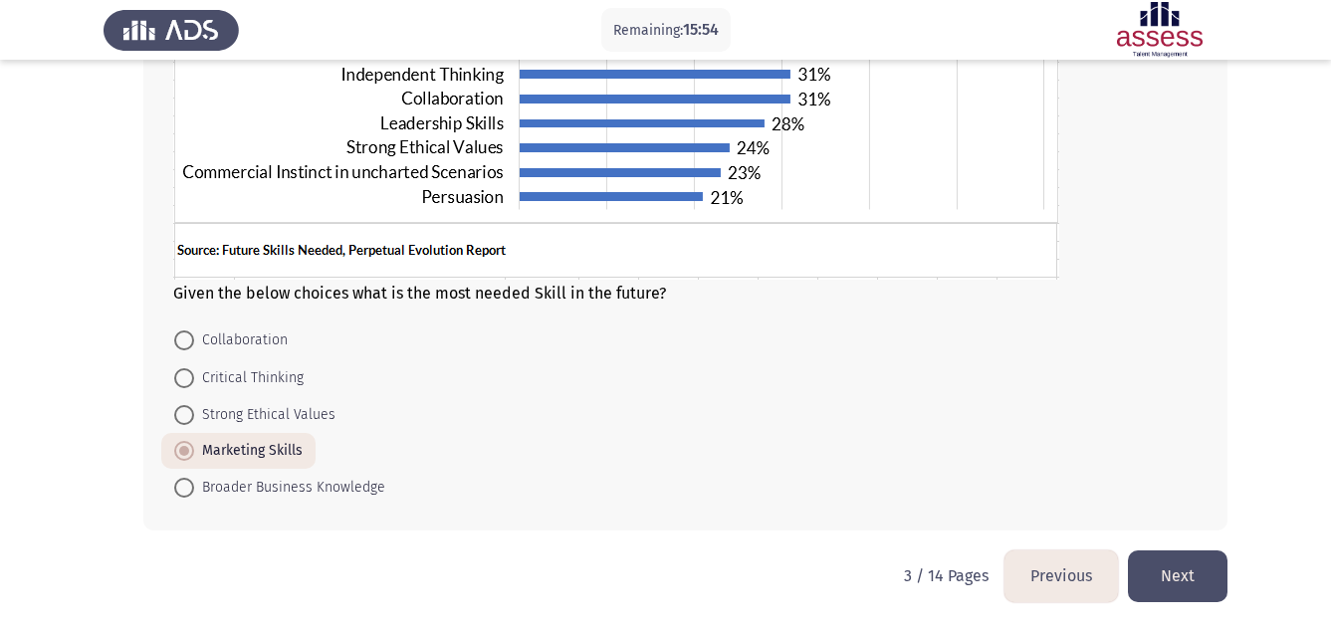
click at [1166, 566] on button "Next" at bounding box center [1178, 575] width 100 height 51
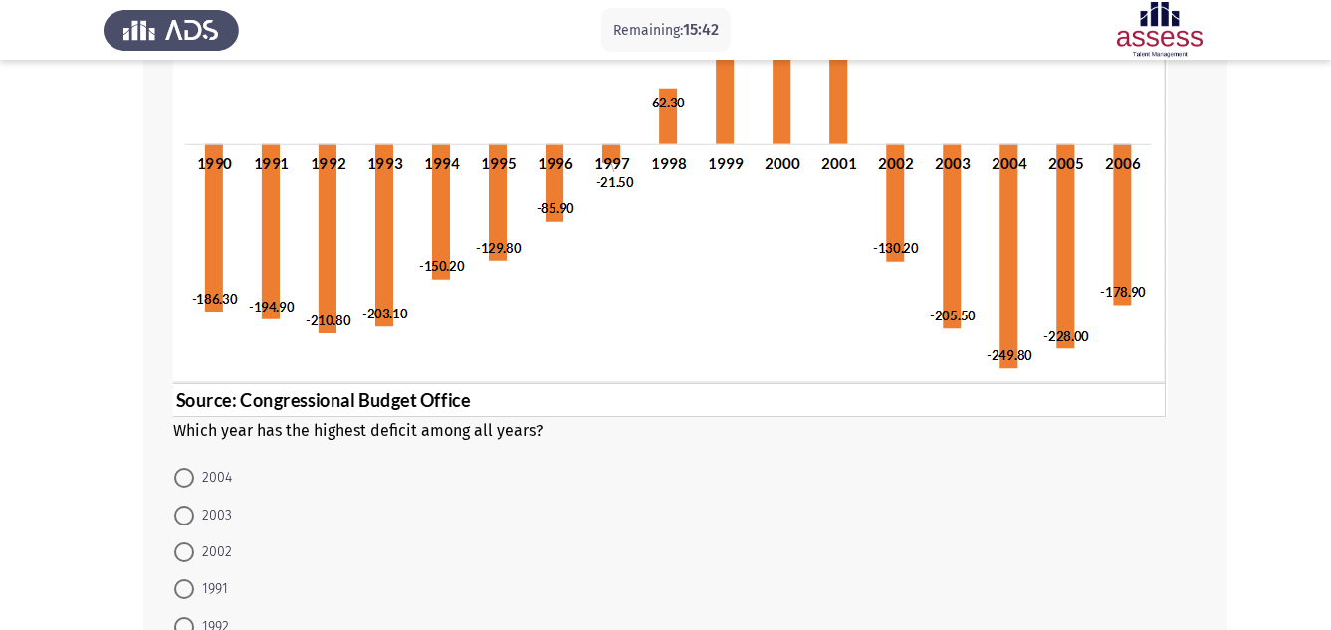
scroll to position [318, 0]
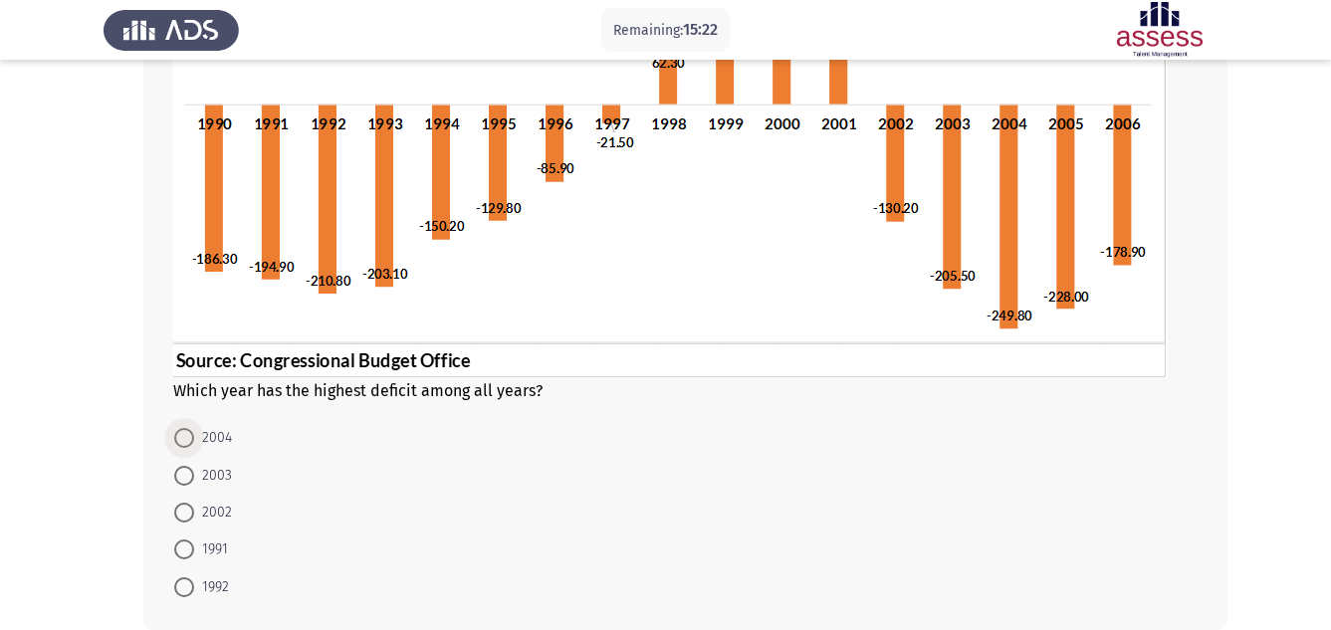
click at [183, 436] on span at bounding box center [184, 438] width 20 height 20
click at [183, 436] on input "2004" at bounding box center [184, 438] width 20 height 20
radio input "true"
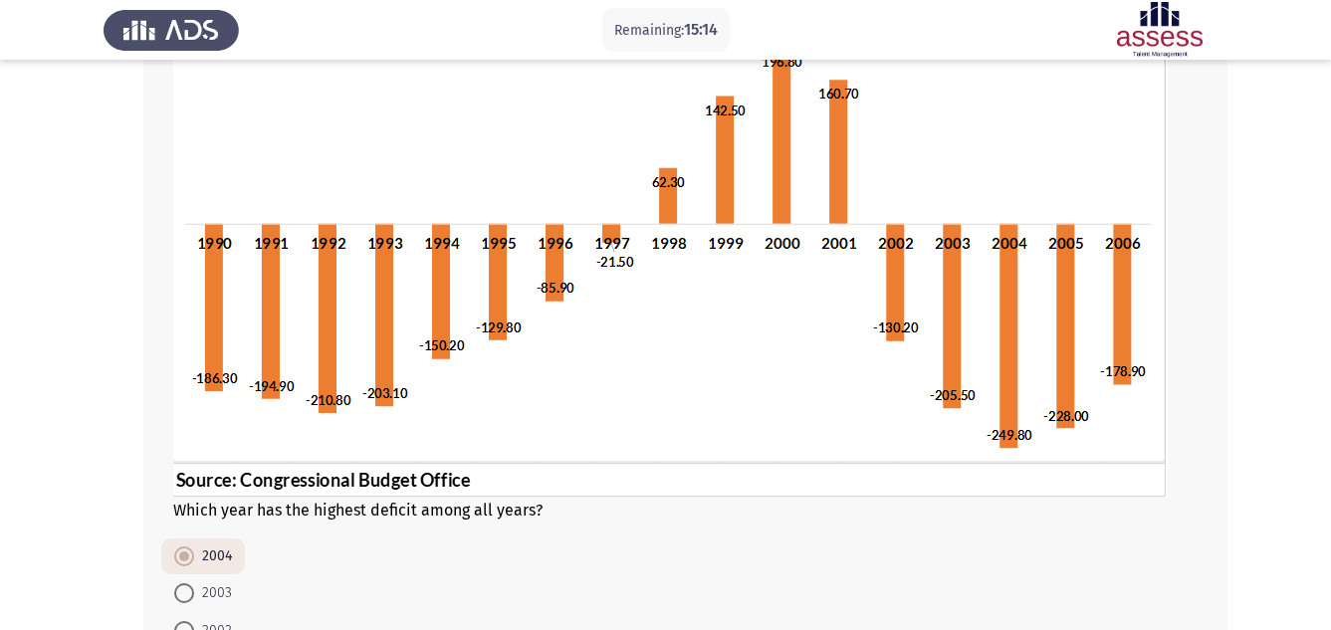
scroll to position [416, 0]
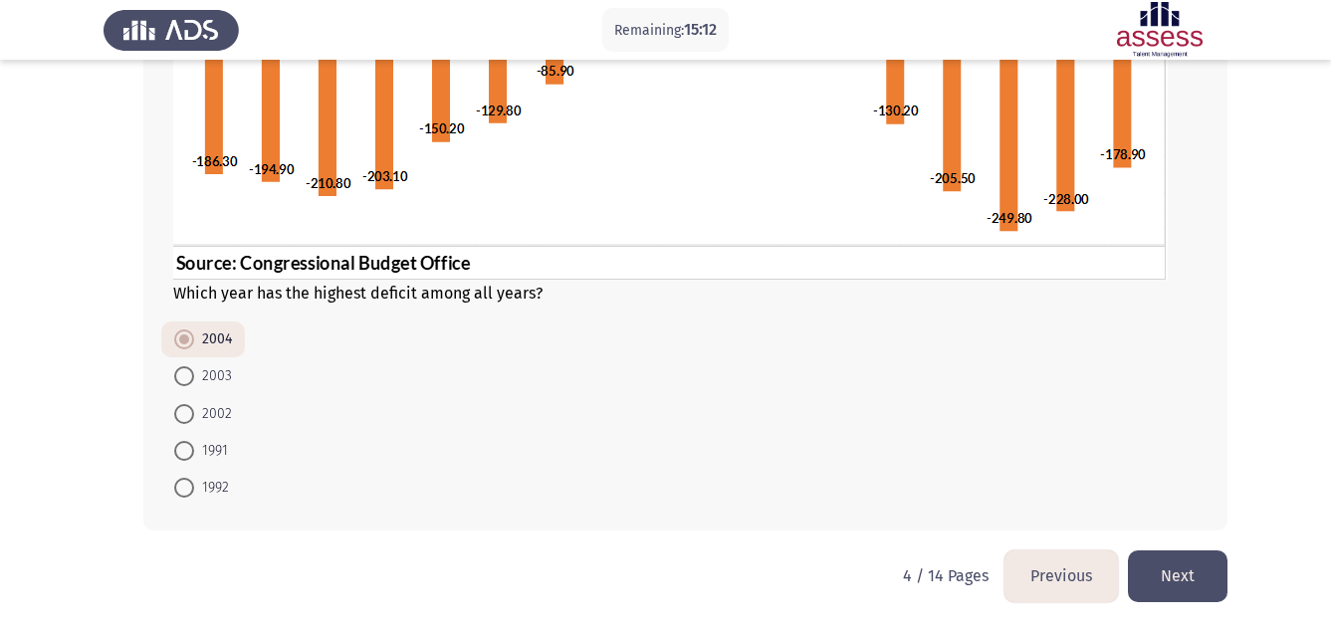
click at [1186, 577] on button "Next" at bounding box center [1178, 575] width 100 height 51
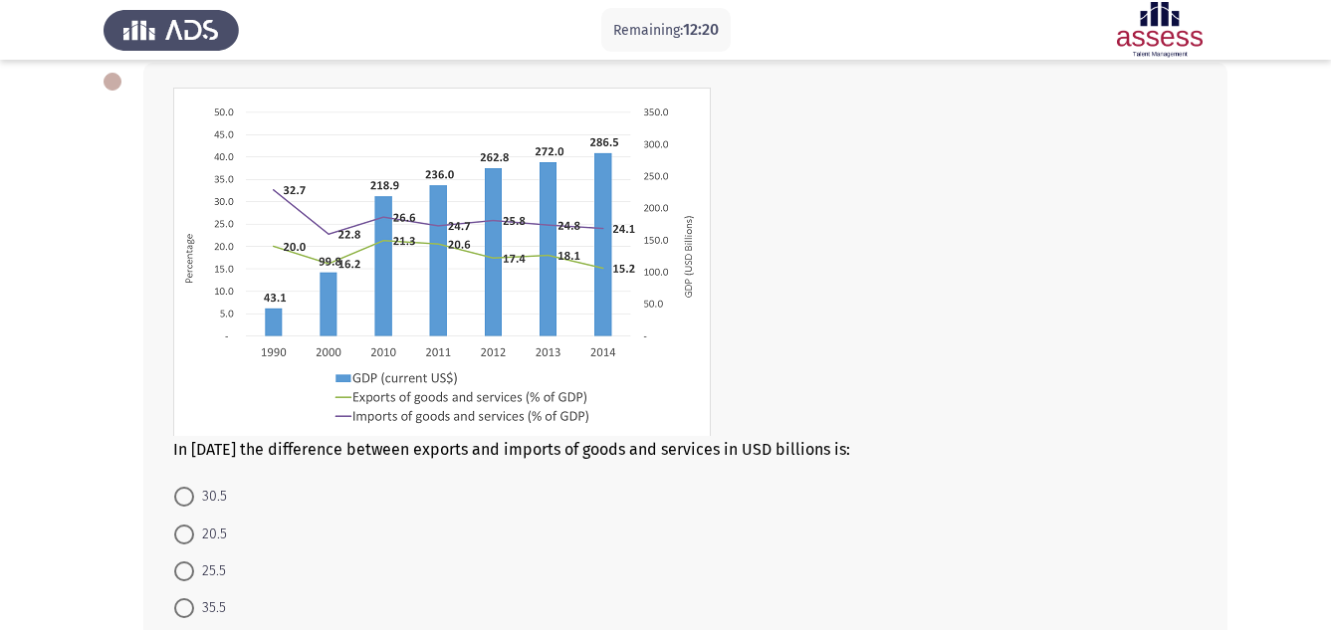
scroll to position [113, 0]
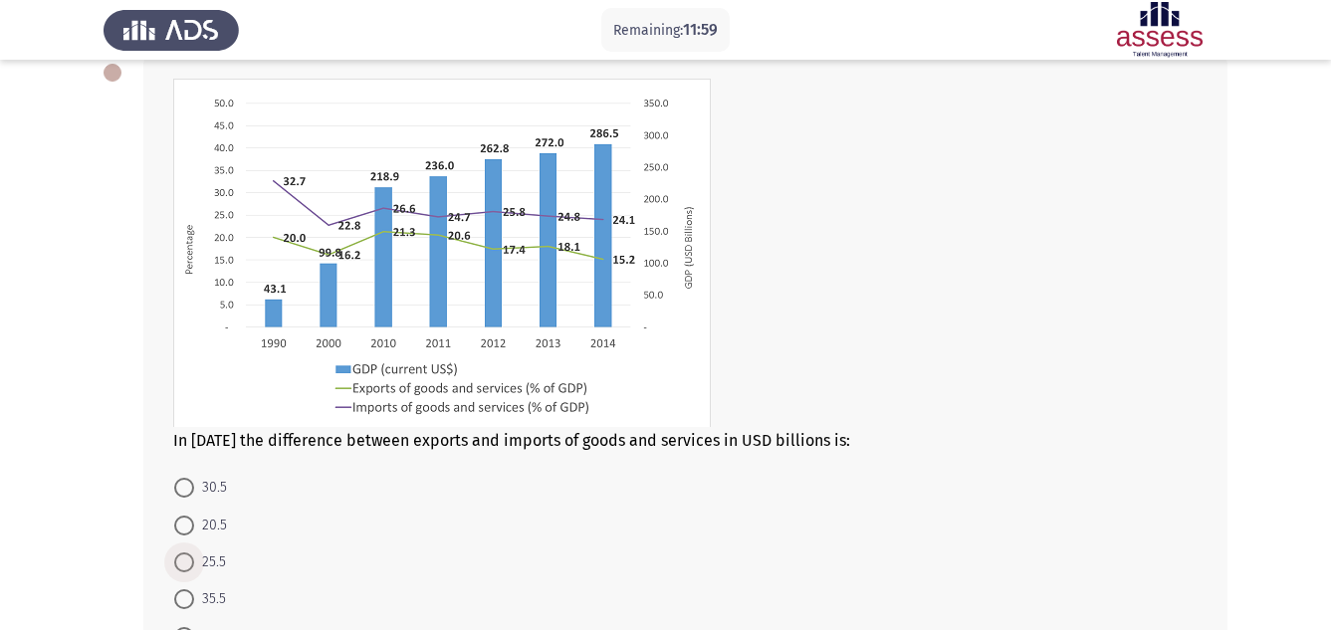
click at [188, 559] on span at bounding box center [184, 562] width 20 height 20
click at [188, 559] on input "25.5" at bounding box center [184, 562] width 20 height 20
radio input "true"
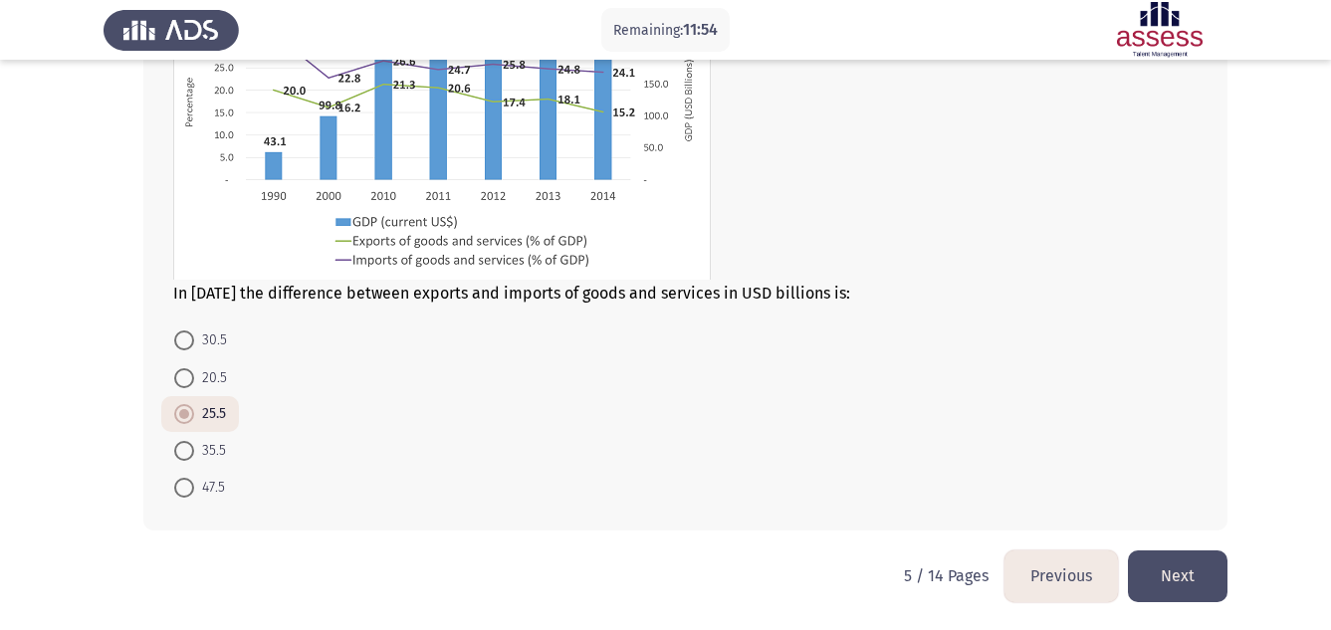
click at [1186, 568] on button "Next" at bounding box center [1178, 575] width 100 height 51
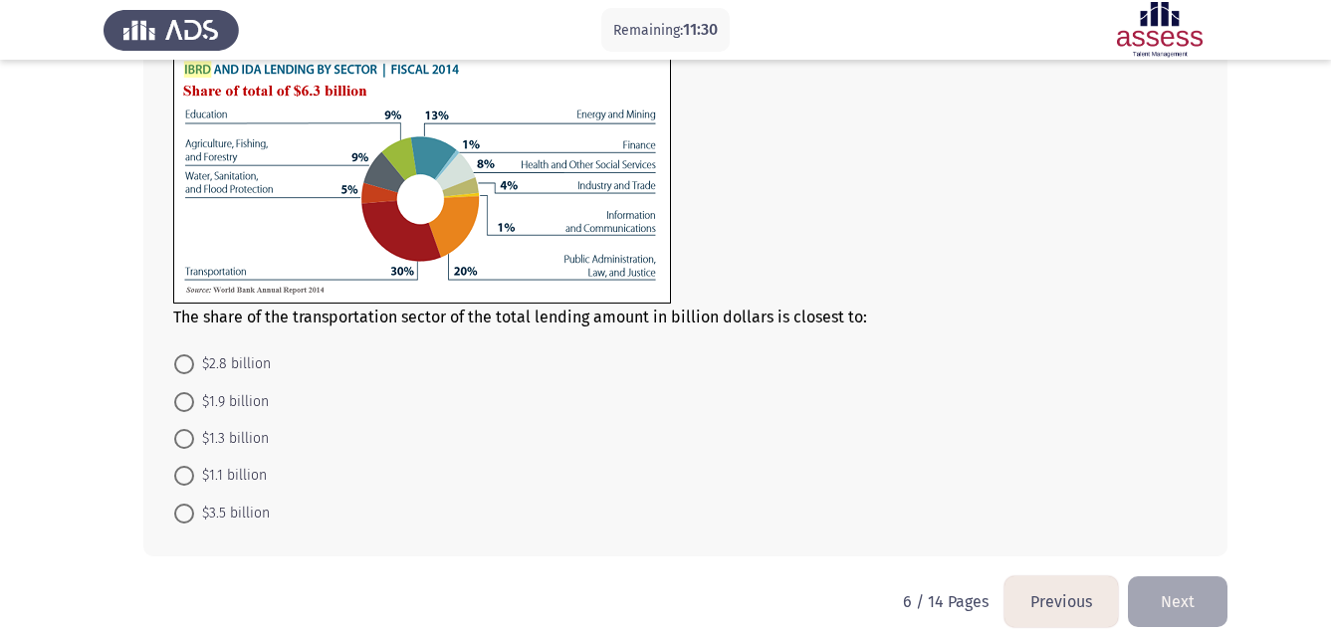
scroll to position [185, 0]
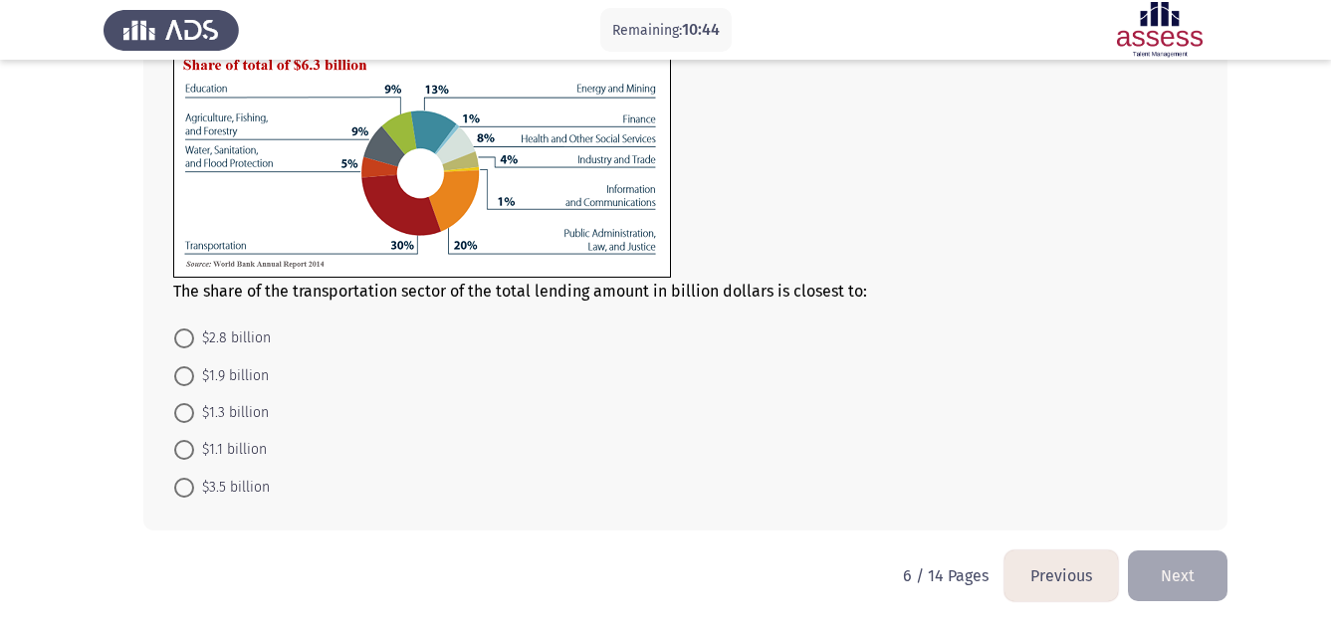
click at [183, 379] on span at bounding box center [184, 376] width 20 height 20
click at [183, 379] on input "$1.9 billion" at bounding box center [184, 376] width 20 height 20
radio input "true"
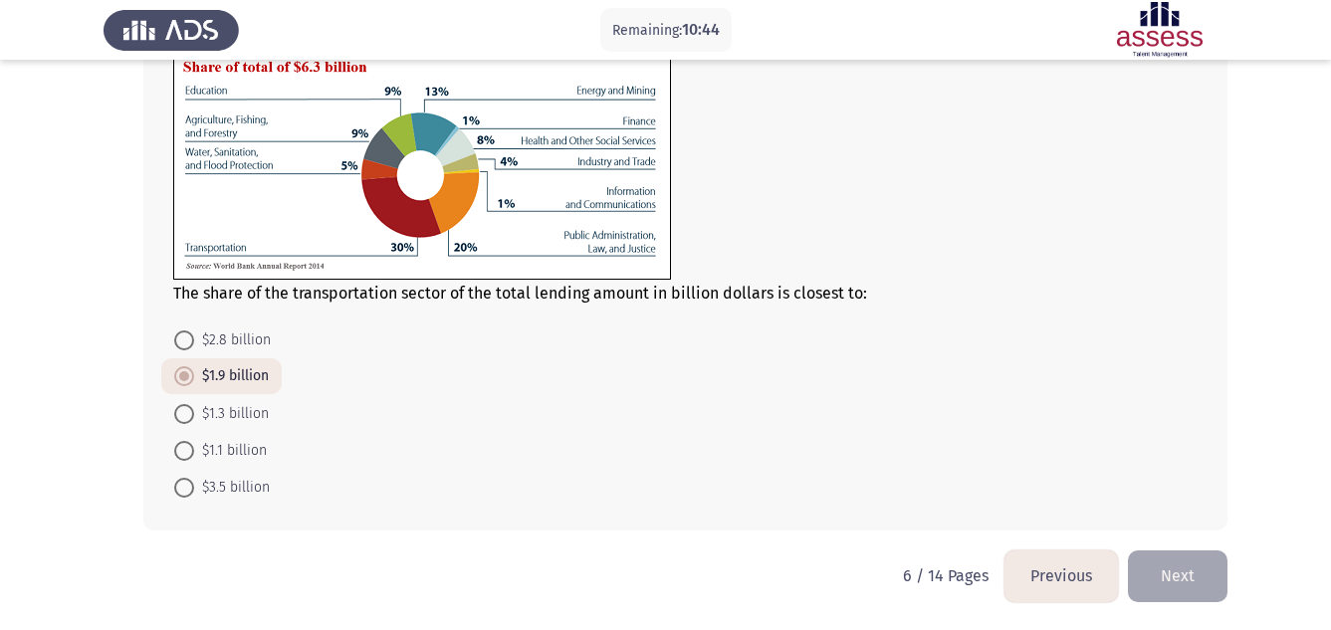
scroll to position [183, 0]
click at [1170, 583] on button "Next" at bounding box center [1178, 575] width 100 height 51
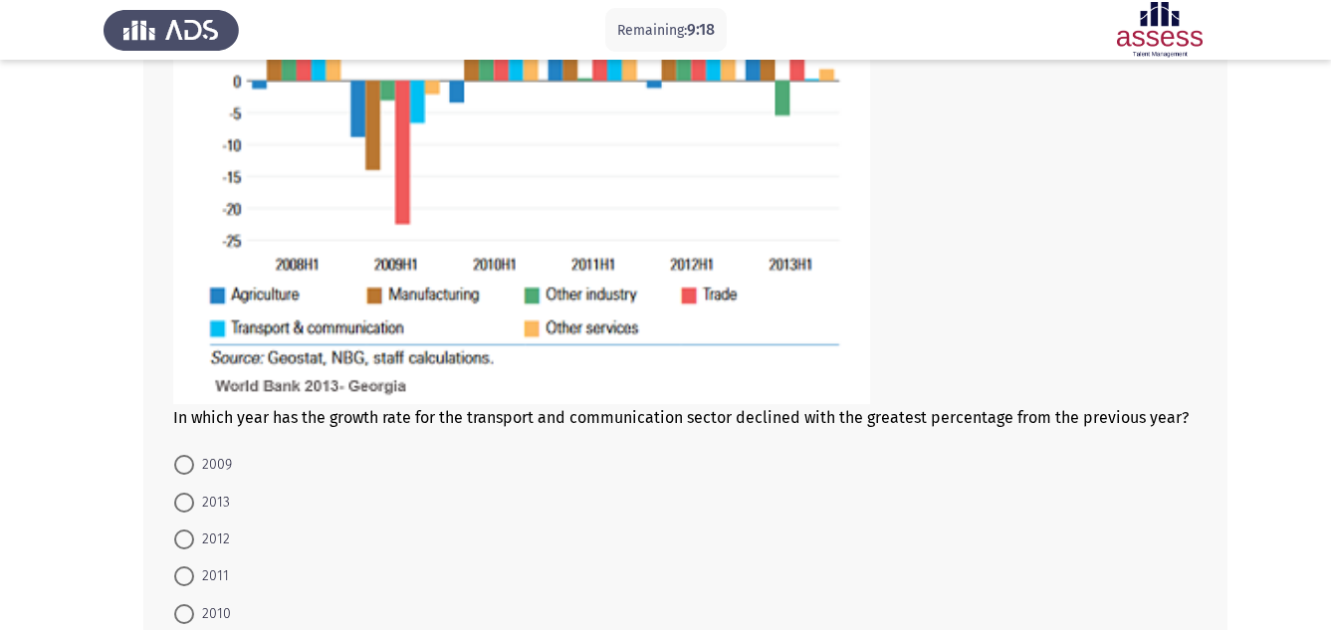
scroll to position [448, 0]
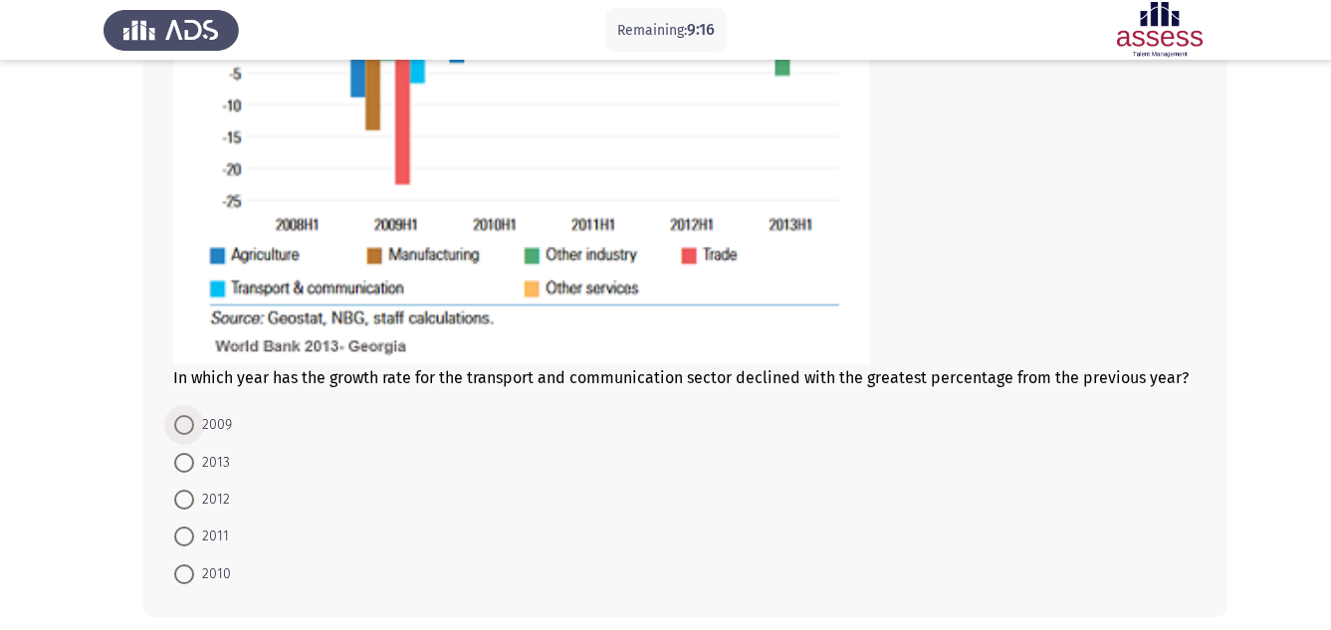
click at [184, 423] on span at bounding box center [184, 425] width 20 height 20
click at [184, 423] on input "2009" at bounding box center [184, 425] width 20 height 20
radio input "true"
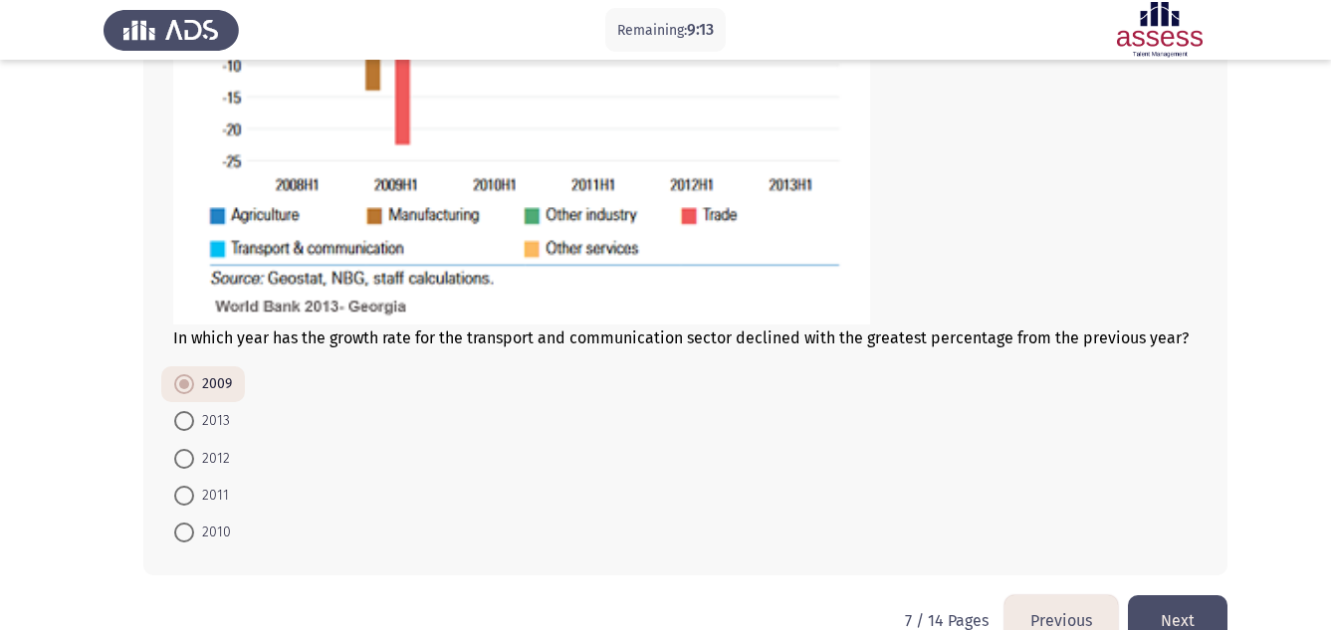
scroll to position [527, 0]
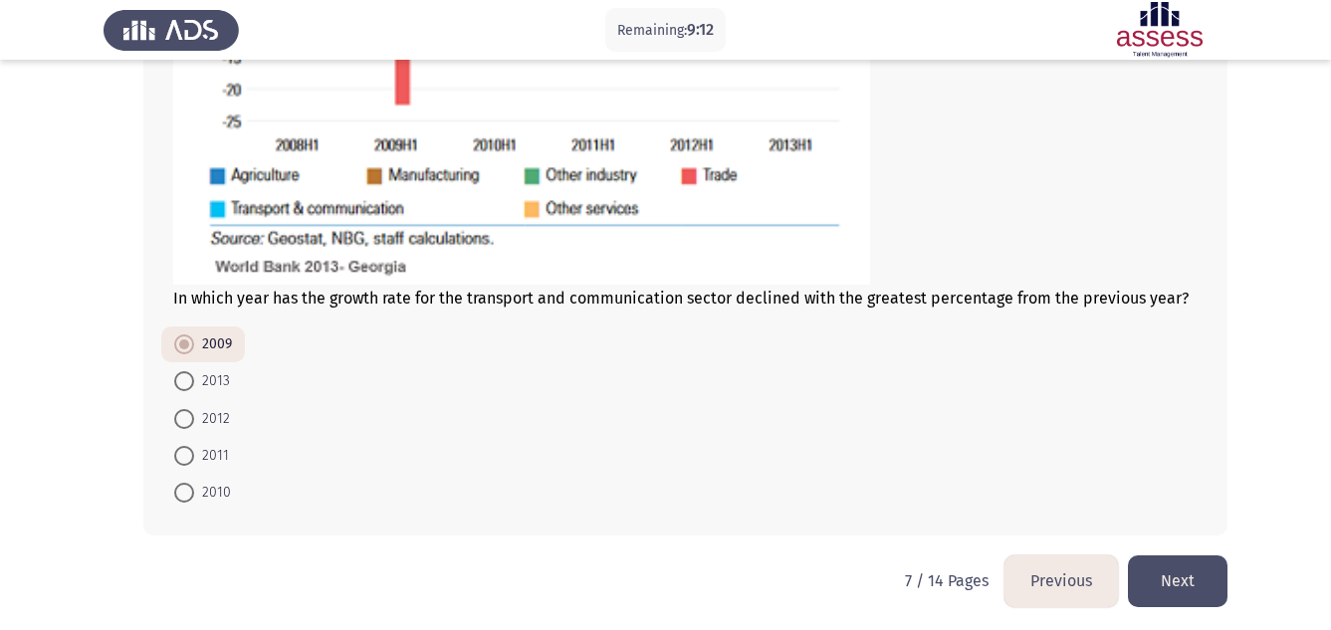
click at [1181, 586] on button "Next" at bounding box center [1178, 580] width 100 height 51
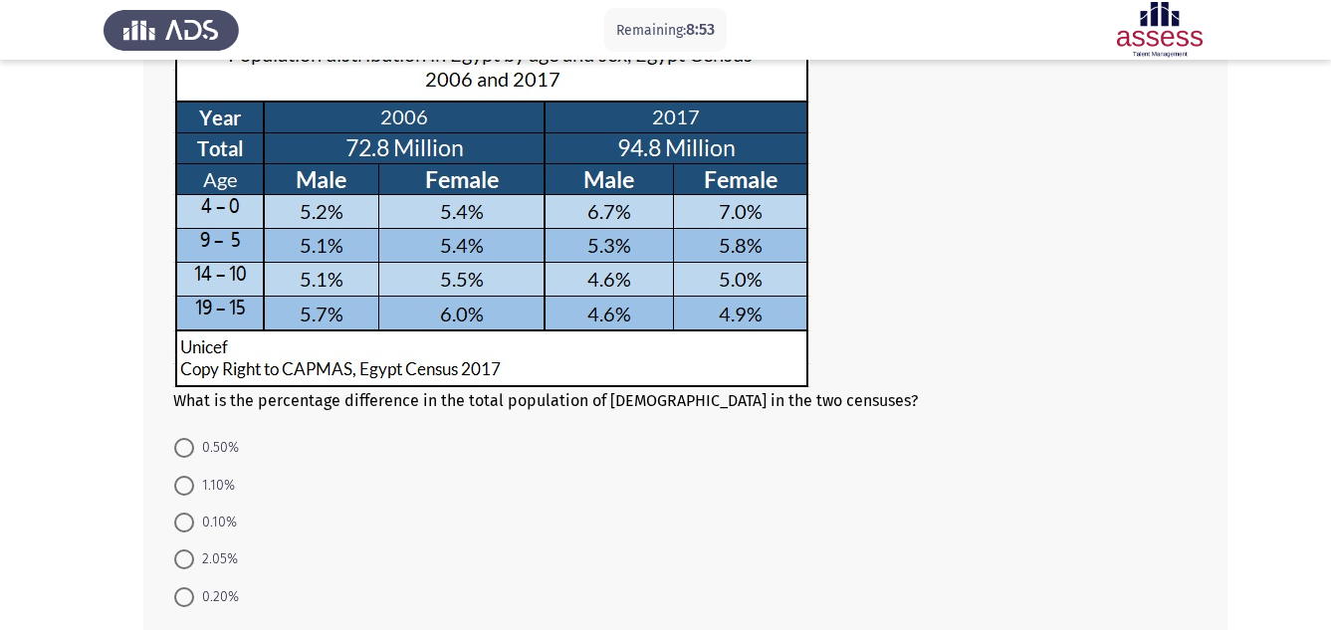
scroll to position [199, 0]
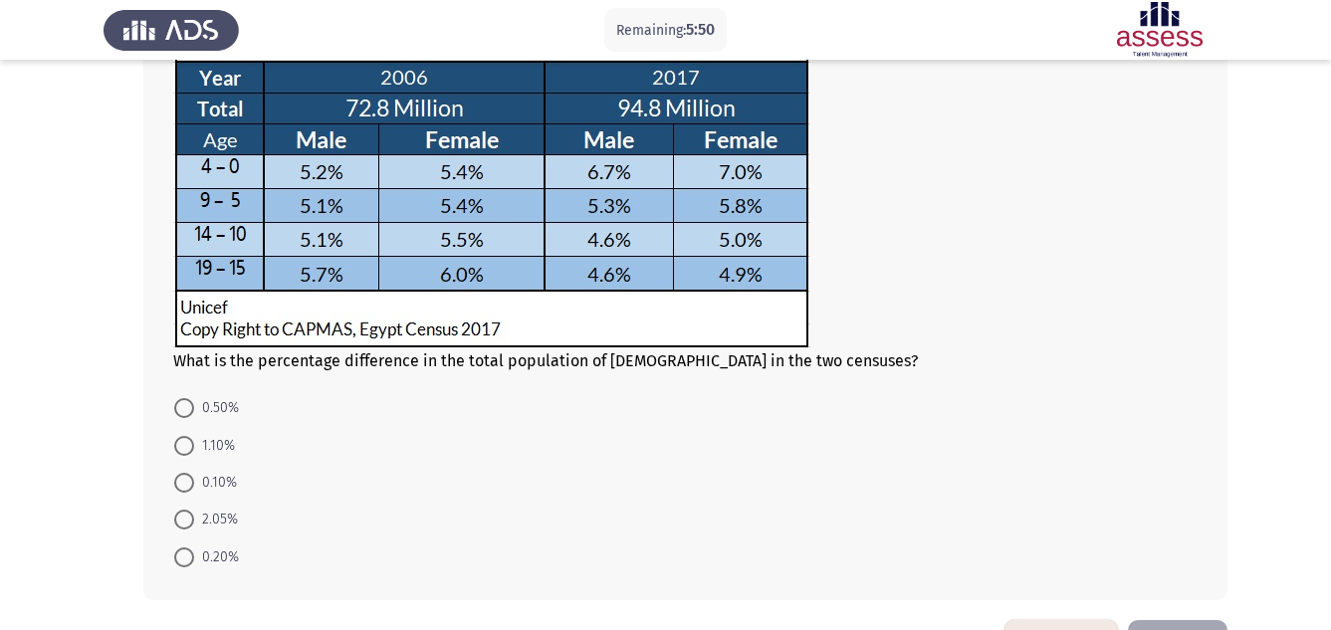
click at [184, 451] on span at bounding box center [184, 446] width 20 height 20
click at [184, 451] on input "1.10%" at bounding box center [184, 446] width 20 height 20
radio input "true"
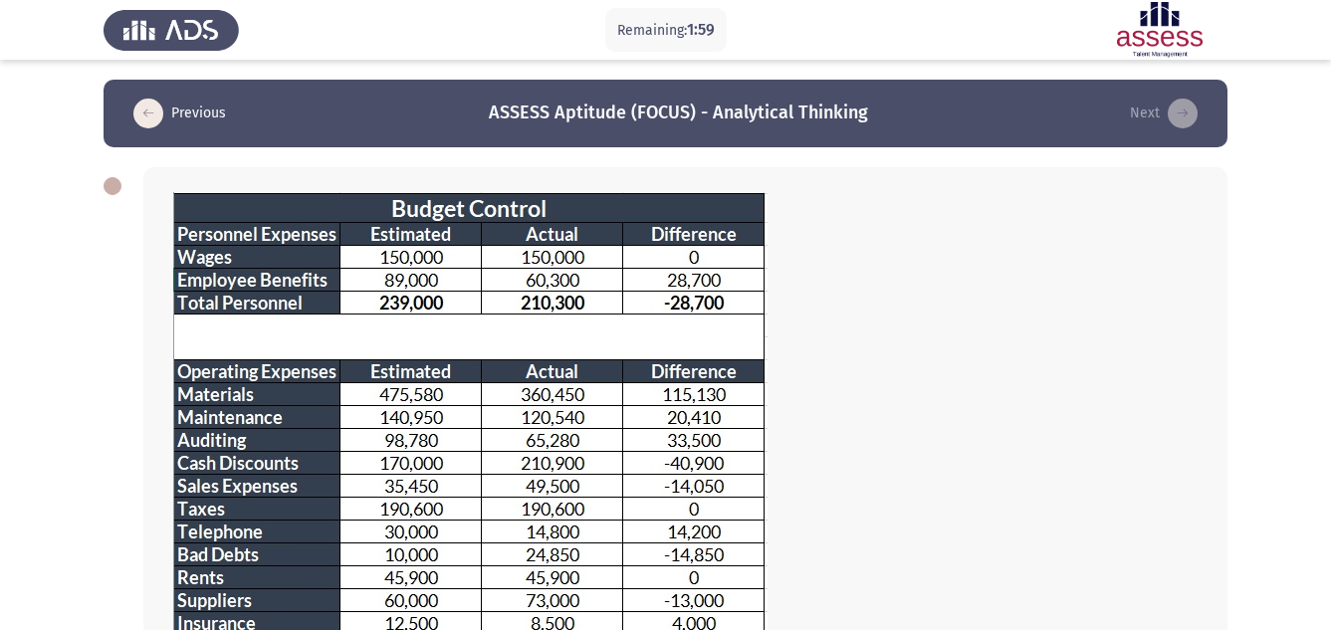
scroll to position [449, 0]
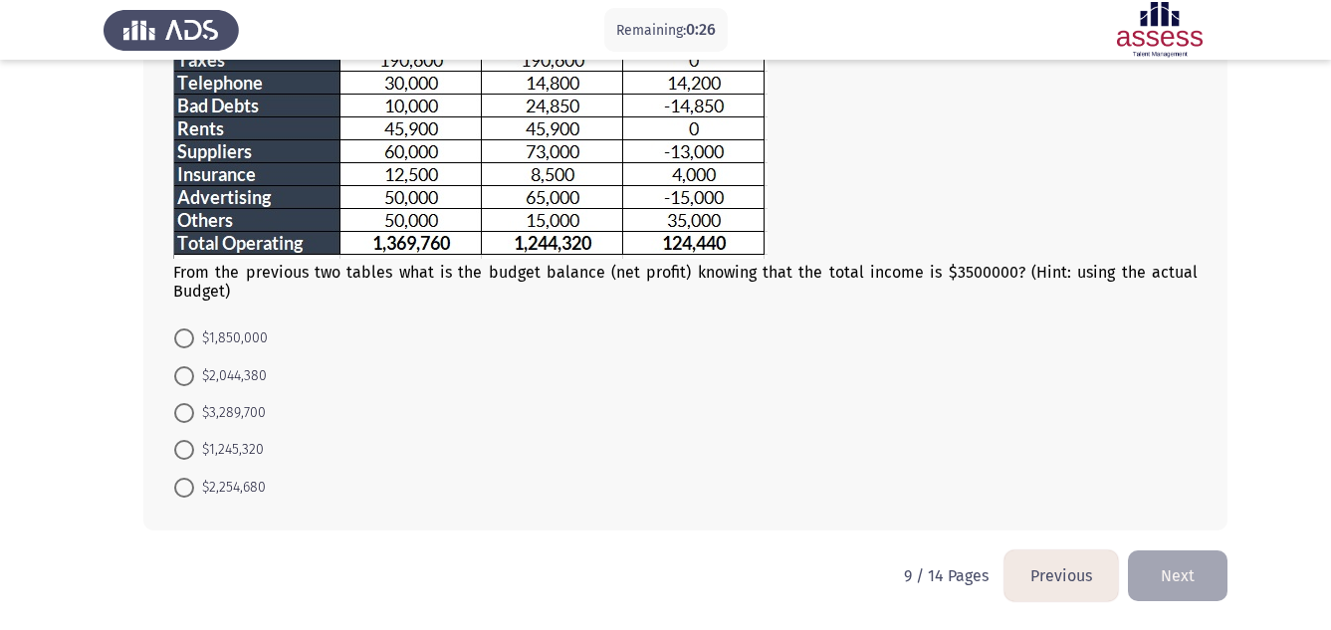
click at [189, 333] on span at bounding box center [184, 338] width 20 height 20
click at [189, 333] on input "$1,850,000" at bounding box center [184, 338] width 20 height 20
radio input "true"
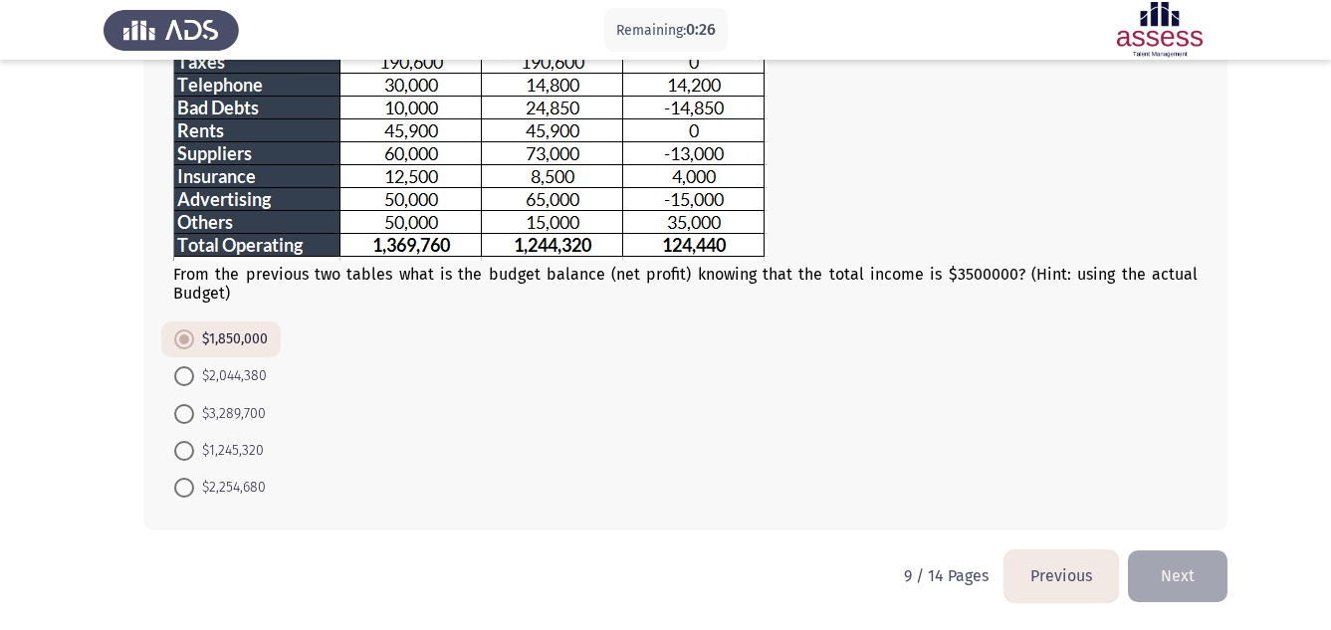
scroll to position [447, 0]
click at [1170, 581] on button "Next" at bounding box center [1178, 575] width 100 height 51
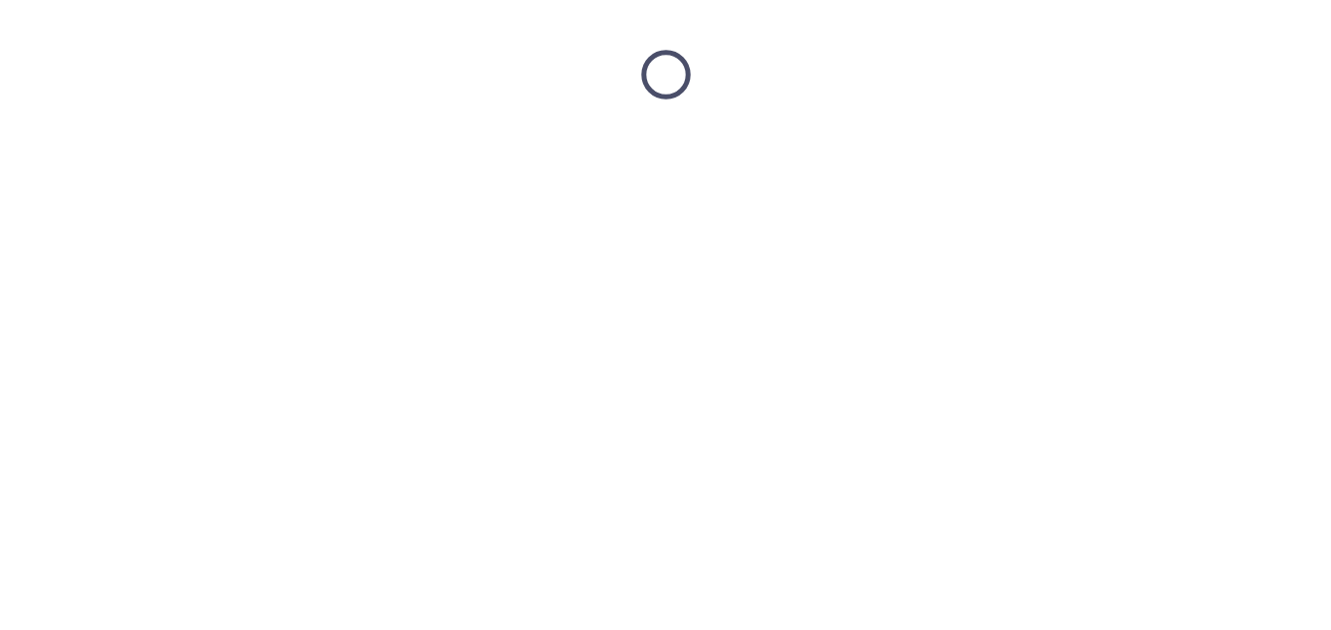
scroll to position [0, 0]
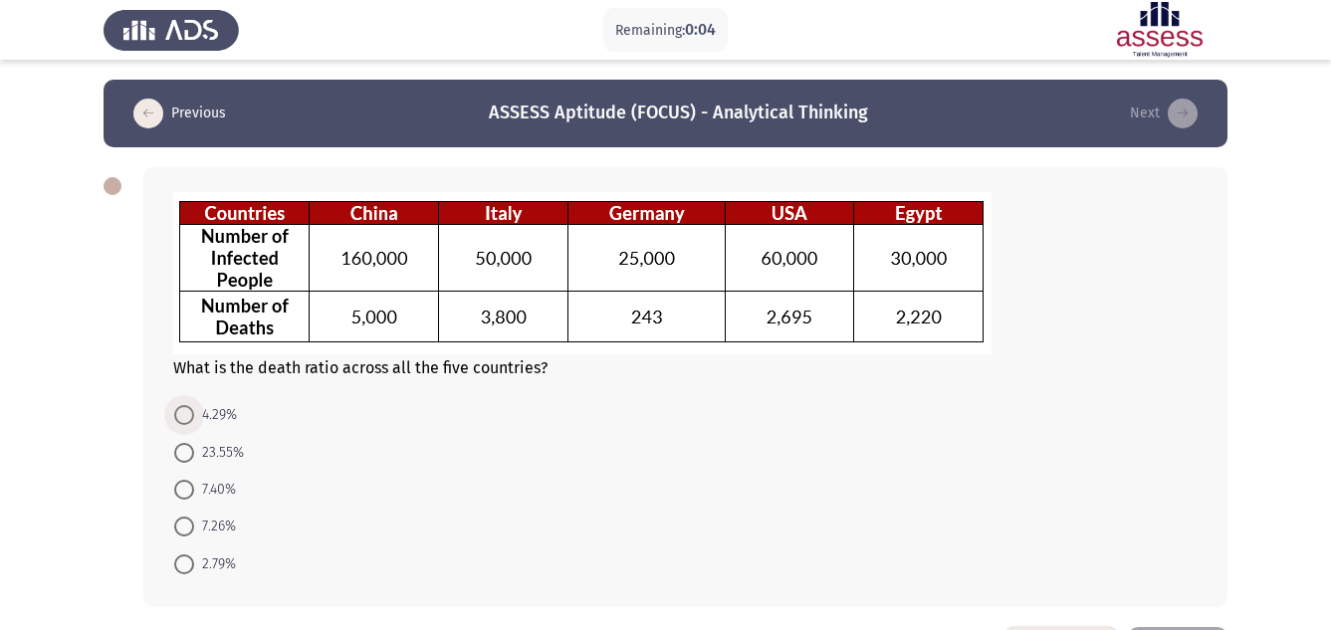
click at [187, 420] on span at bounding box center [184, 415] width 20 height 20
click at [187, 420] on input "4.29%" at bounding box center [184, 415] width 20 height 20
radio input "true"
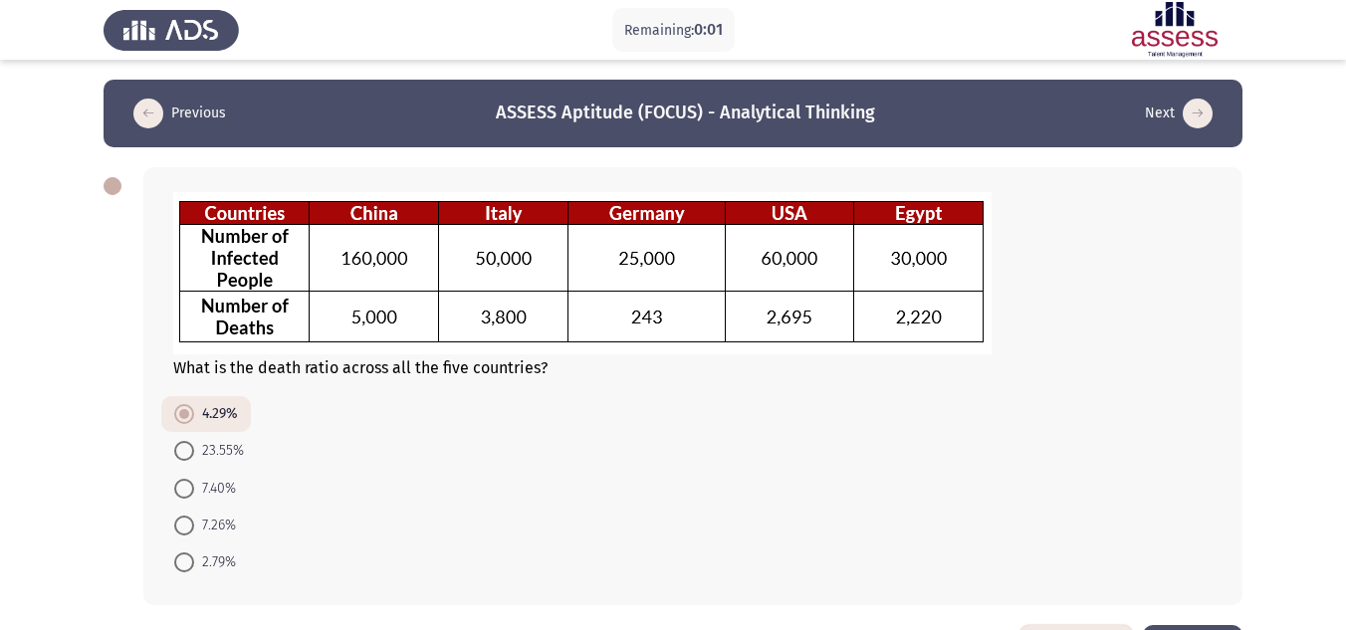
click at [1333, 619] on html "Remaining: 0:01 Previous ASSESS Aptitude (FOCUS) - Analytical Thinking Next Wha…" at bounding box center [673, 352] width 1346 height 705
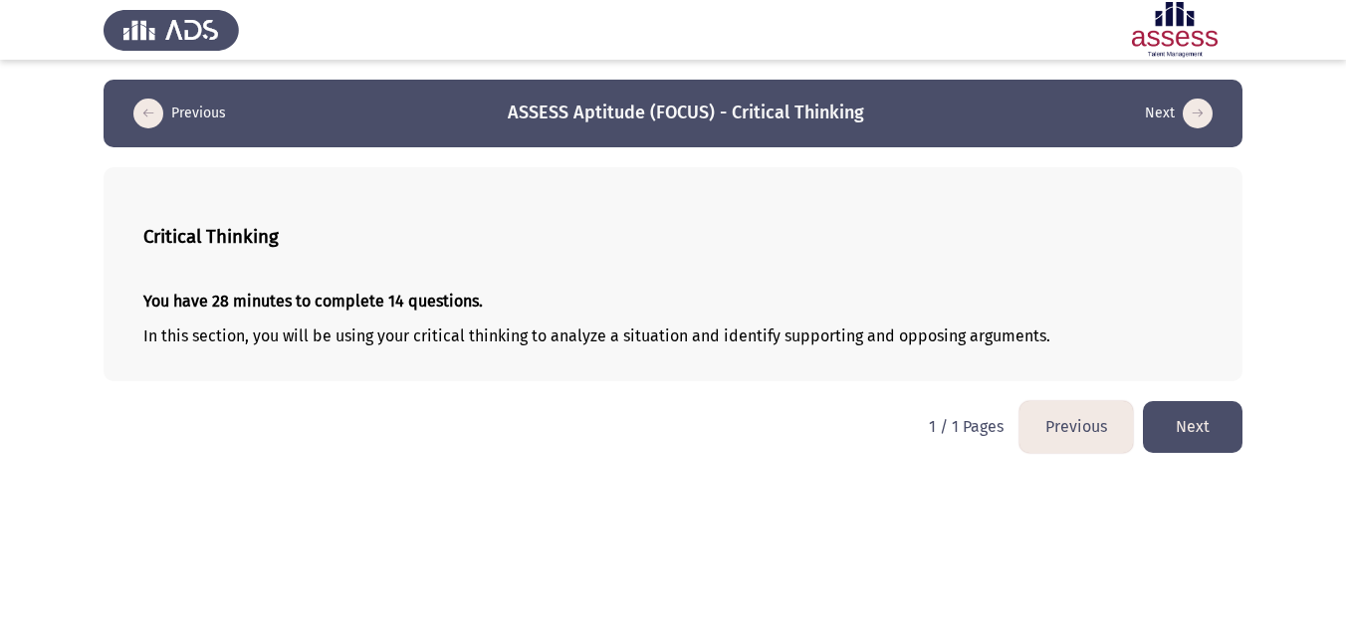
click at [1185, 430] on button "Next" at bounding box center [1193, 426] width 100 height 51
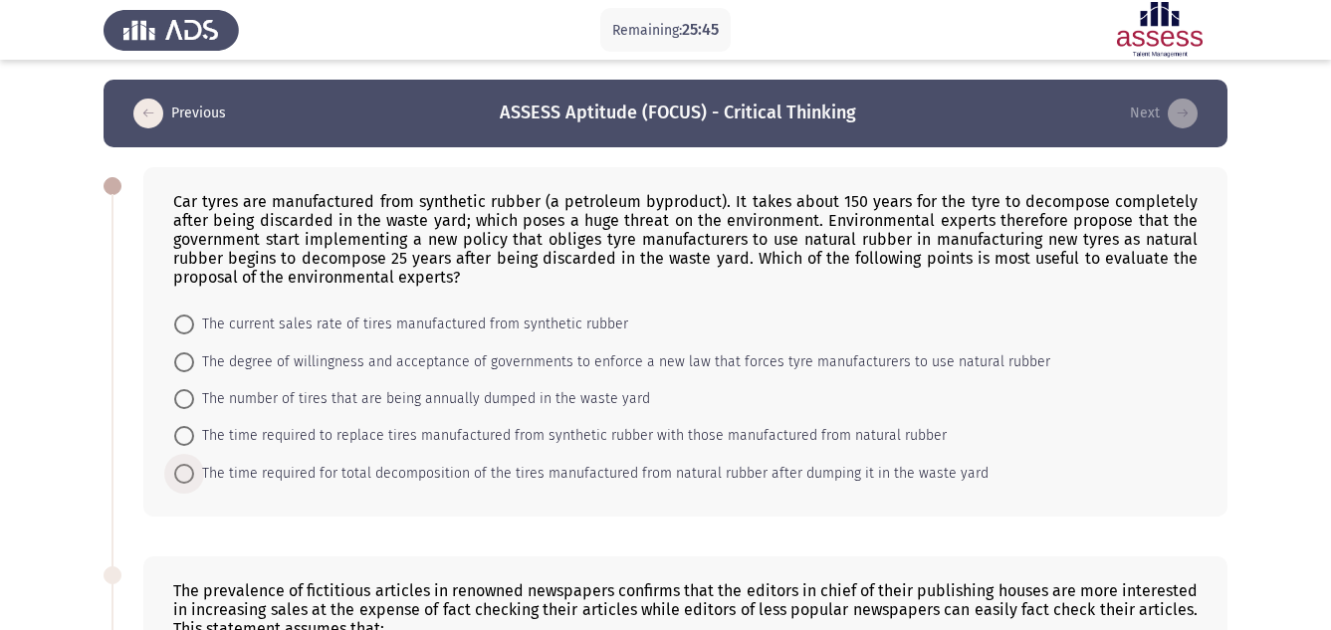
click at [191, 473] on span at bounding box center [184, 474] width 20 height 20
click at [191, 473] on input "The time required for total decomposition of the tires manufactured from natura…" at bounding box center [184, 474] width 20 height 20
radio input "true"
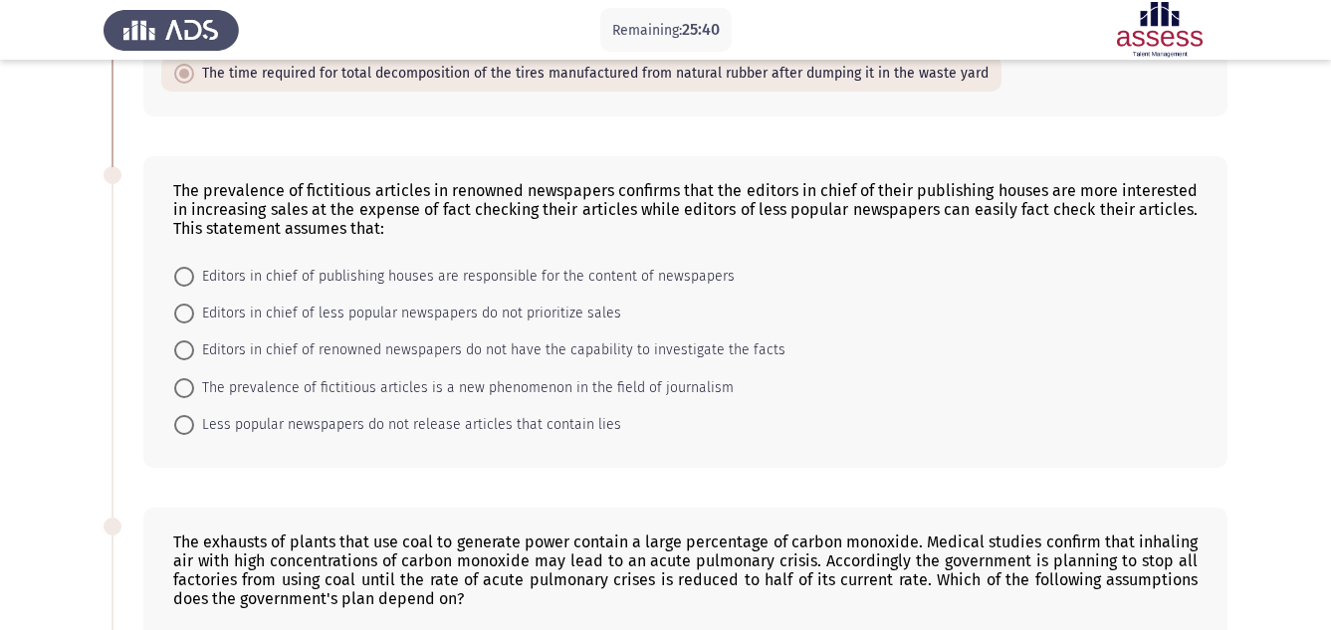
scroll to position [438, 0]
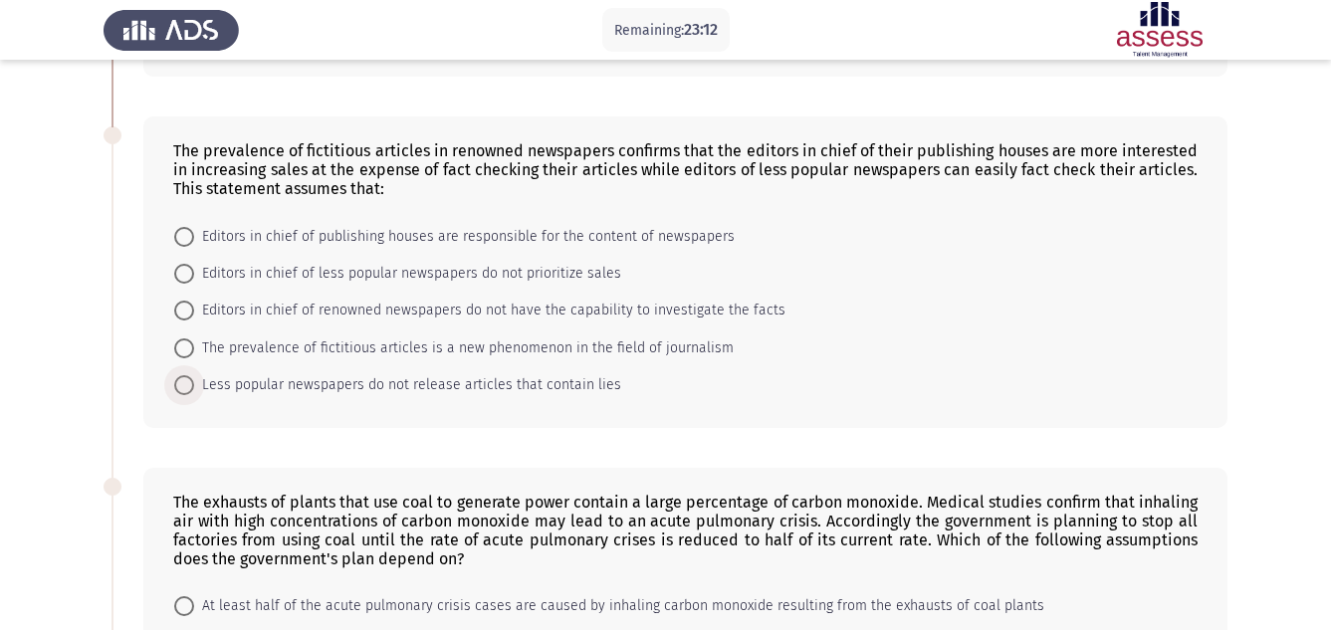
click at [376, 378] on span "Less popular newspapers do not release articles that contain lies" at bounding box center [407, 385] width 427 height 24
click at [194, 378] on input "Less popular newspapers do not release articles that contain lies" at bounding box center [184, 385] width 20 height 20
radio input "true"
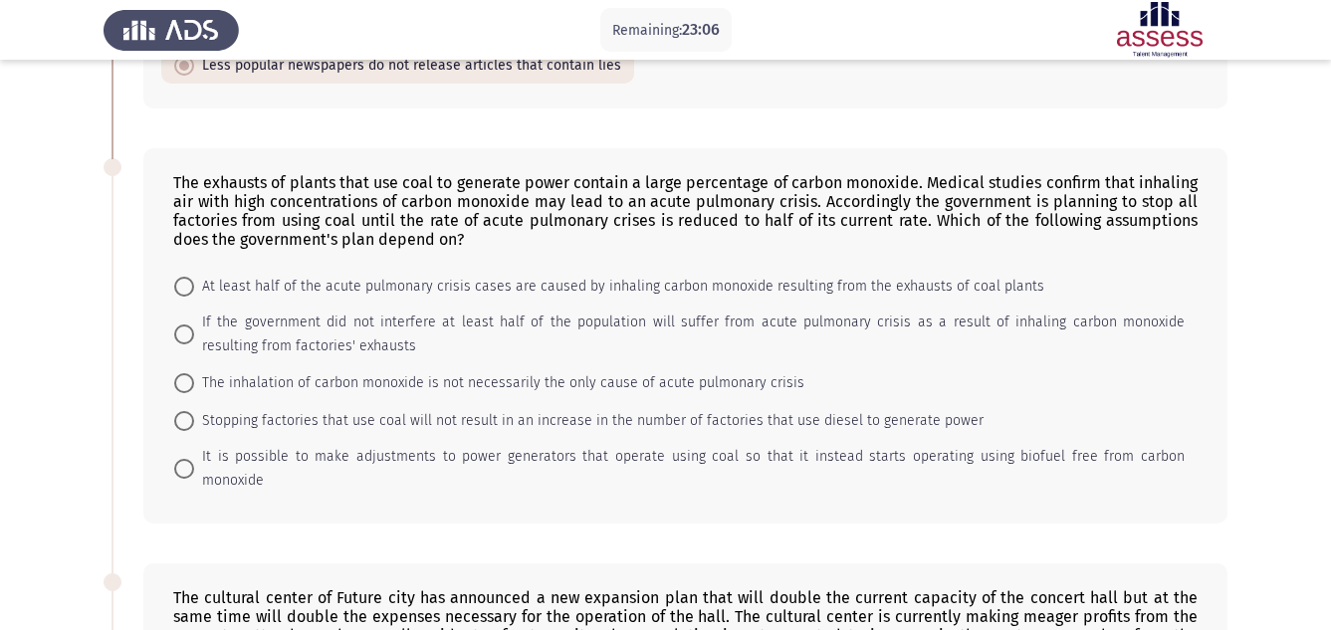
scroll to position [796, 0]
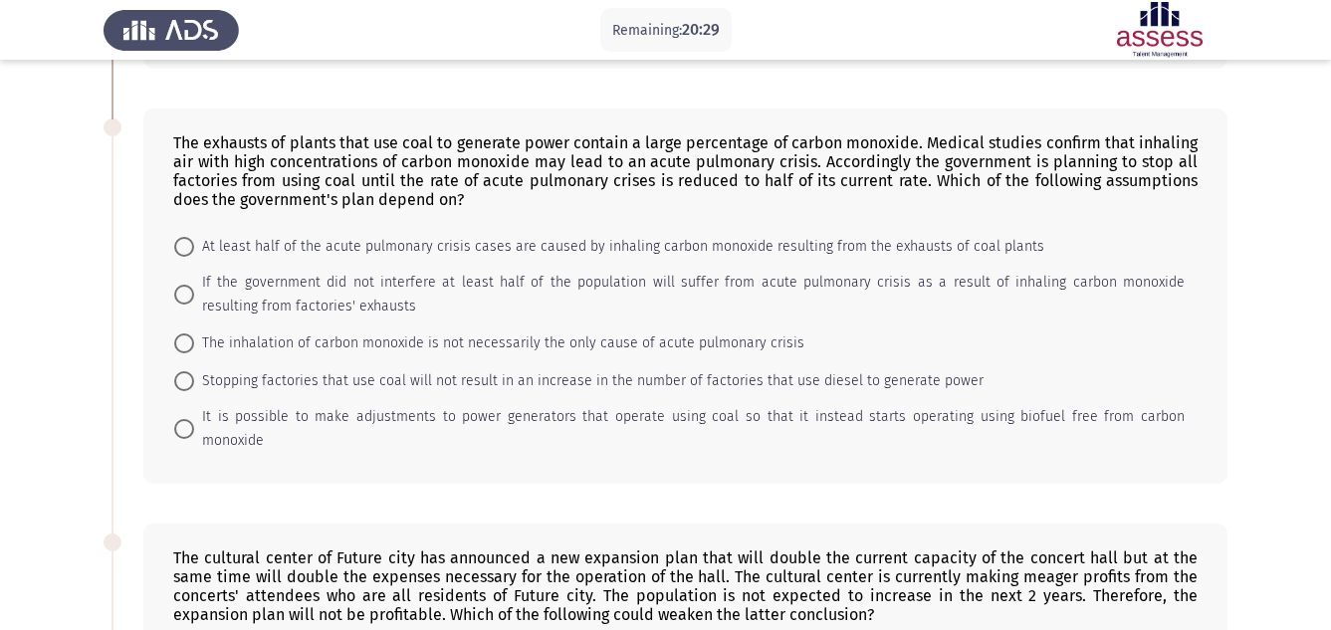
click at [326, 424] on span "It is possible to make adjustments to power generators that operate using coal …" at bounding box center [689, 429] width 990 height 48
click at [194, 424] on input "It is possible to make adjustments to power generators that operate using coal …" at bounding box center [184, 429] width 20 height 20
radio input "true"
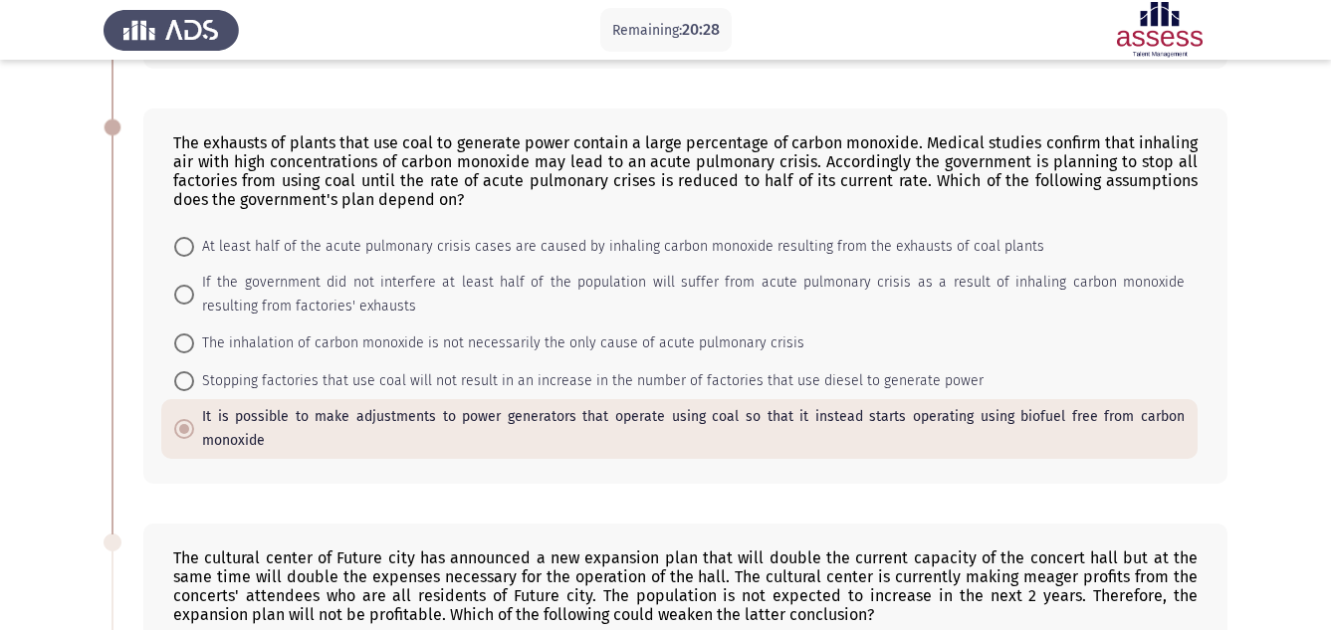
click at [326, 424] on span "It is possible to make adjustments to power generators that operate using coal …" at bounding box center [689, 429] width 990 height 48
click at [194, 424] on input "It is possible to make adjustments to power generators that operate using coal …" at bounding box center [184, 429] width 20 height 20
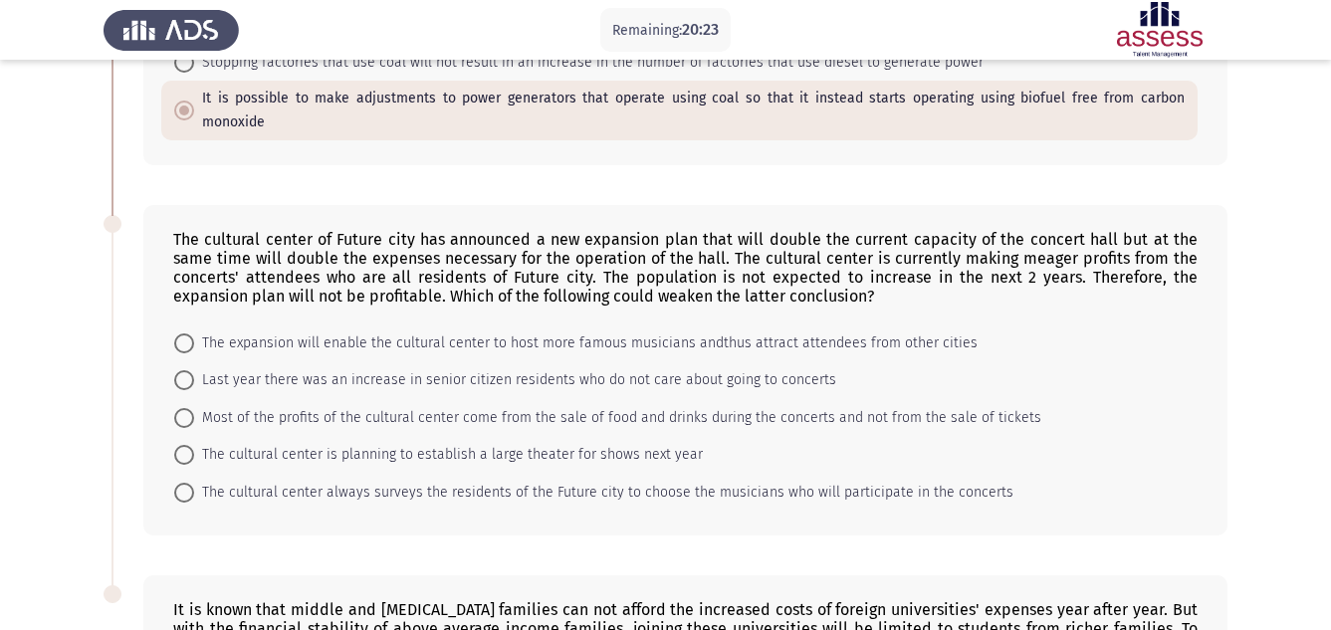
scroll to position [1155, 0]
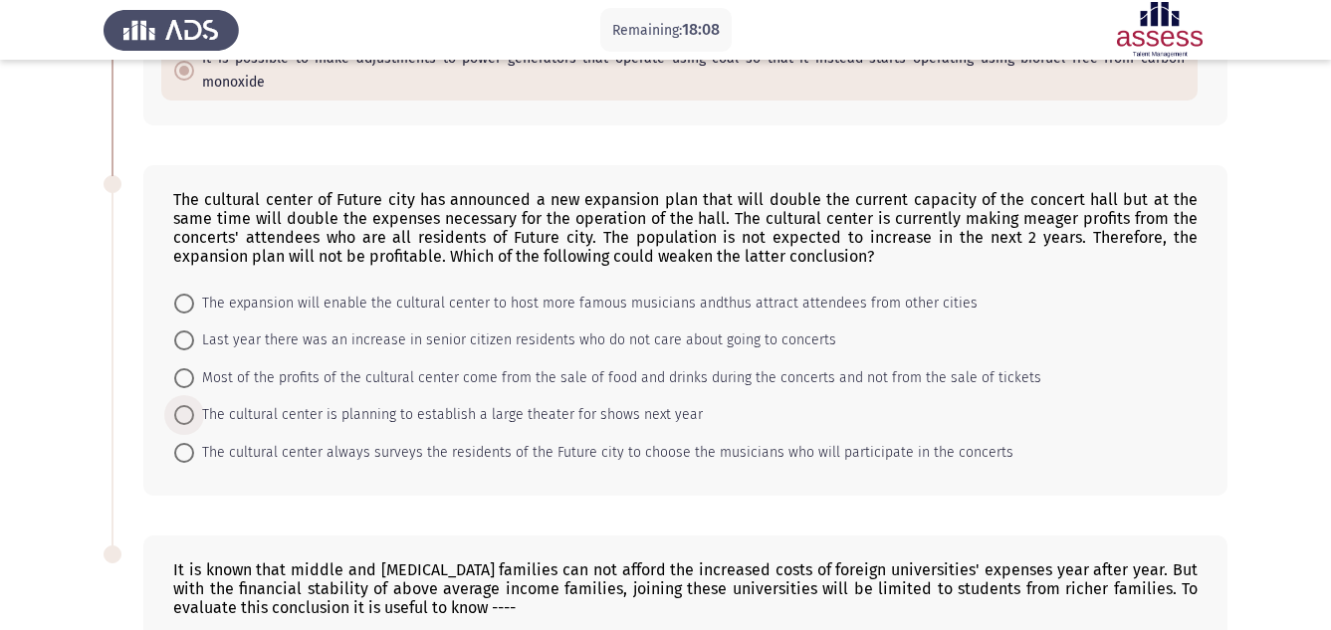
click at [370, 403] on span "The cultural center is planning to establish a large theater for shows next year" at bounding box center [448, 415] width 509 height 24
click at [194, 405] on input "The cultural center is planning to establish a large theater for shows next year" at bounding box center [184, 415] width 20 height 20
radio input "true"
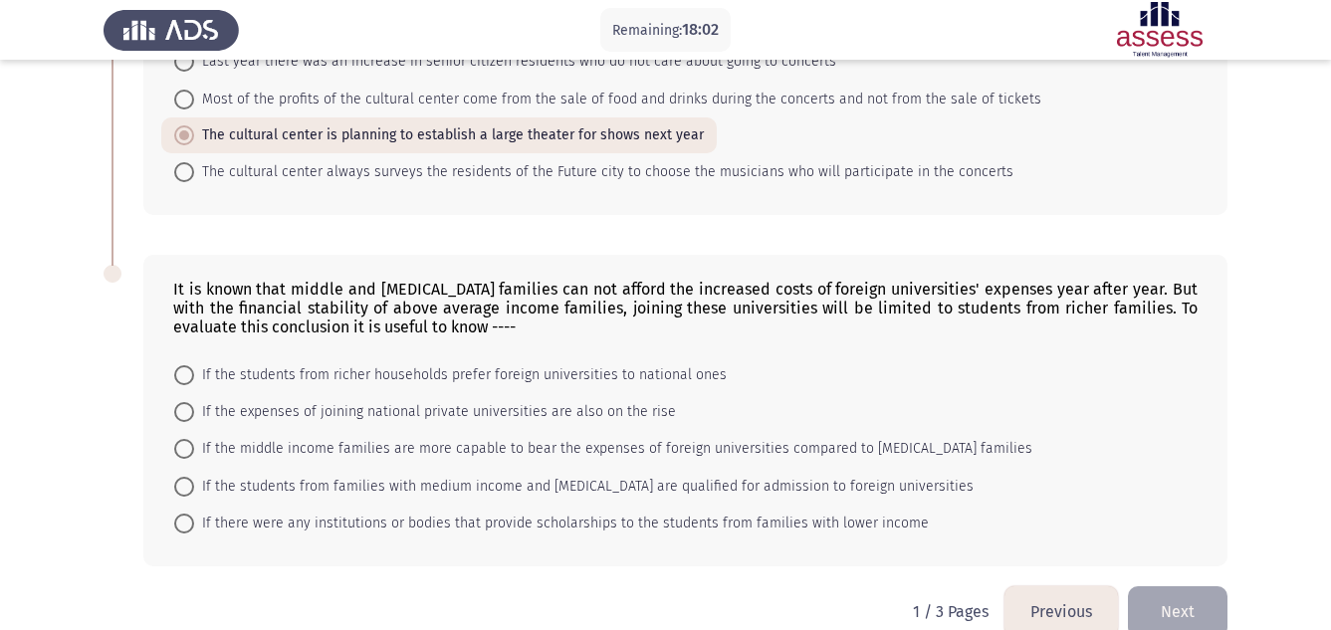
scroll to position [1445, 0]
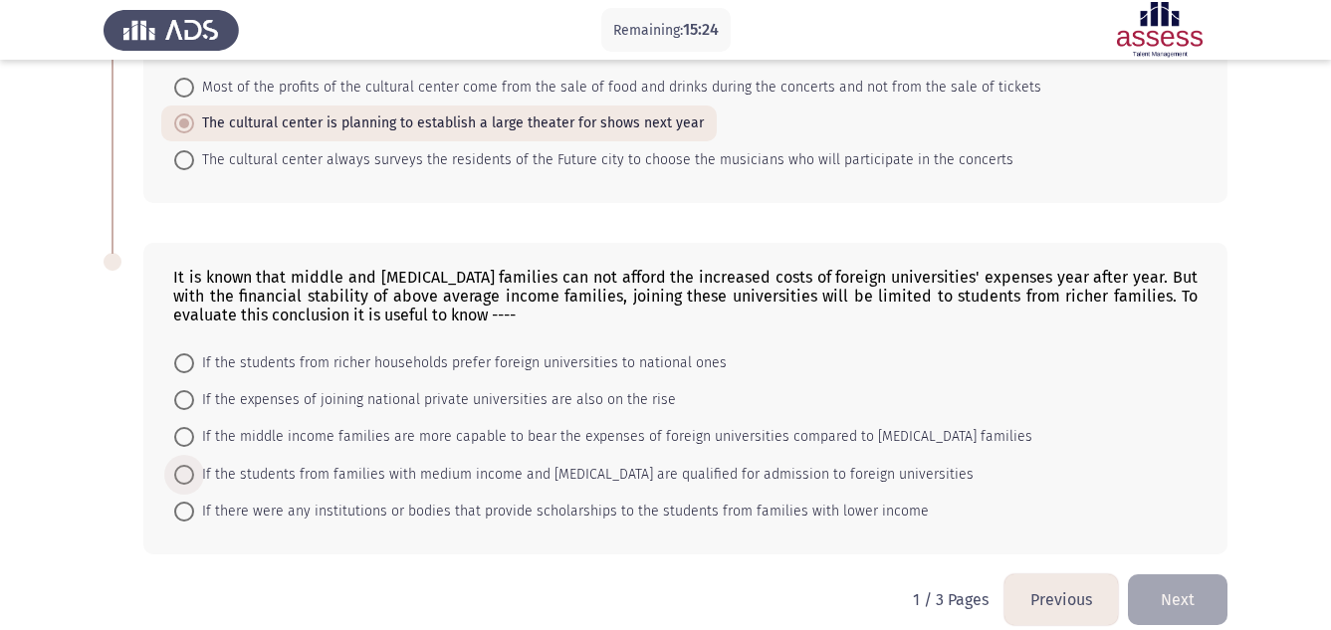
click at [596, 463] on span "If the students from families with medium income and [MEDICAL_DATA] are qualifi…" at bounding box center [583, 475] width 779 height 24
click at [194, 465] on input "If the students from families with medium income and [MEDICAL_DATA] are qualifi…" at bounding box center [184, 475] width 20 height 20
radio input "true"
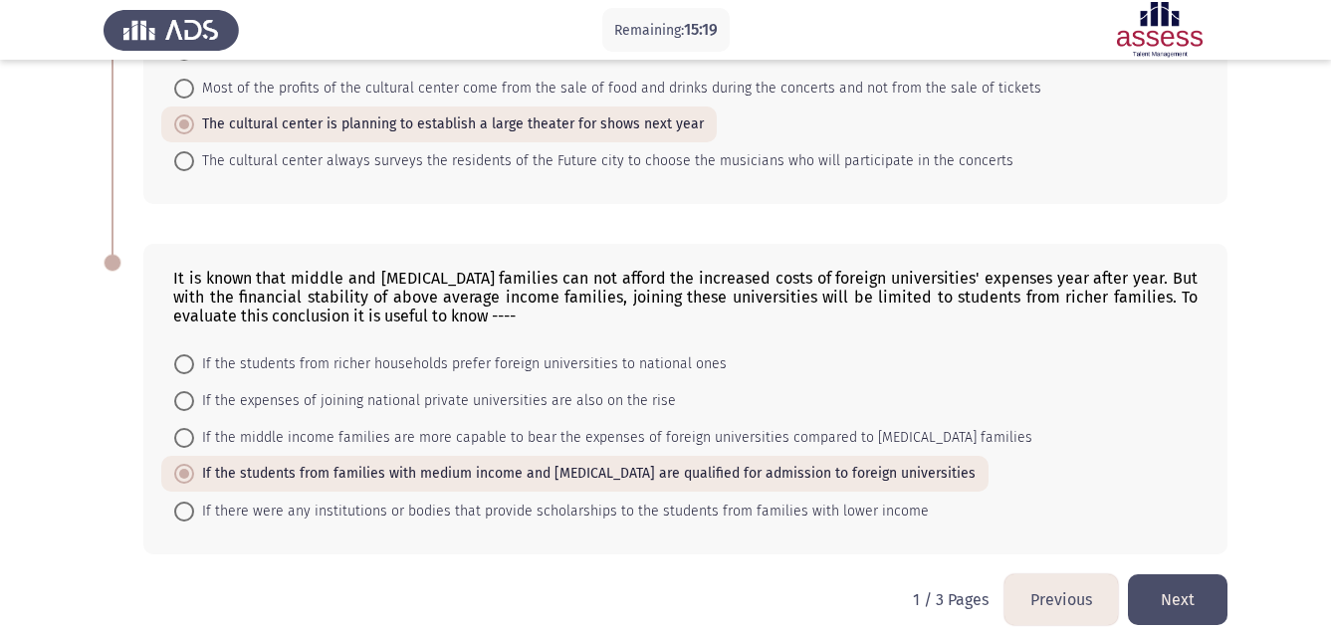
click at [1178, 586] on button "Next" at bounding box center [1178, 599] width 100 height 51
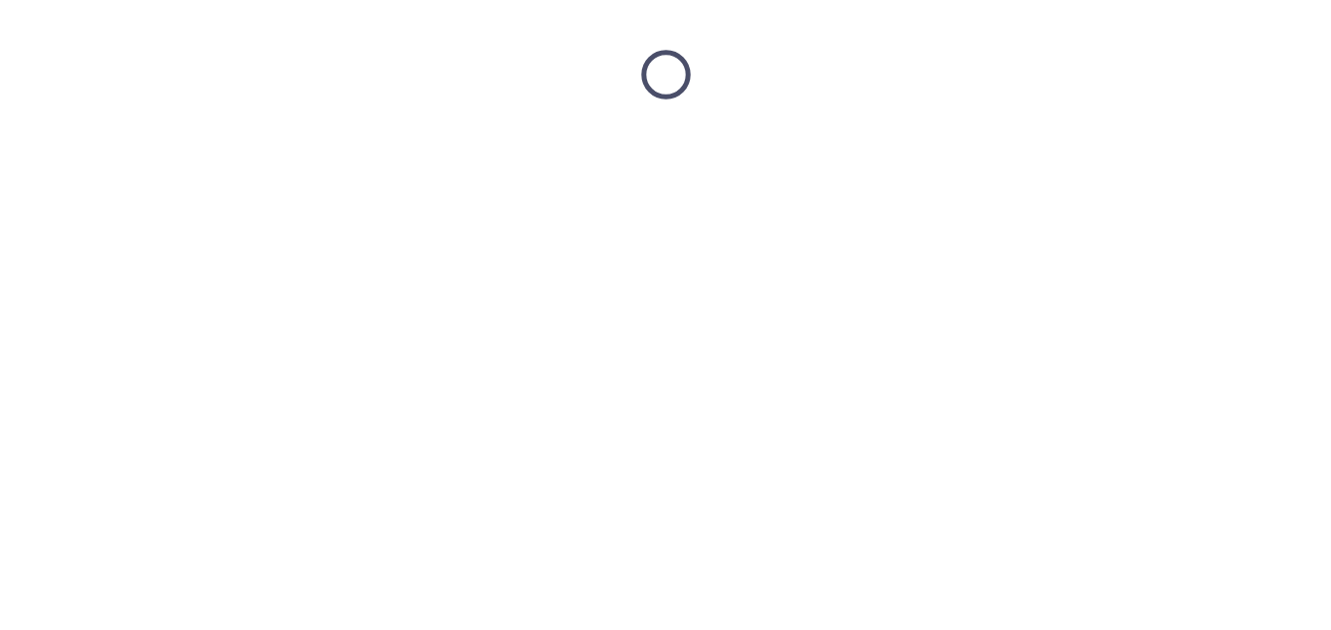
scroll to position [0, 0]
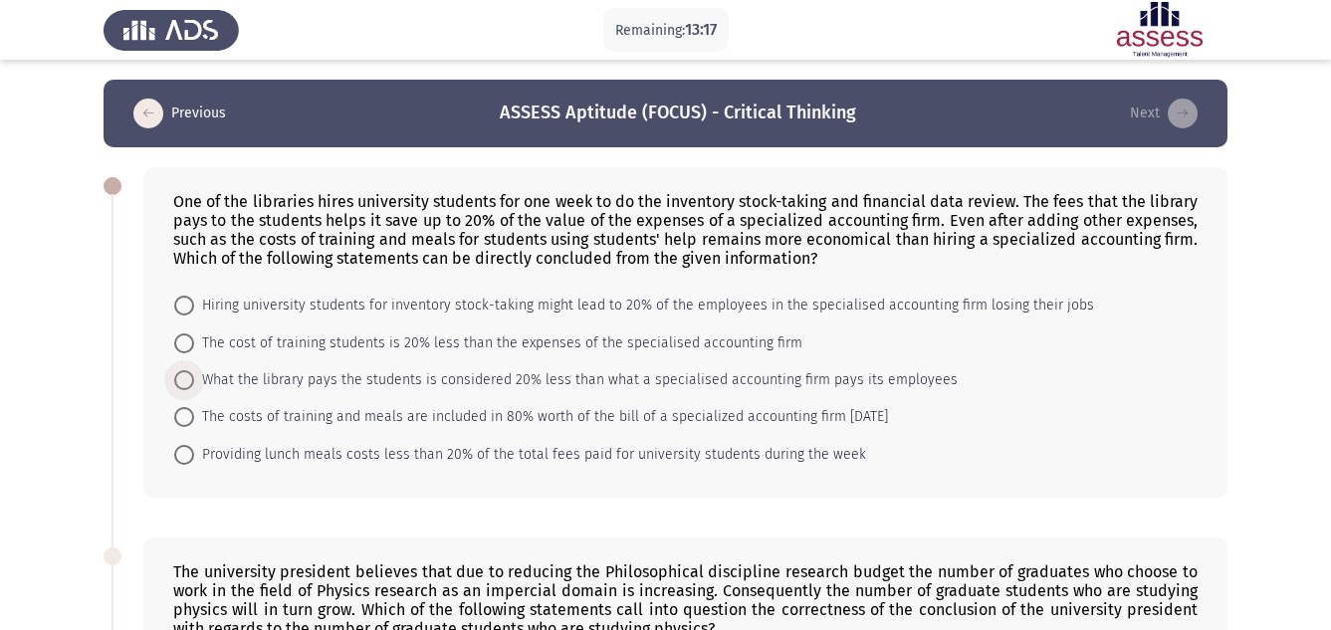
click at [439, 382] on span "What the library pays the students is considered 20% less than what a specialis…" at bounding box center [575, 380] width 763 height 24
click at [194, 382] on input "What the library pays the students is considered 20% less than what a specialis…" at bounding box center [184, 380] width 20 height 20
radio input "true"
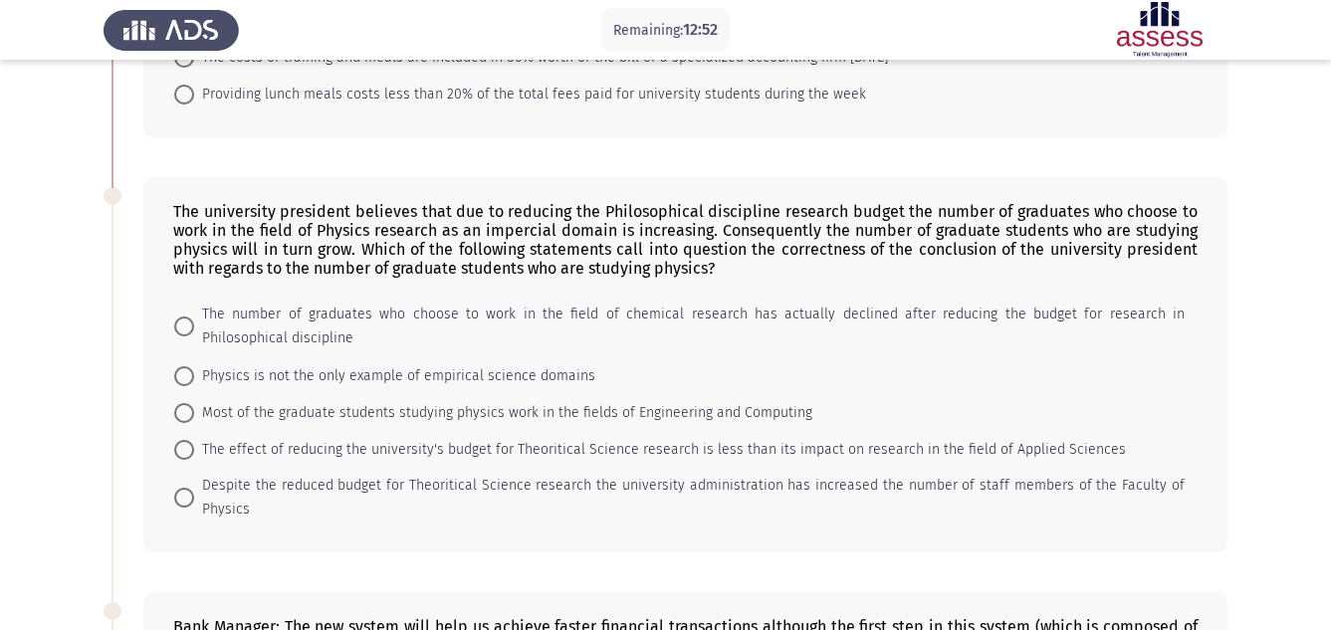
scroll to position [398, 0]
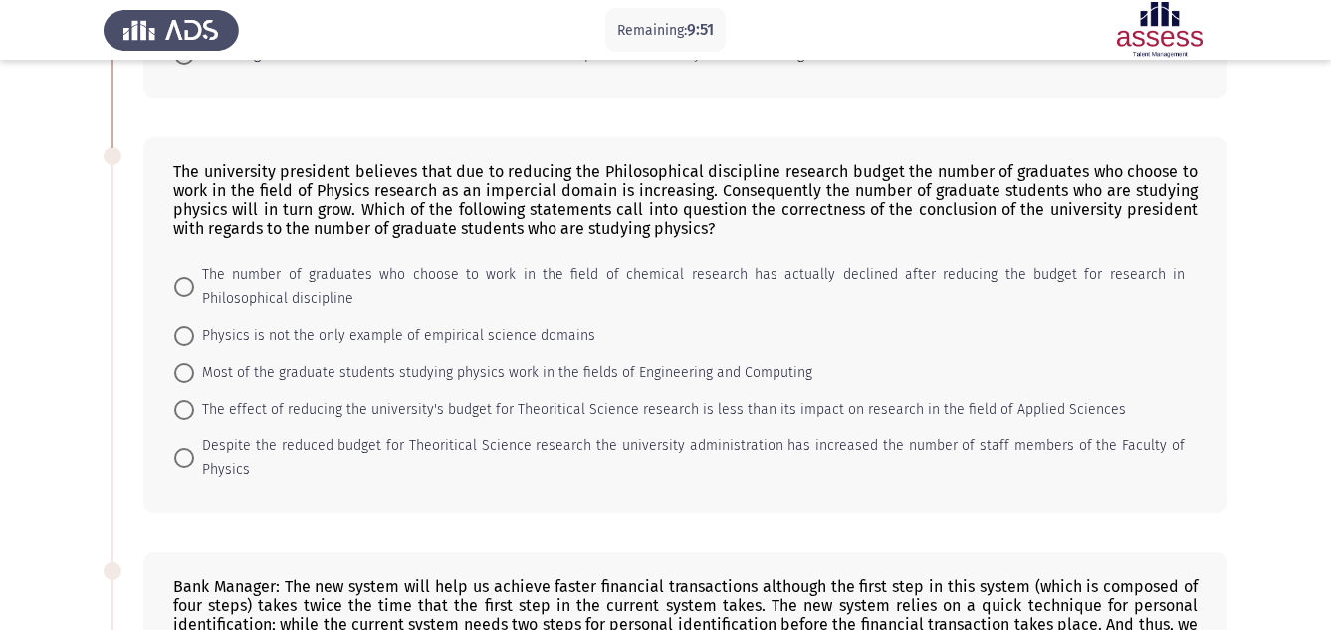
click at [476, 339] on span "Physics is not the only example of empirical science domains" at bounding box center [394, 336] width 401 height 24
click at [194, 339] on input "Physics is not the only example of empirical science domains" at bounding box center [184, 336] width 20 height 20
radio input "true"
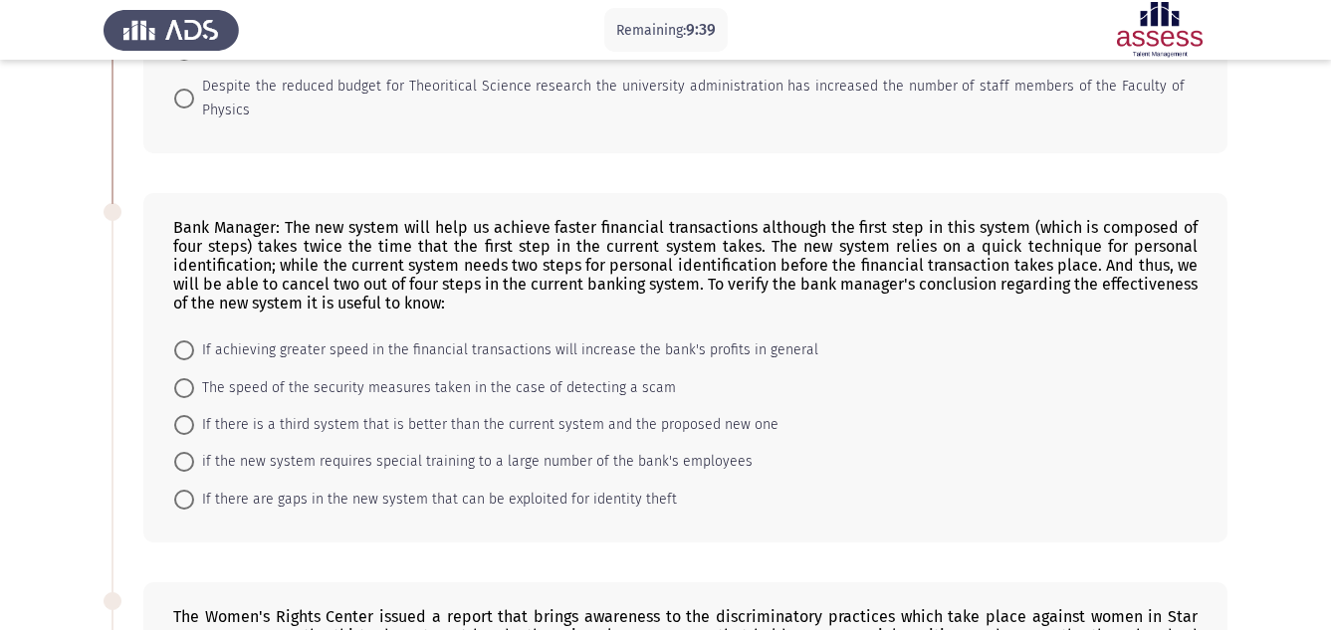
scroll to position [796, 0]
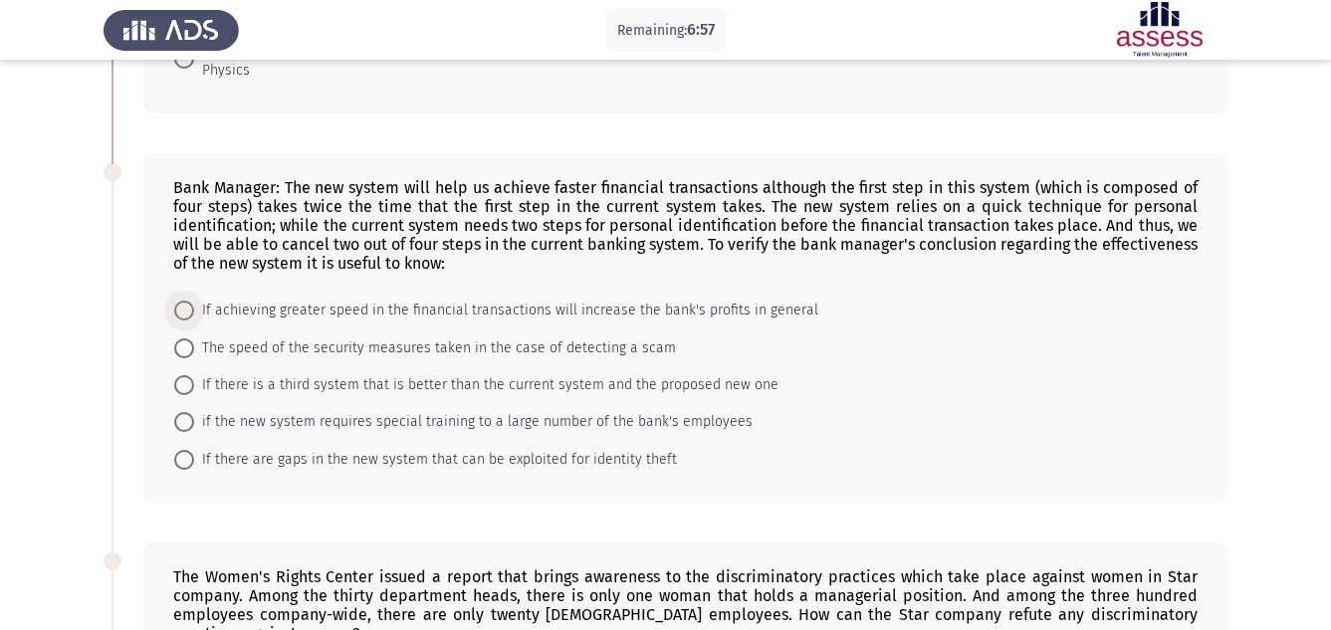
click at [332, 311] on span "If achieving greater speed in the financial transactions will increase the bank…" at bounding box center [506, 311] width 624 height 24
click at [194, 311] on input "If achieving greater speed in the financial transactions will increase the bank…" at bounding box center [184, 311] width 20 height 20
radio input "true"
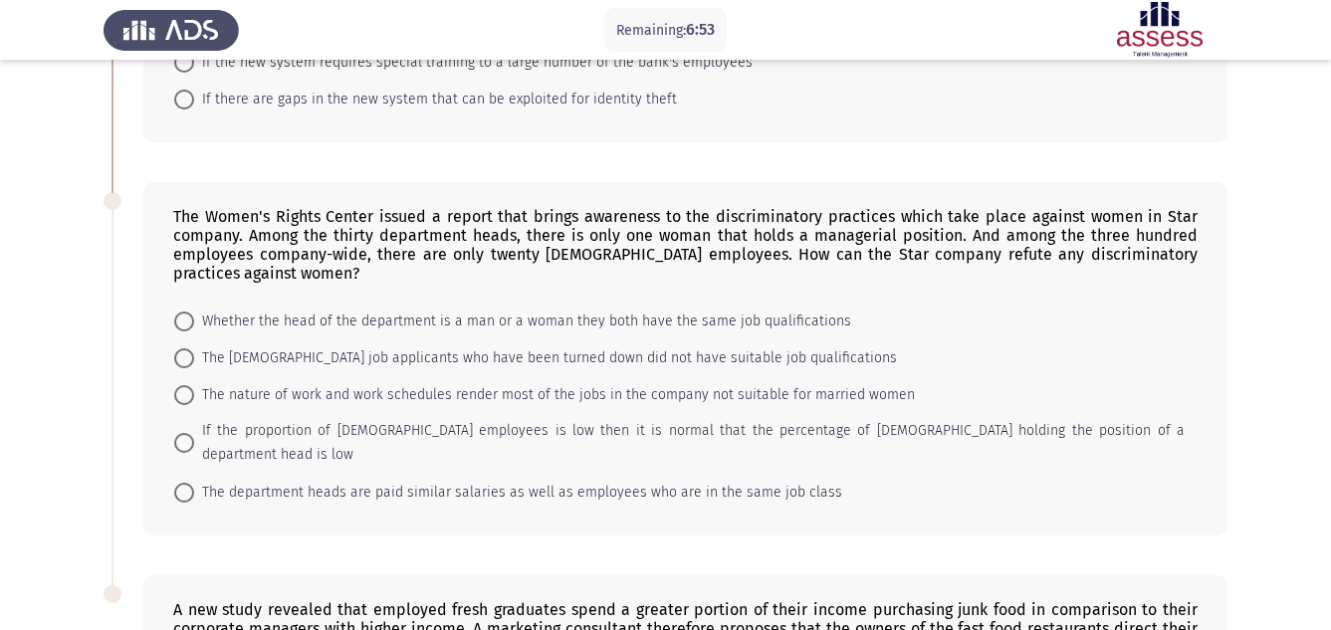
scroll to position [1194, 0]
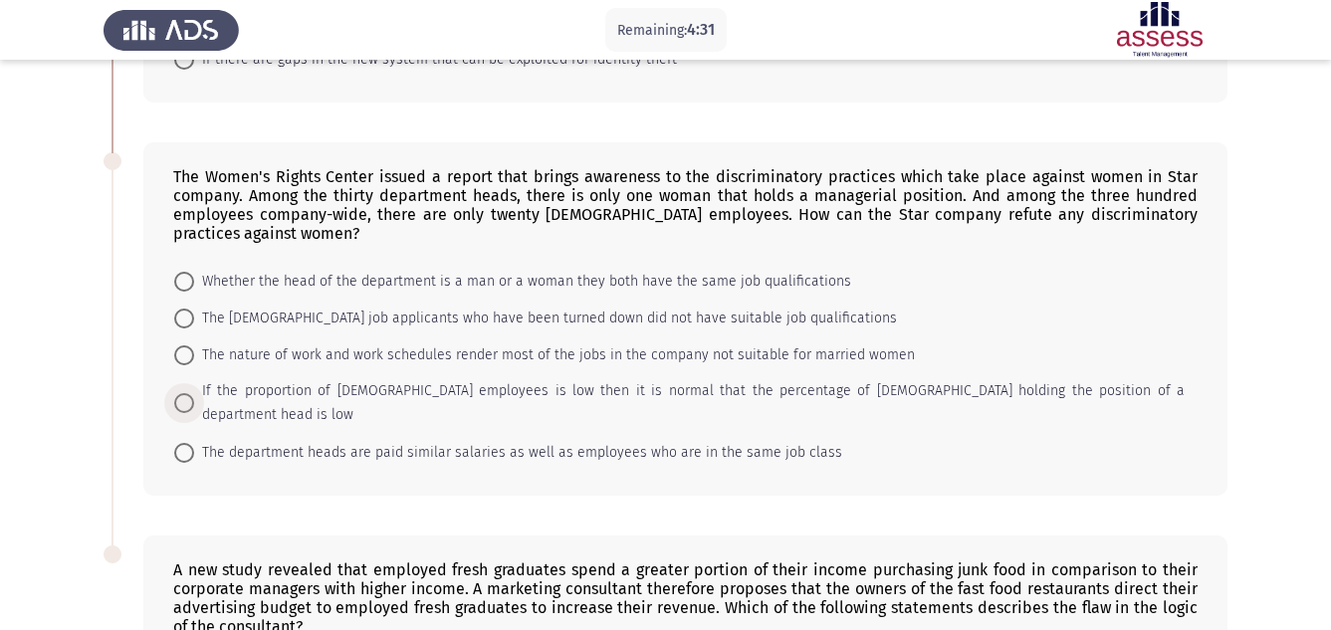
click at [392, 389] on span "If the proportion of [DEMOGRAPHIC_DATA] employees is low then it is normal that…" at bounding box center [689, 403] width 990 height 48
click at [194, 393] on input "If the proportion of [DEMOGRAPHIC_DATA] employees is low then it is normal that…" at bounding box center [184, 403] width 20 height 20
radio input "true"
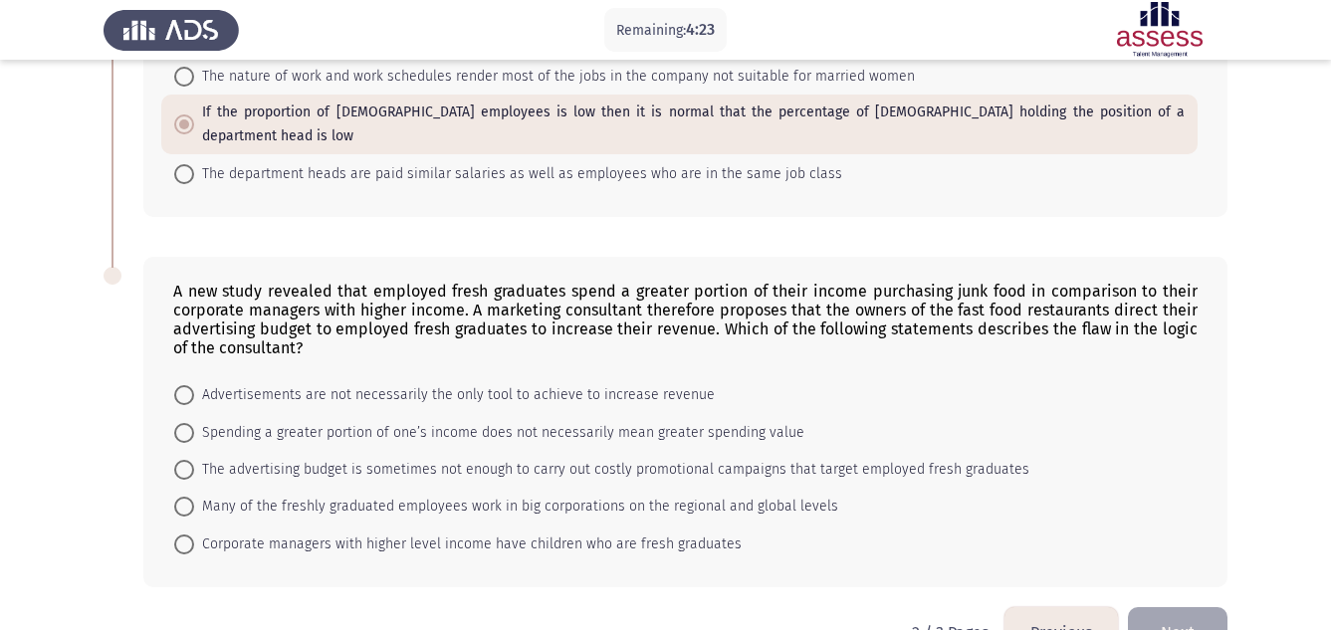
scroll to position [1506, 0]
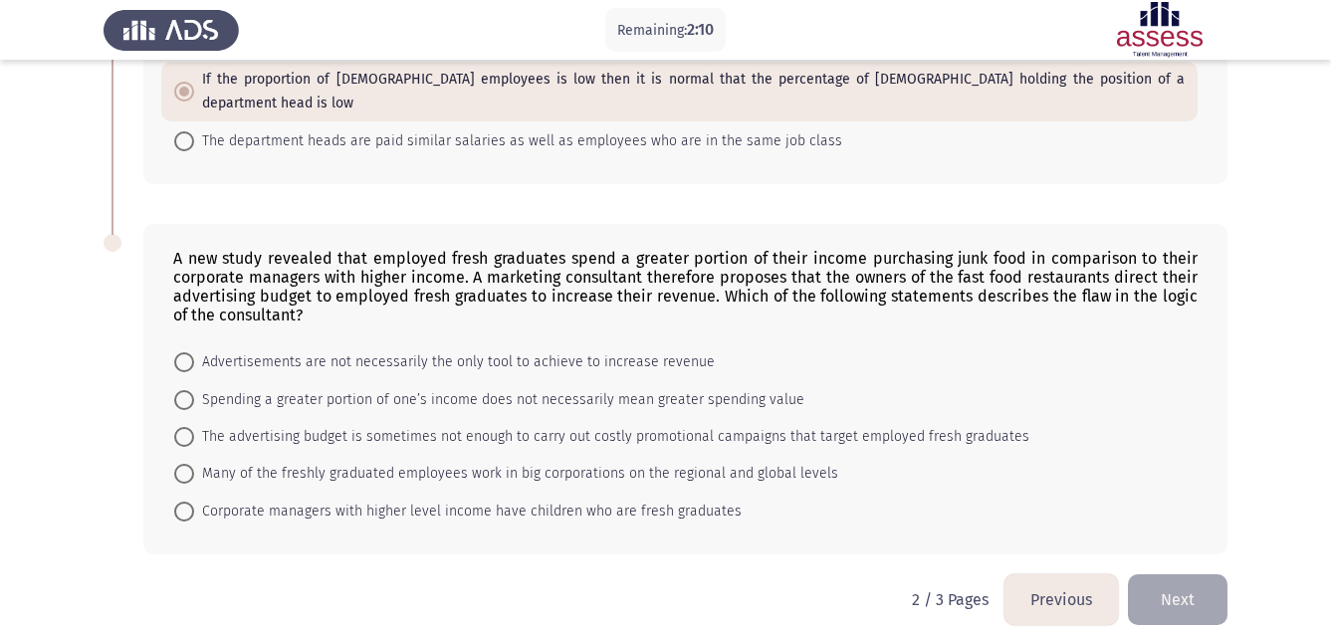
click at [621, 425] on span "The advertising budget is sometimes not enough to carry out costly promotional …" at bounding box center [611, 437] width 835 height 24
click at [194, 427] on input "The advertising budget is sometimes not enough to carry out costly promotional …" at bounding box center [184, 437] width 20 height 20
radio input "true"
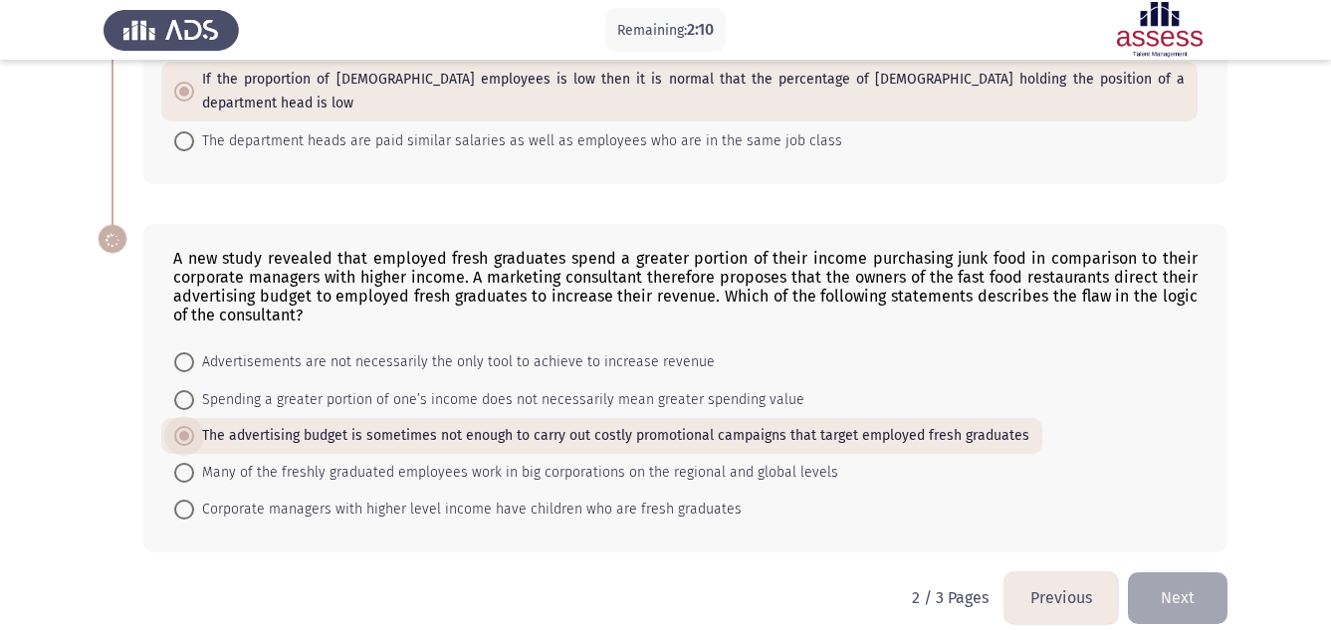
scroll to position [1504, 0]
click at [1172, 576] on button "Next" at bounding box center [1178, 599] width 100 height 51
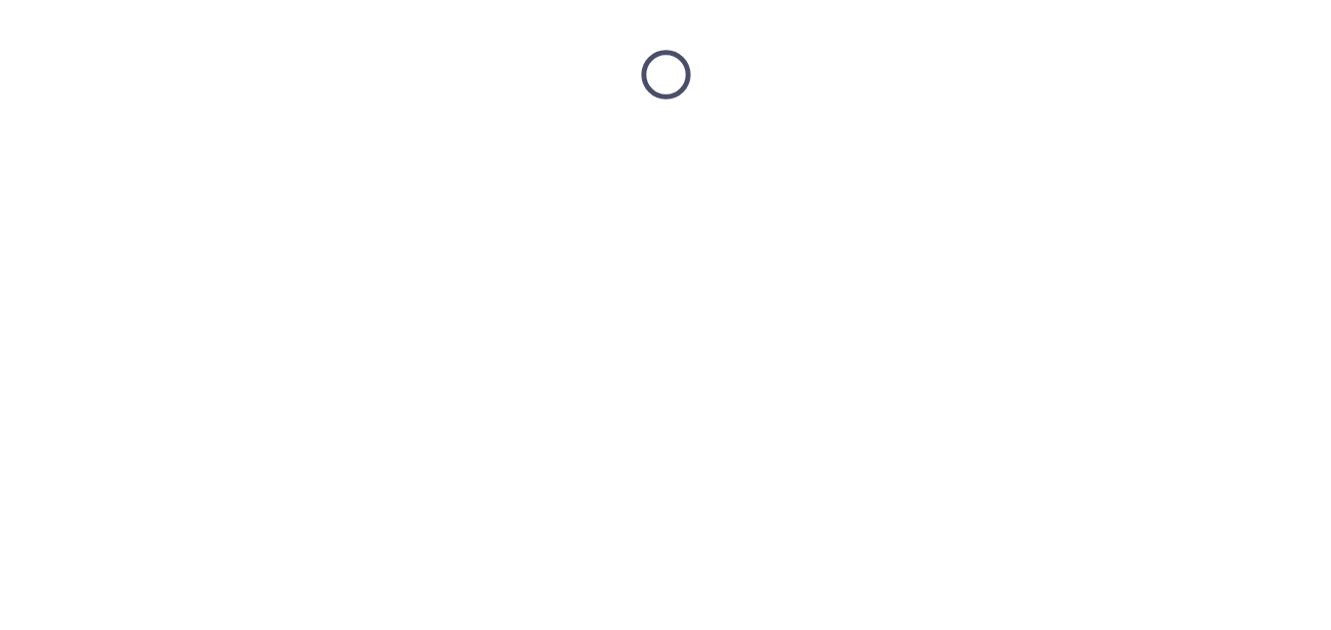
scroll to position [0, 0]
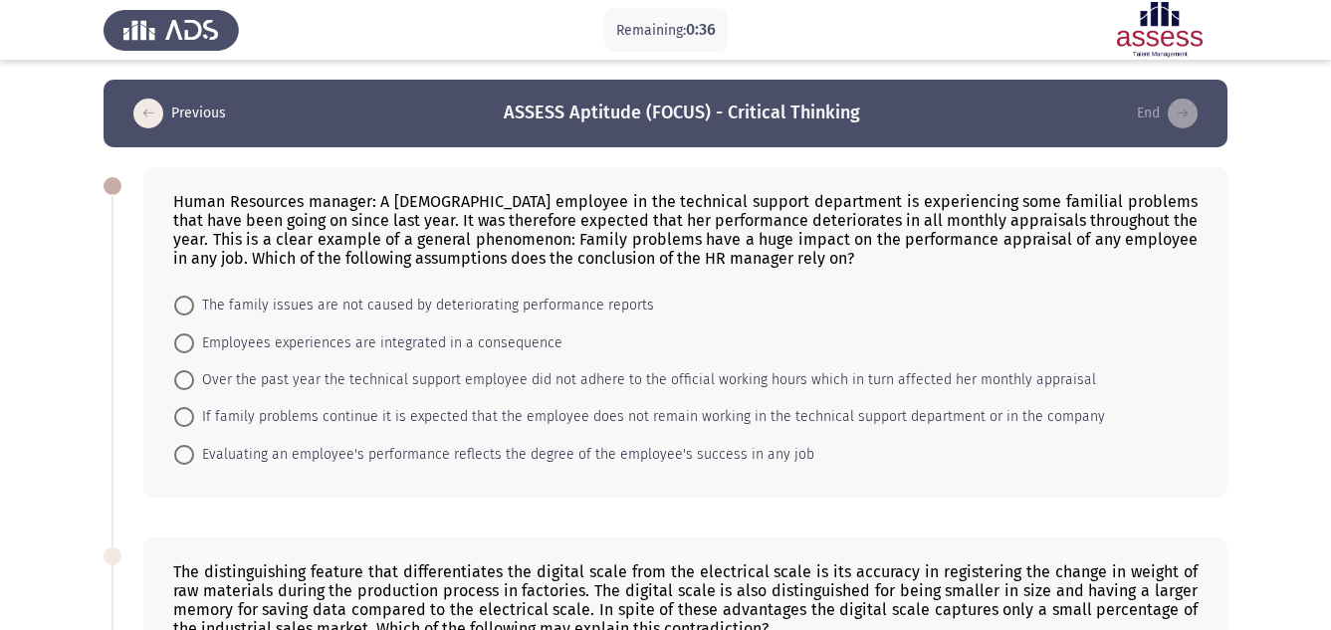
click at [286, 372] on span "Over the past year the technical support employee did not adhere to the officia…" at bounding box center [645, 380] width 902 height 24
click at [194, 372] on input "Over the past year the technical support employee did not adhere to the officia…" at bounding box center [184, 380] width 20 height 20
radio input "true"
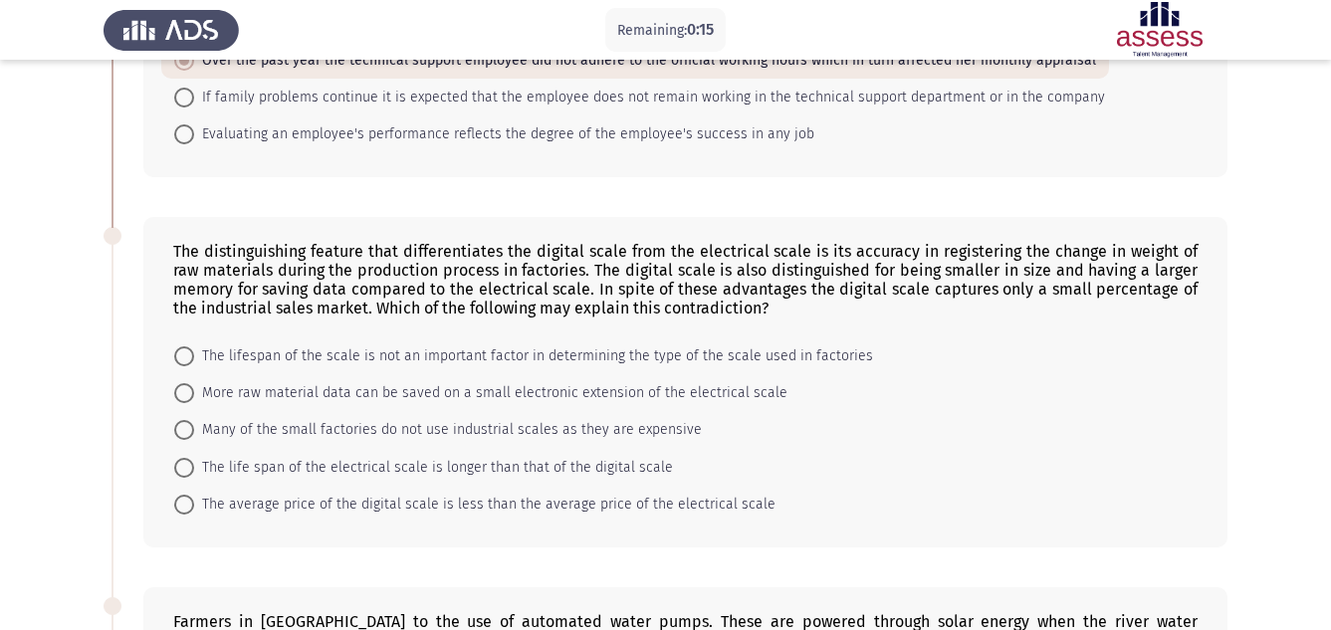
scroll to position [358, 0]
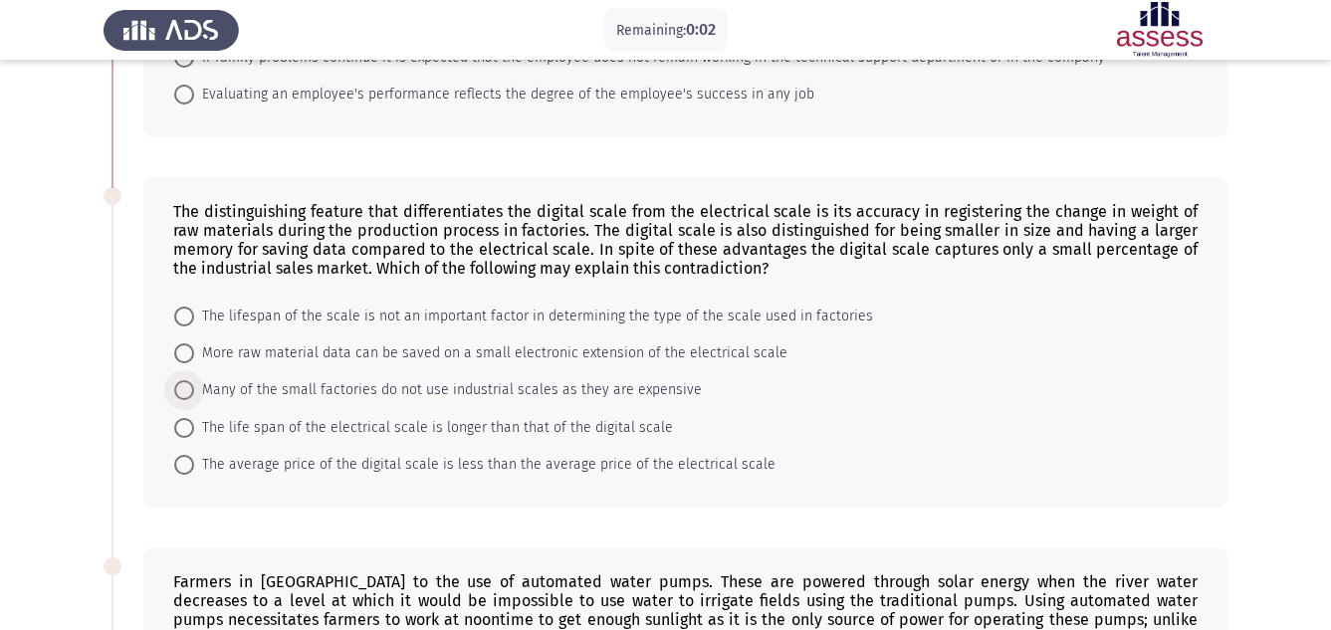
click at [259, 388] on span "Many of the small factories do not use industrial scales as they are expensive" at bounding box center [448, 390] width 508 height 24
click at [194, 388] on input "Many of the small factories do not use industrial scales as they are expensive" at bounding box center [184, 390] width 20 height 20
radio input "true"
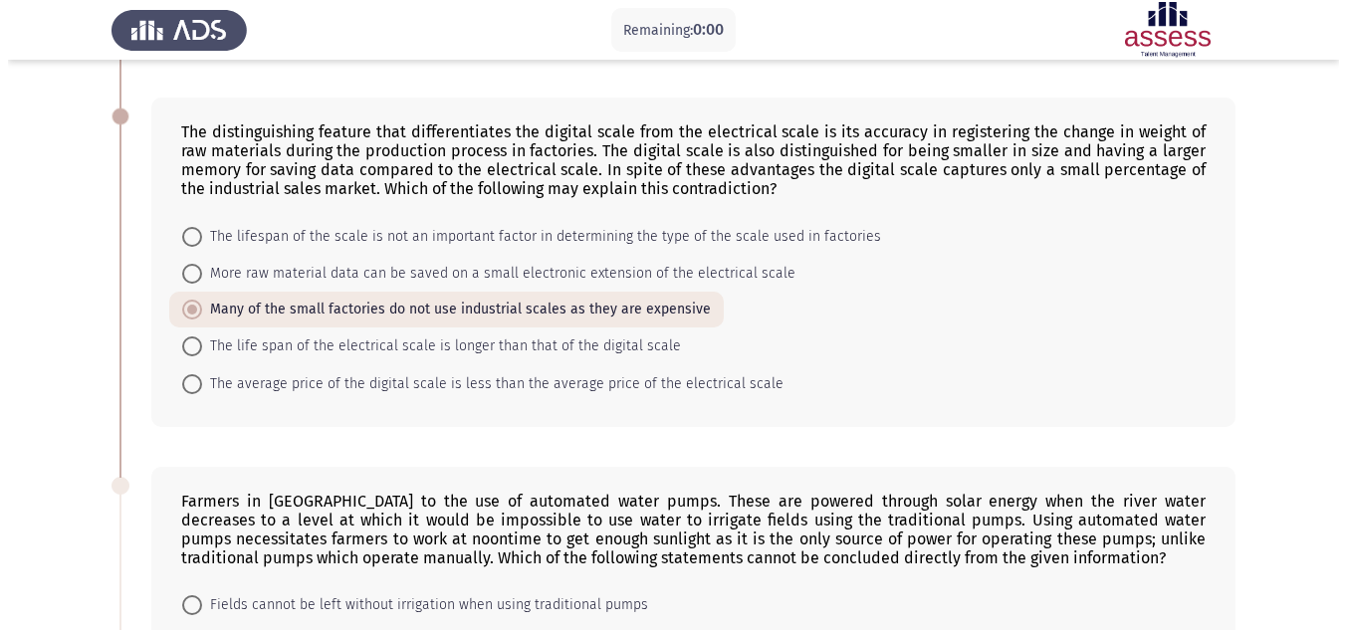
scroll to position [0, 0]
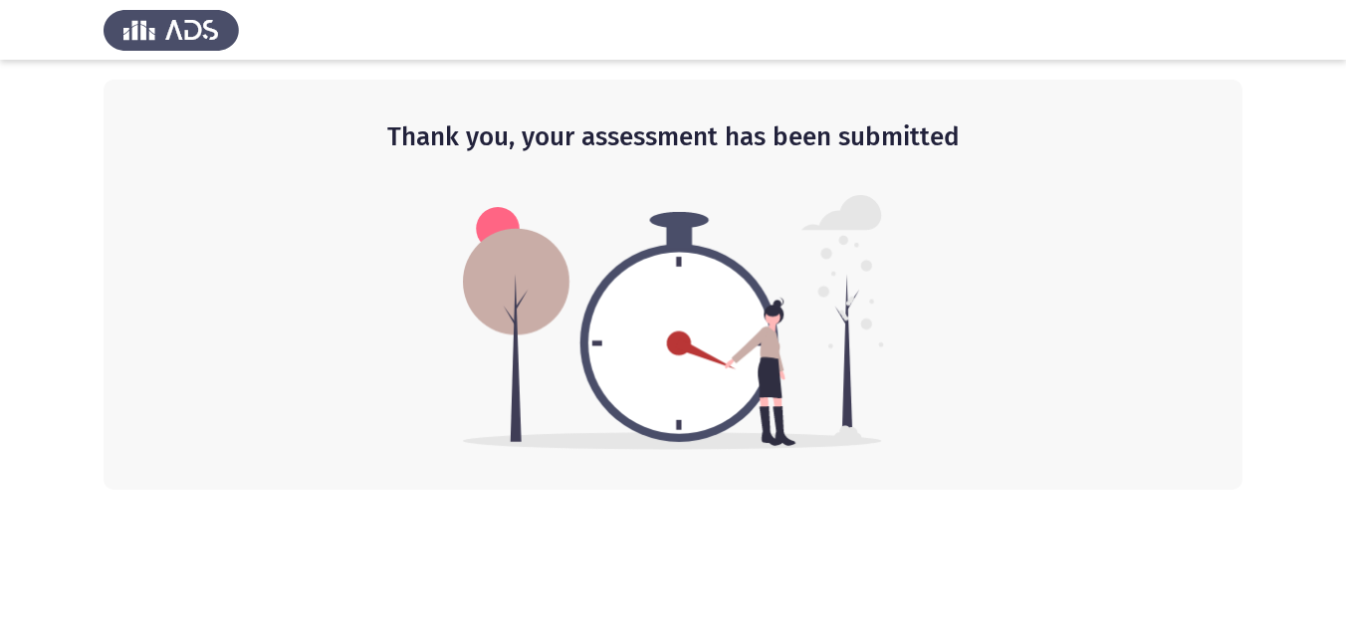
click at [1339, 490] on html "Thank you, your assessment has been submitted" at bounding box center [673, 245] width 1346 height 490
